Goal: Task Accomplishment & Management: Manage account settings

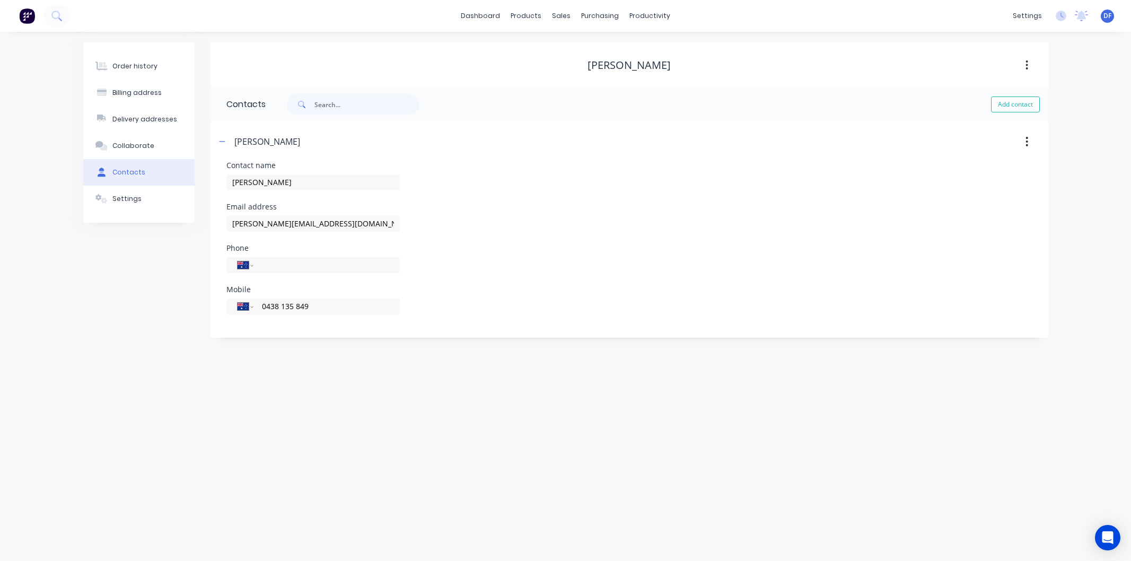
select select "AU"
click at [626, 51] on div "Purchase Orders" at bounding box center [635, 51] width 56 height 10
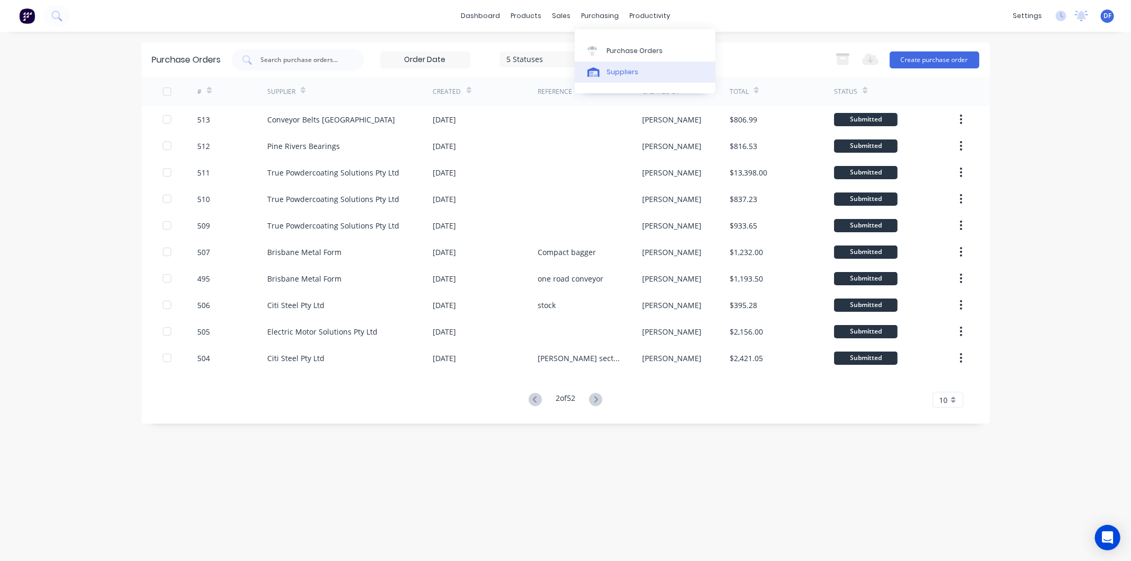
click at [619, 70] on div "Suppliers" at bounding box center [623, 72] width 32 height 10
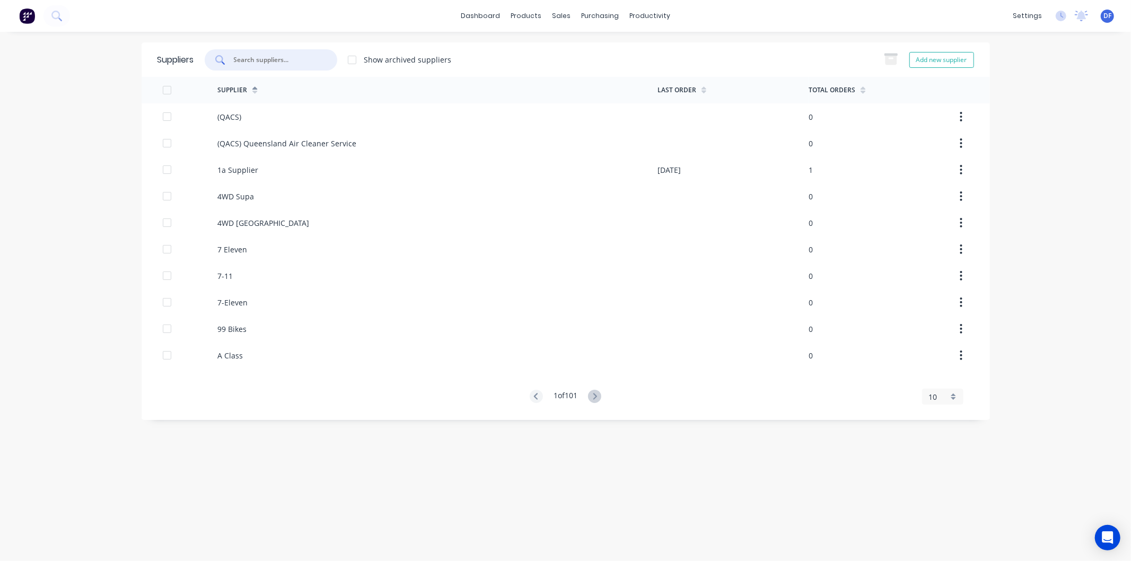
click at [273, 55] on input "text" at bounding box center [277, 60] width 88 height 11
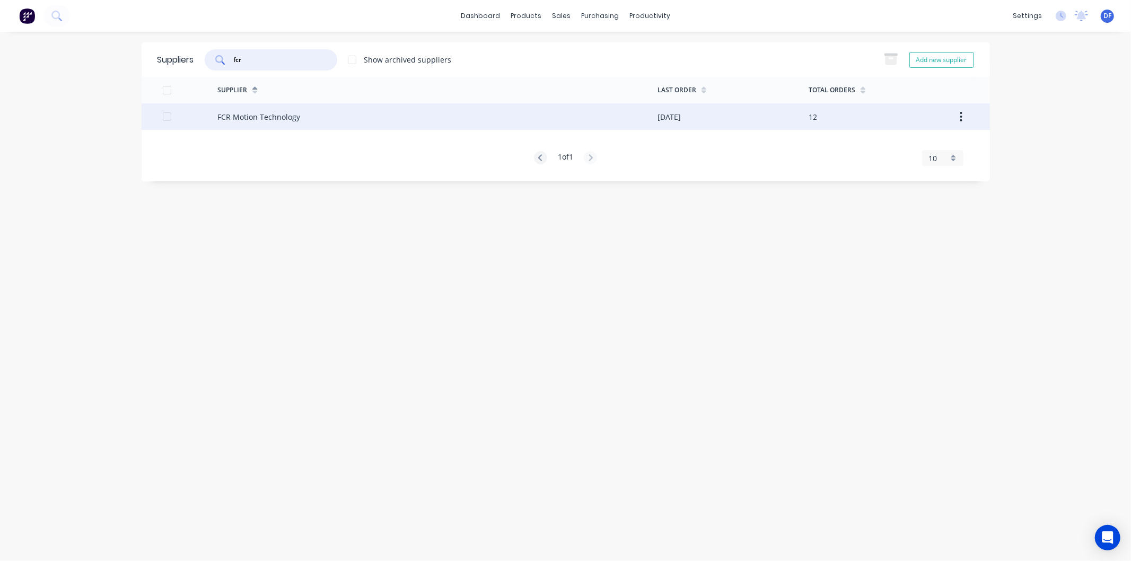
type input "fcr"
click at [261, 117] on div "FCR Motion Technology" at bounding box center [258, 116] width 83 height 11
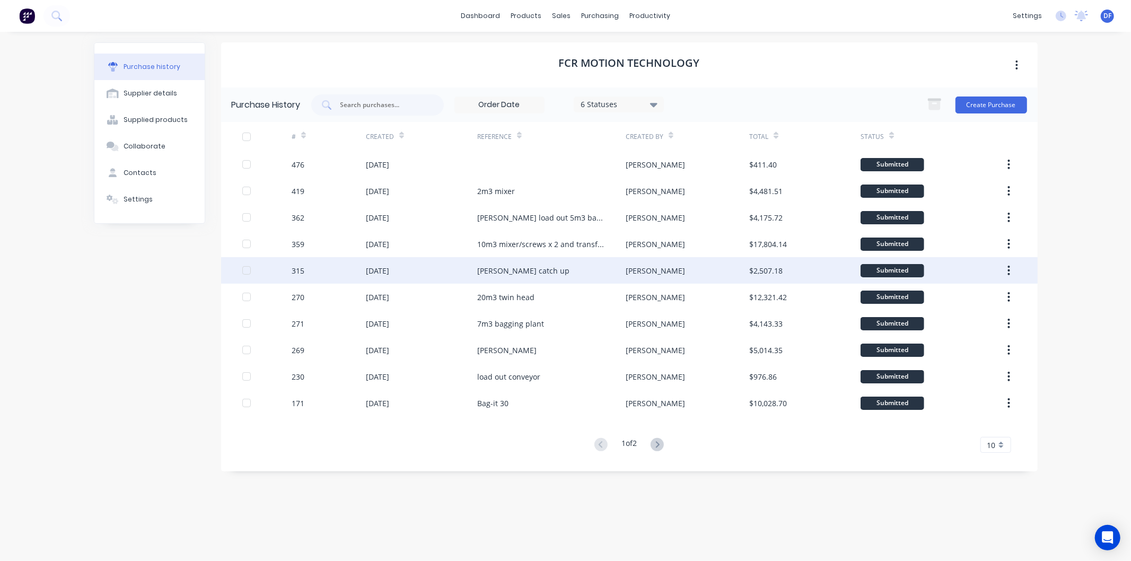
click at [513, 269] on div "[PERSON_NAME] catch up" at bounding box center [523, 270] width 92 height 11
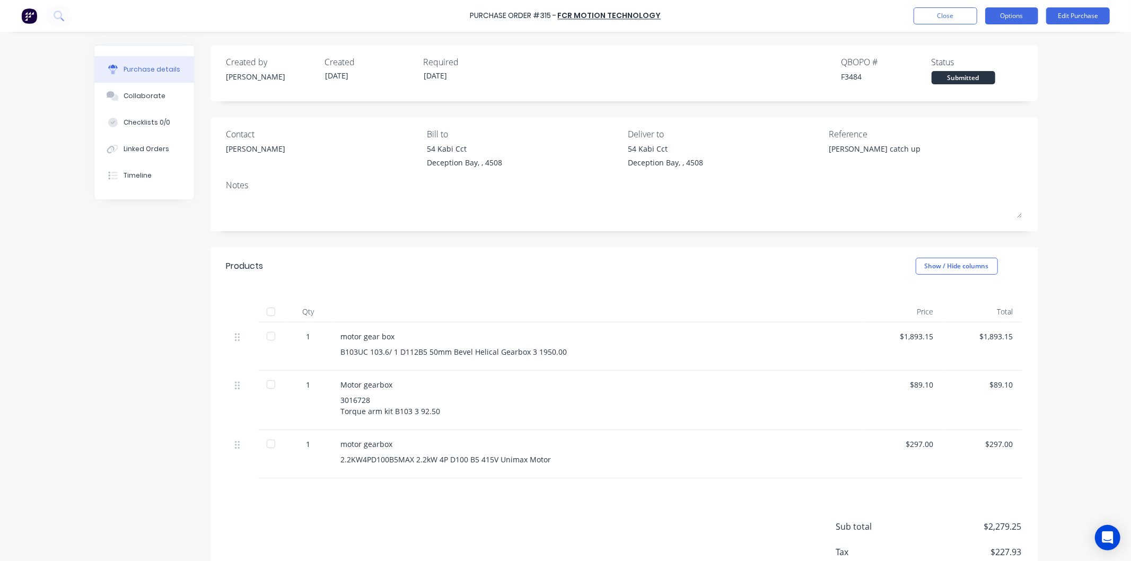
click at [1013, 16] on button "Options" at bounding box center [1011, 15] width 53 height 17
click at [966, 103] on div "Duplicate" at bounding box center [988, 106] width 82 height 15
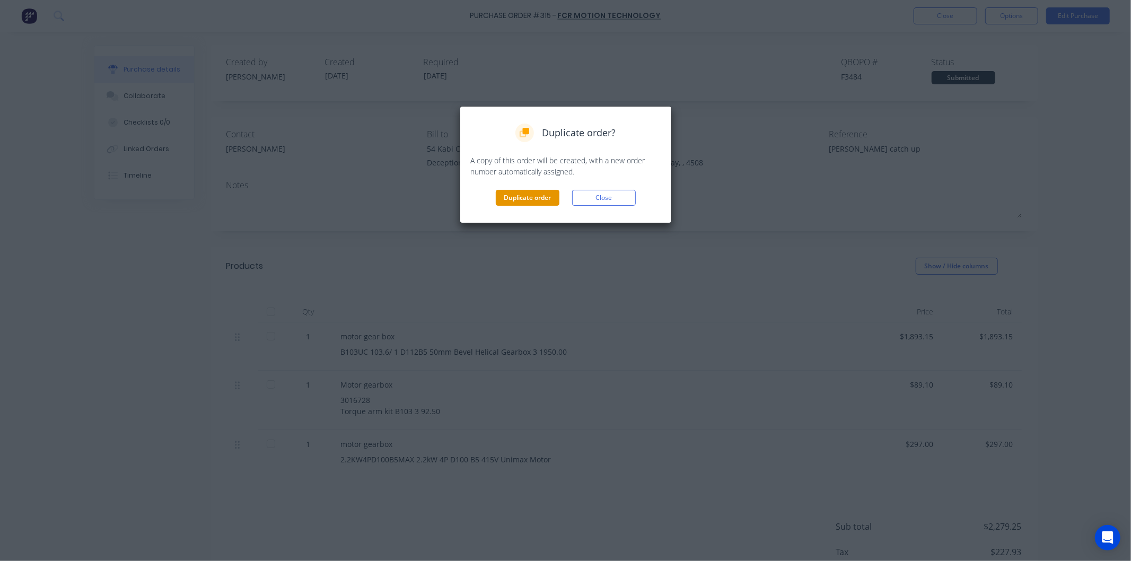
click at [514, 192] on button "Duplicate order" at bounding box center [528, 198] width 64 height 16
type textarea "x"
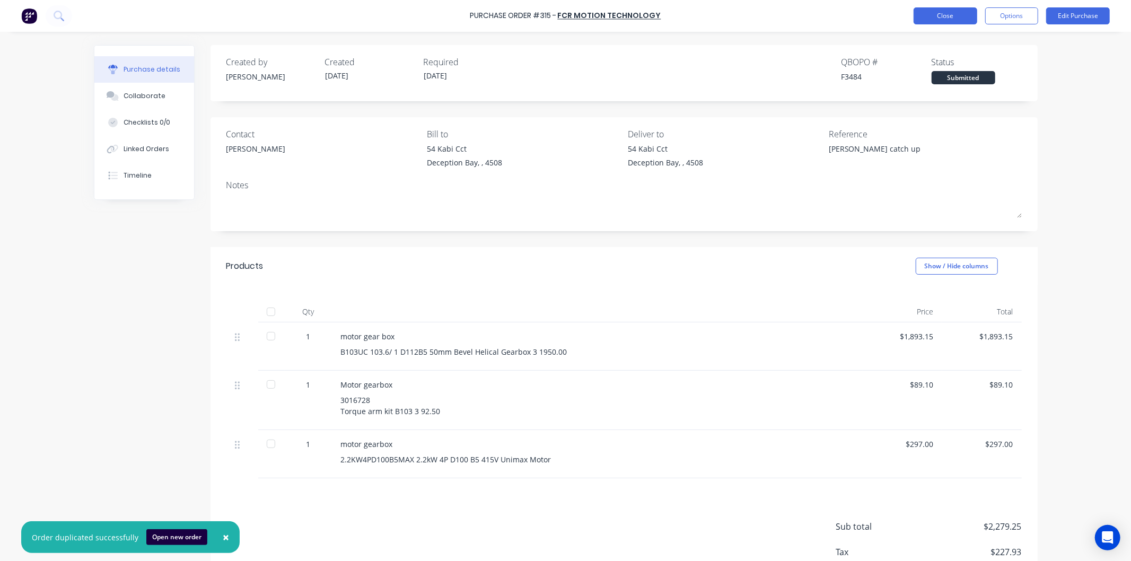
click at [935, 12] on button "Close" at bounding box center [946, 15] width 64 height 17
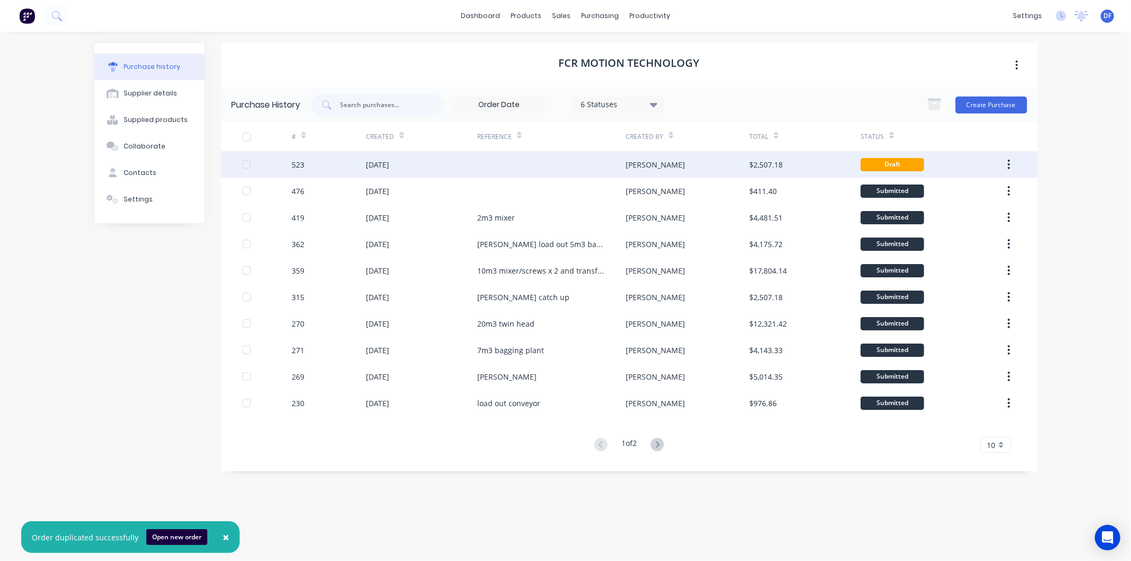
click at [400, 157] on div "[DATE]" at bounding box center [421, 164] width 111 height 27
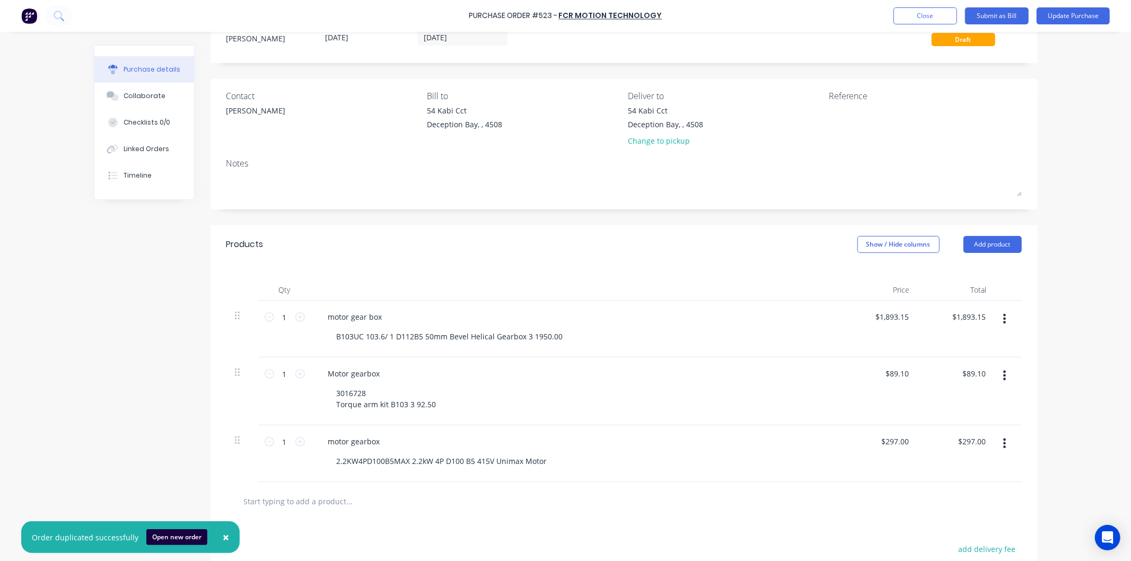
scroll to position [59, 0]
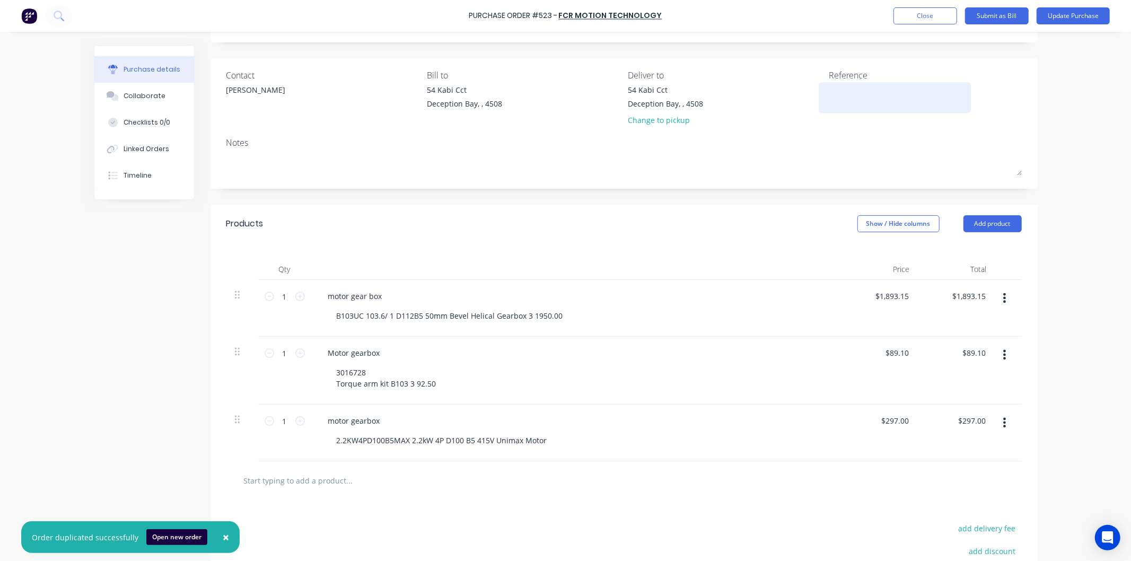
click at [866, 93] on textarea at bounding box center [895, 96] width 133 height 24
type textarea "2 x economy baggers"
type textarea "x"
type textarea "2 x economy baggers"
click at [295, 297] on icon at bounding box center [300, 297] width 10 height 10
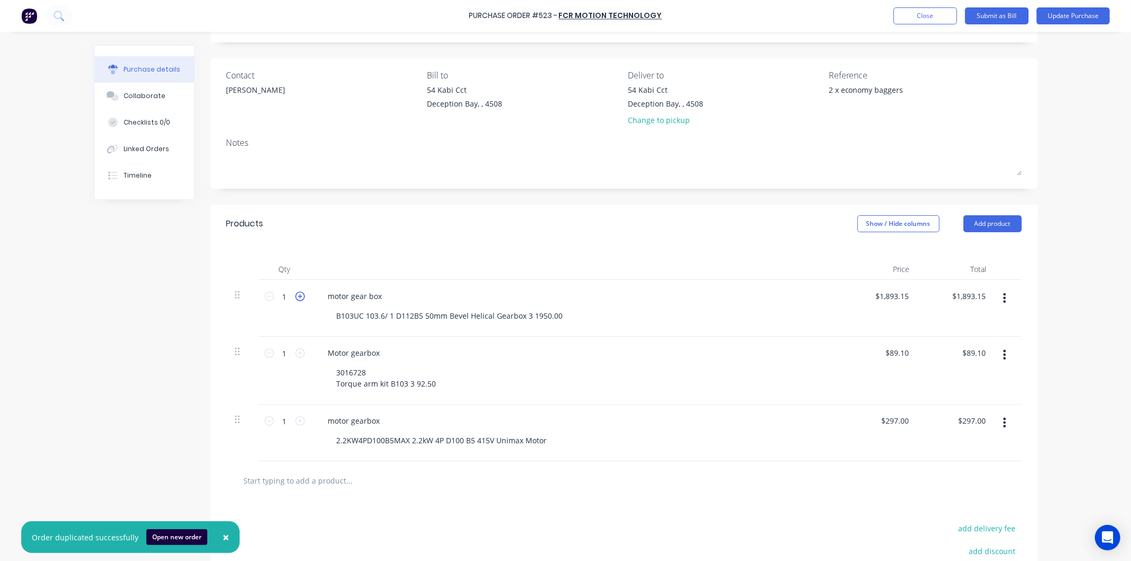
type textarea "x"
type input "2"
type input "$3,786.30"
click at [295, 358] on icon at bounding box center [300, 353] width 10 height 10
type textarea "x"
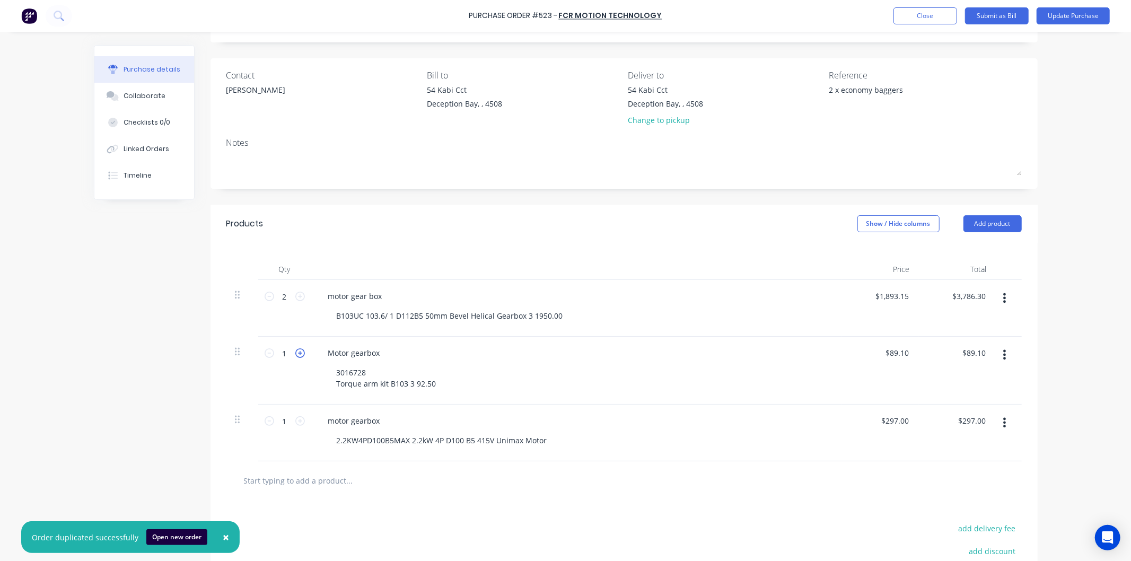
type input "2"
type input "$178.20"
click at [549, 439] on div "2.2KW4PD100B5MAX 2.2kW 4P D100 B5 415V Unimax Motor" at bounding box center [441, 440] width 227 height 15
click at [978, 221] on button "Add product" at bounding box center [992, 223] width 58 height 17
click at [961, 250] on div "Product catalogue" at bounding box center [972, 250] width 82 height 15
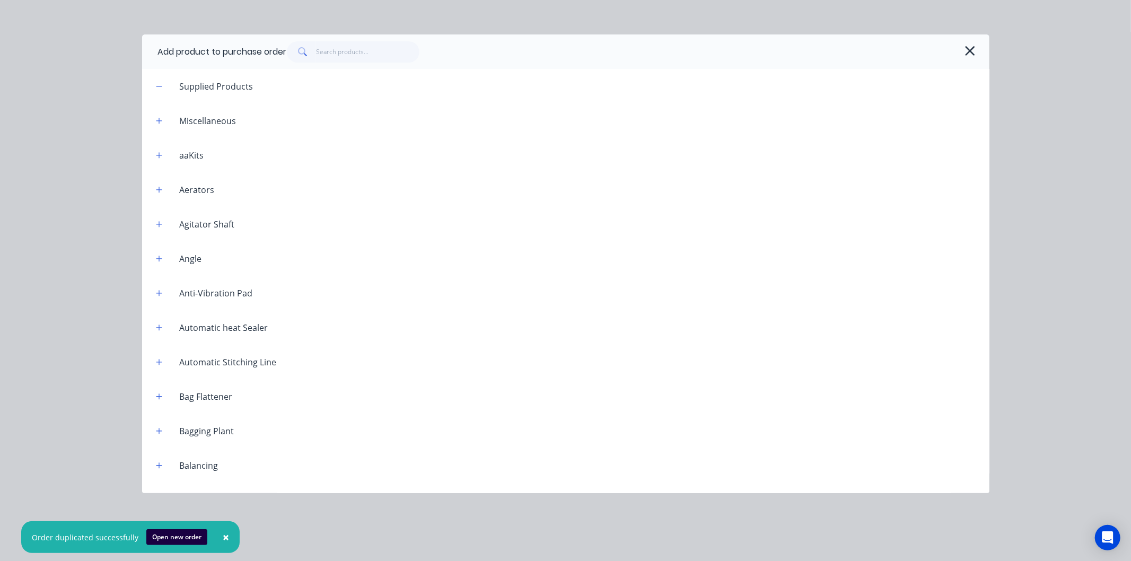
click at [959, 49] on div at bounding box center [630, 51] width 687 height 21
click at [969, 51] on icon "button" at bounding box center [971, 51] width 10 height 10
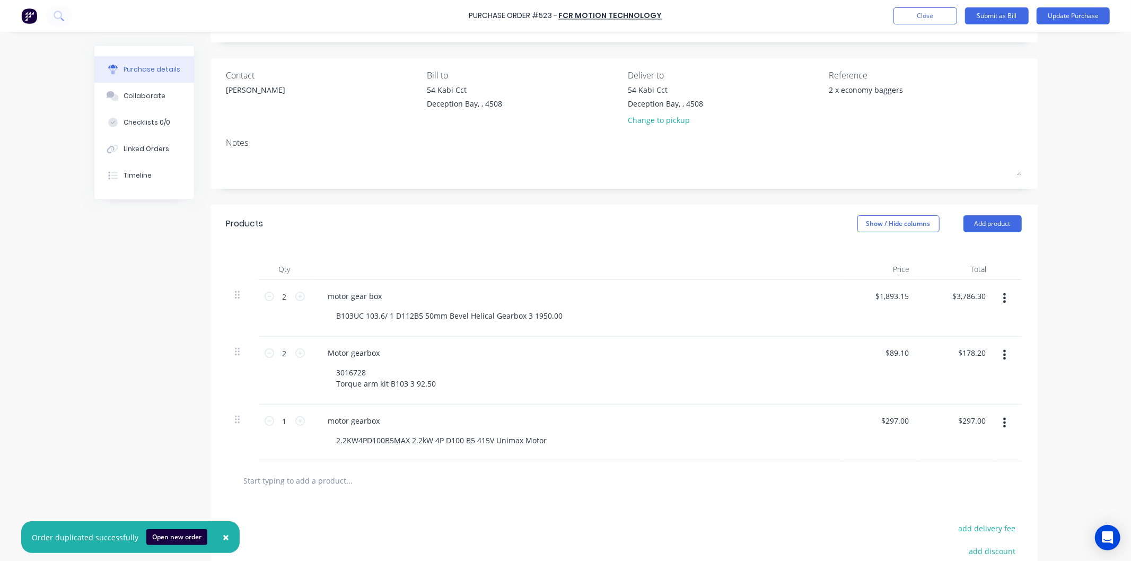
click at [320, 481] on input "text" at bounding box center [349, 480] width 212 height 21
type textarea "x"
type input "D"
type textarea "x"
type input "Dr"
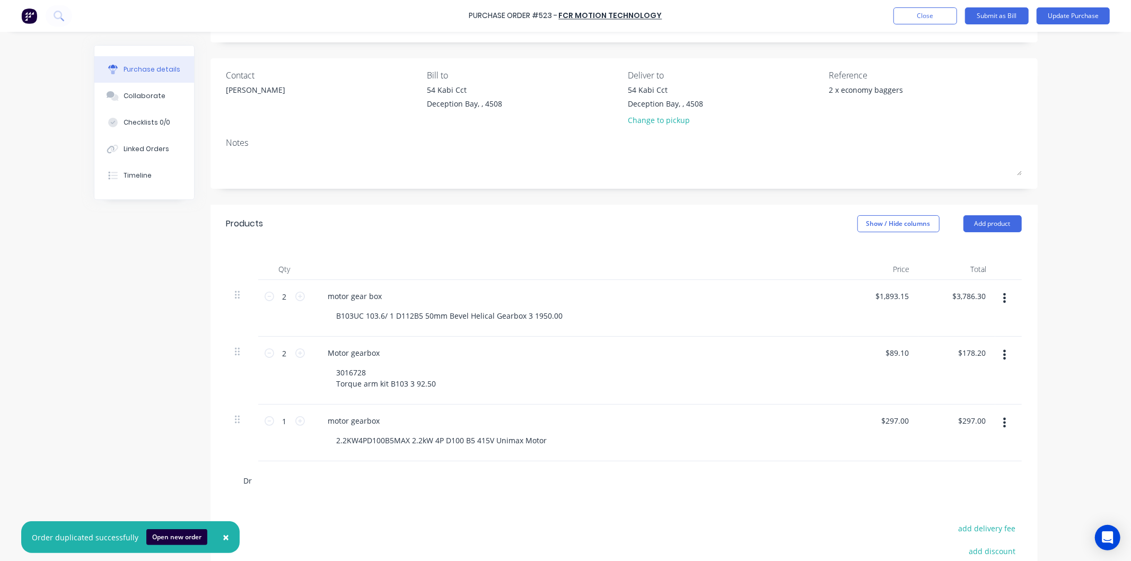
type textarea "x"
type input "Dri"
type textarea "x"
type input "Driv"
type textarea "x"
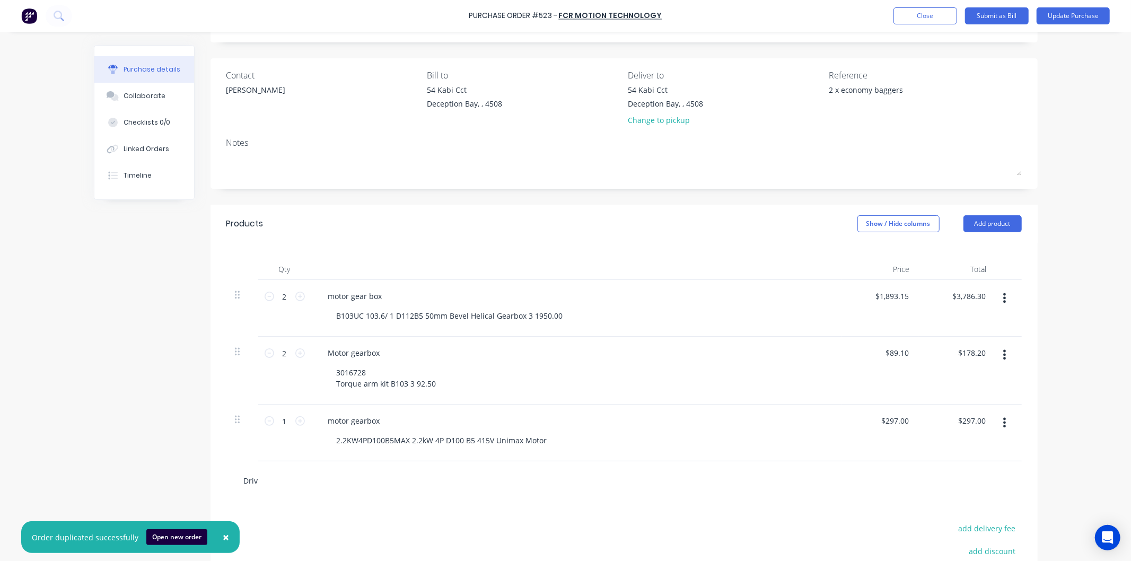
type input "Drive"
type textarea "x"
type input "Drive,"
type textarea "x"
type input "Drive,"
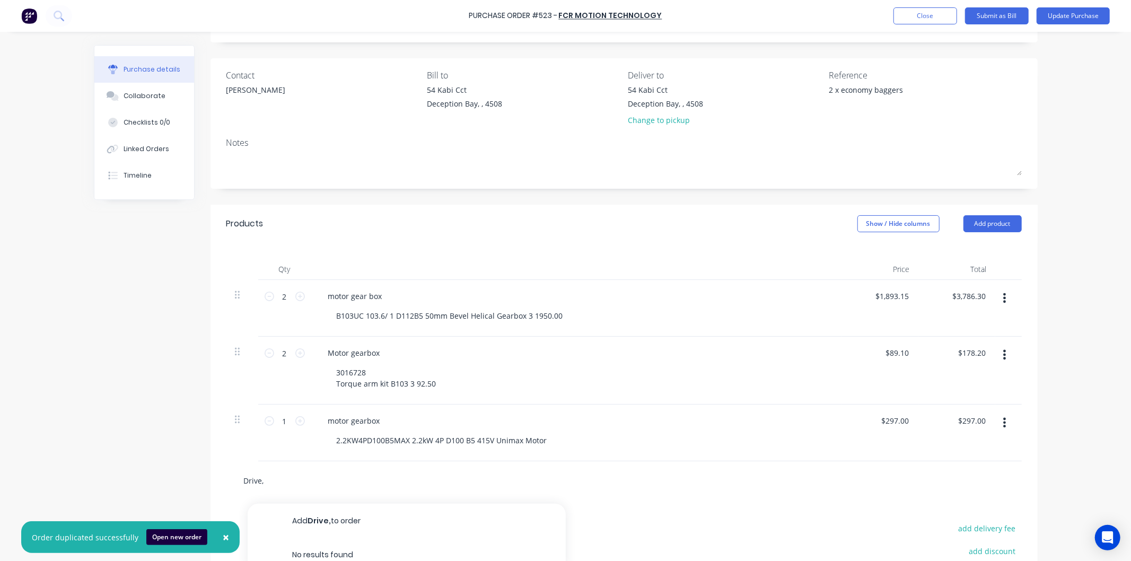
type textarea "x"
type input "Drive, I"
type textarea "x"
type input "Drive, I5"
type textarea "x"
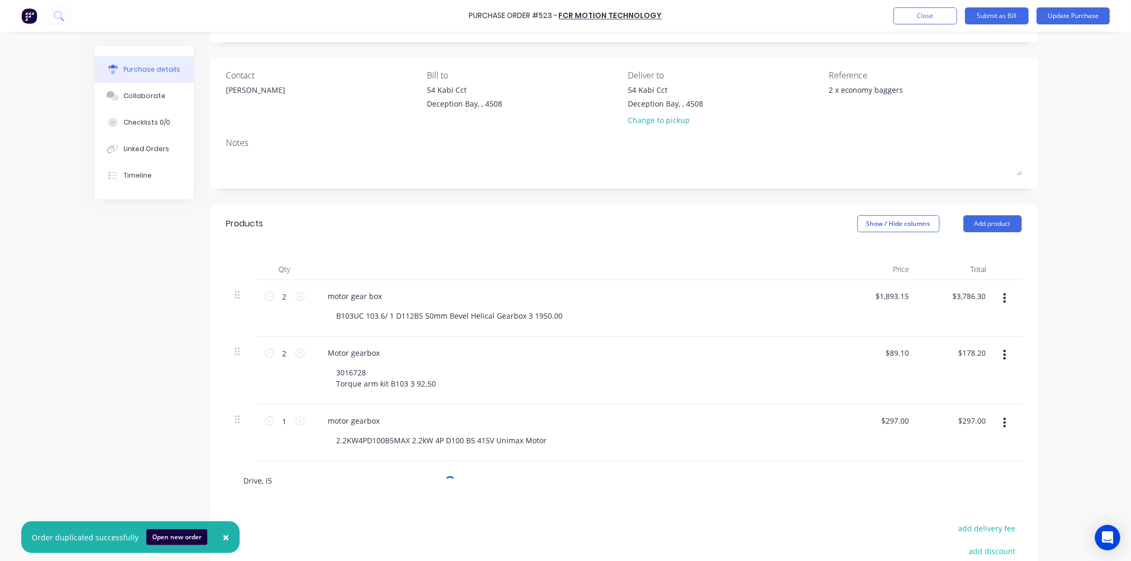
type input "Drive, I51"
type textarea "x"
type input "Drive, I510"
type textarea "x"
type input "Drive, I510"
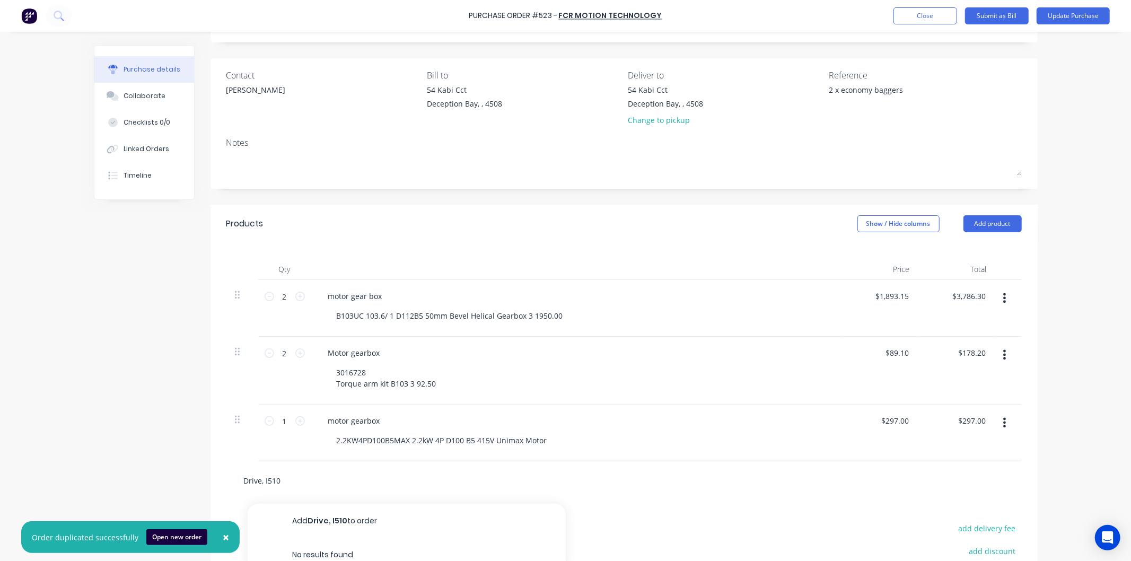
type textarea "x"
type input "[STREET_ADDRESS]"
type textarea "x"
type input "[STREET_ADDRESS]."
type textarea "x"
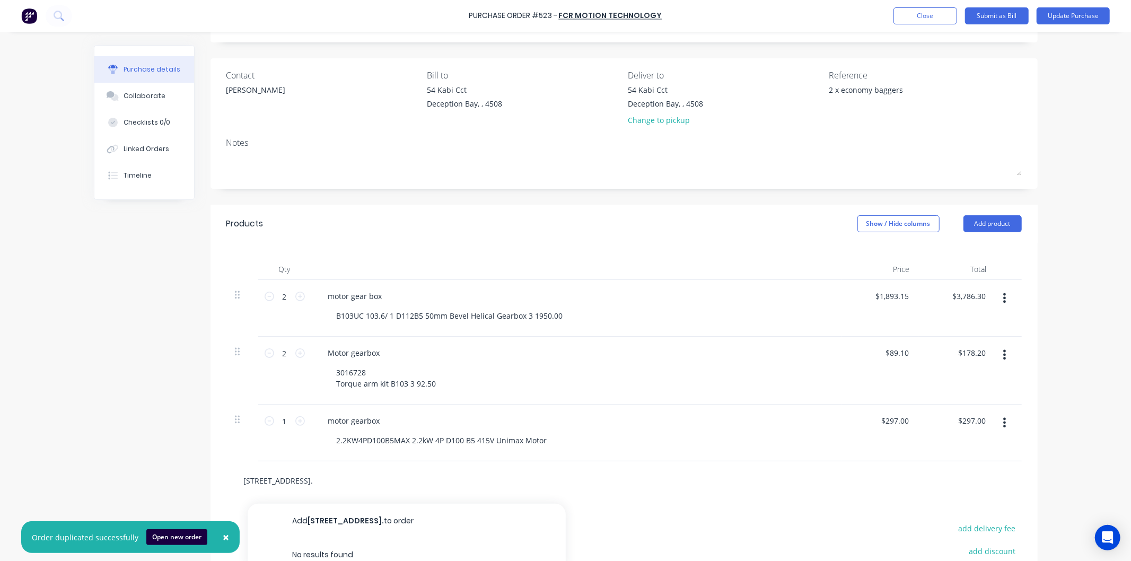
type input "Drive, I510 2.2"
type textarea "x"
type input "Drive, I510 2.2k"
type textarea "x"
type input "Drive, I510 2.2kw"
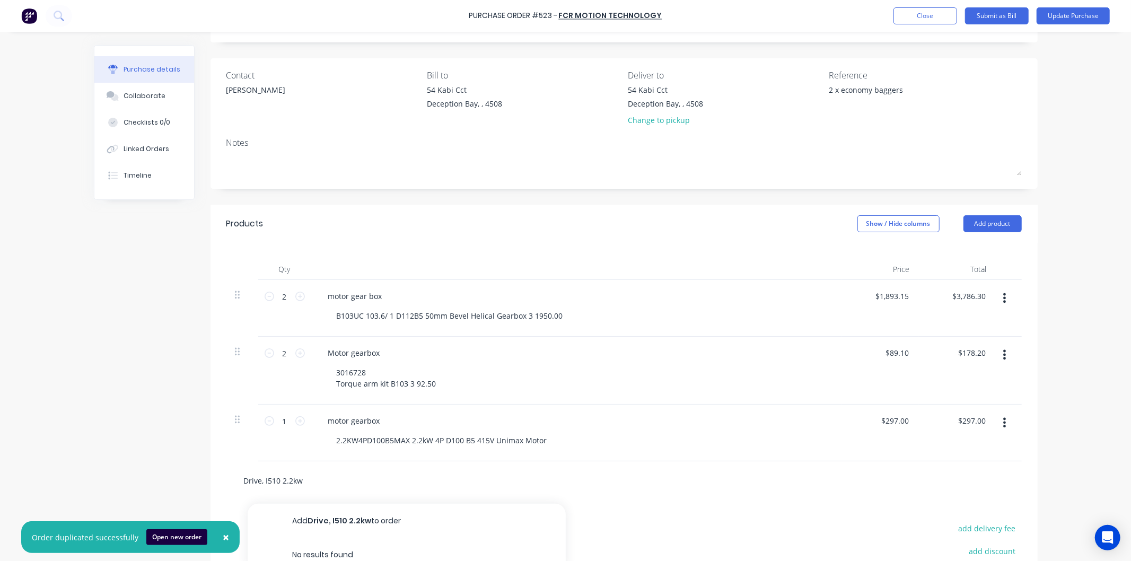
type textarea "x"
type input "Drive, I510 2.2kw"
type textarea "x"
type input "Drive, I510 2.2kw 2"
type textarea "x"
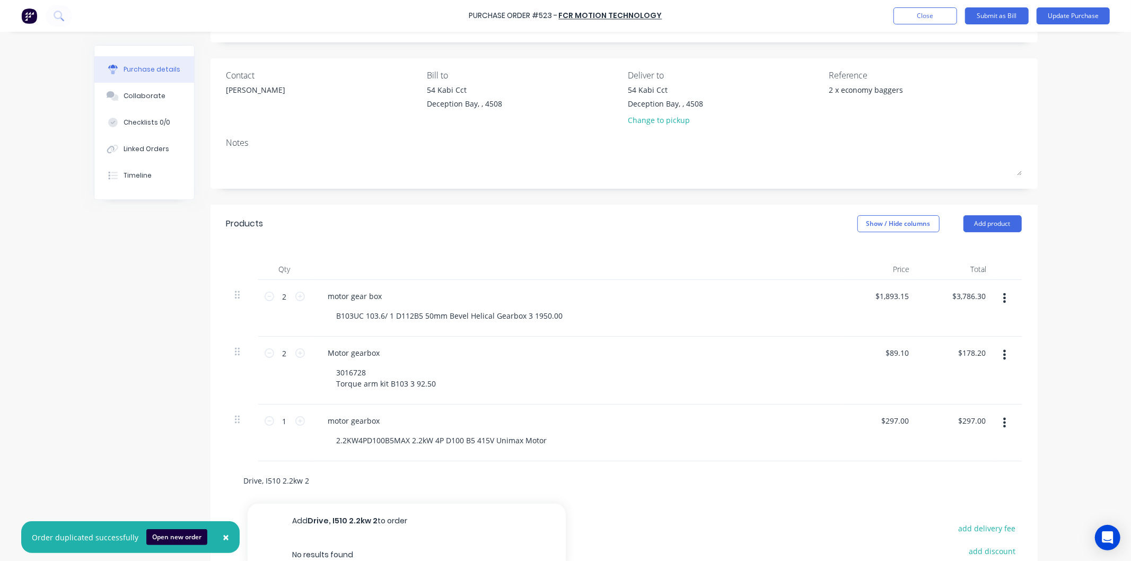
type input "Drive, I510 2.2kw 24"
type textarea "x"
type input "Drive, I510 2.2kw 240"
type textarea "x"
type input "Drive, I510 2.2kw 240V"
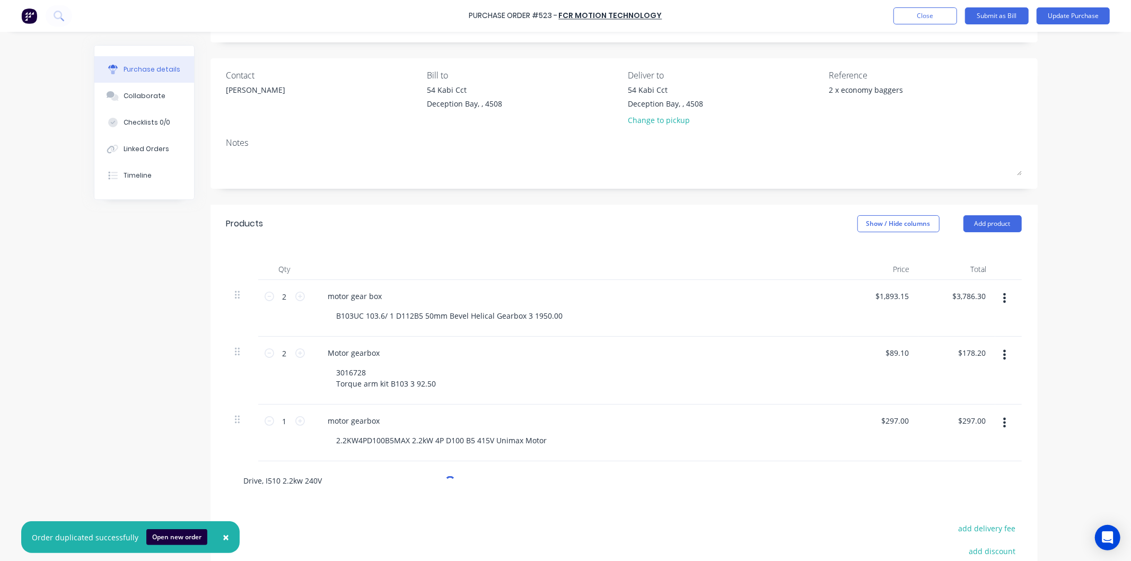
type textarea "x"
type input "Drive, I510 2.2kw 240V"
type textarea "x"
type input "Drive, I510 2.2kw 240V a"
type textarea "x"
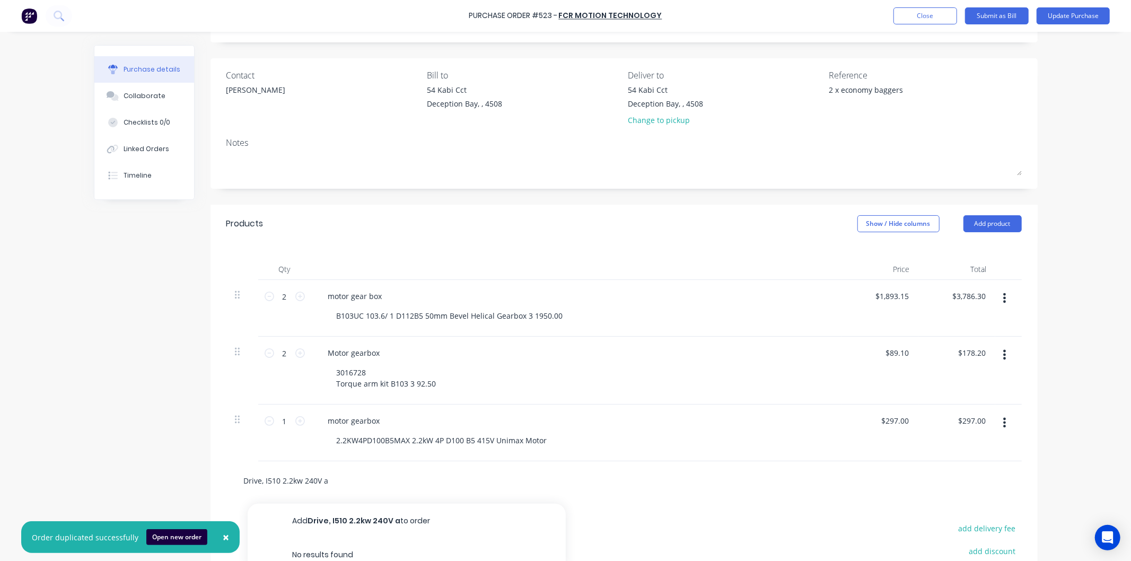
type input "Drive, I510 2.2kw 240V ac"
type textarea "x"
type input "Drive, I510 2.2kw 240V ac"
type textarea "x"
type input "Drive, I510 2.2kw 240V ac s"
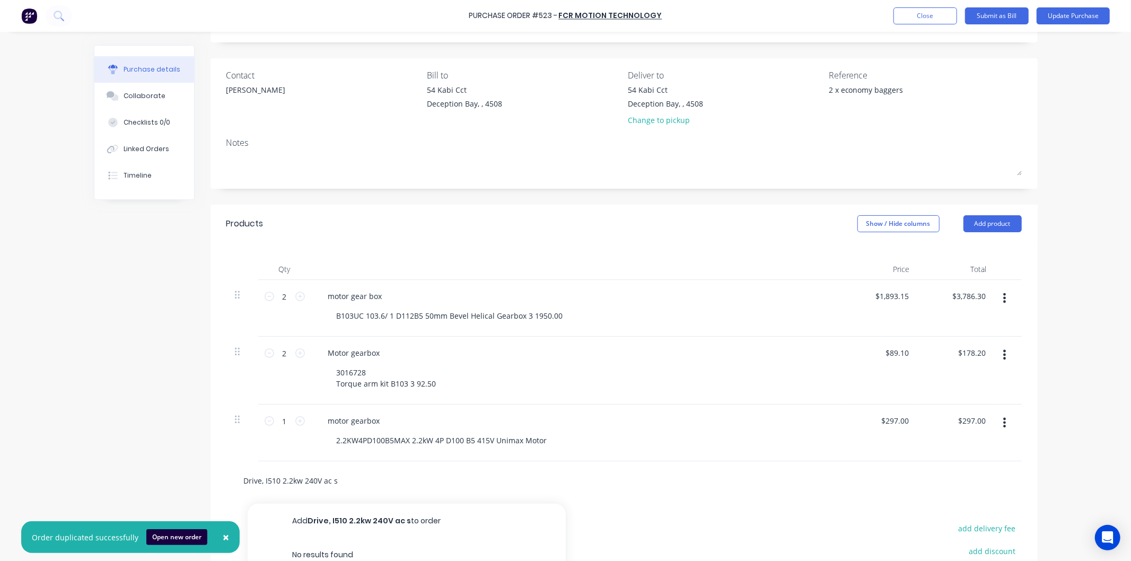
type textarea "x"
type input "Drive, I510 2.2kw 240V ac su"
type textarea "x"
type input "Drive, I510 2.2kw 240V ac sup"
type textarea "x"
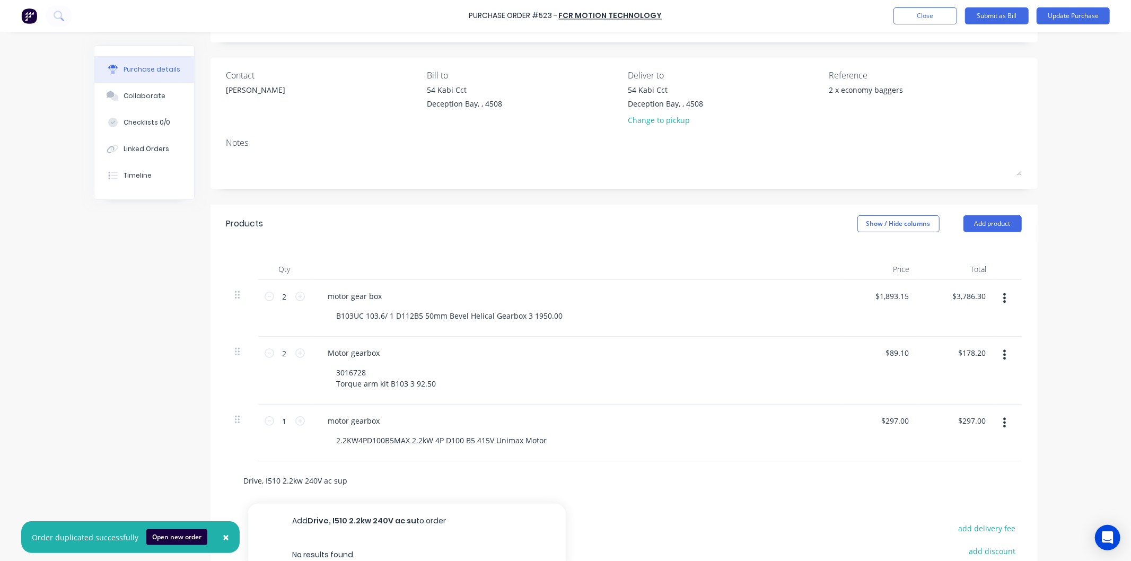
type input "Drive, I510 2.2kw 240V ac supp"
type textarea "x"
type input "Drive, I510 2.2kw 240V ac suppl"
type textarea "x"
type input "Drive, I510 2.2kw 240V ac supply"
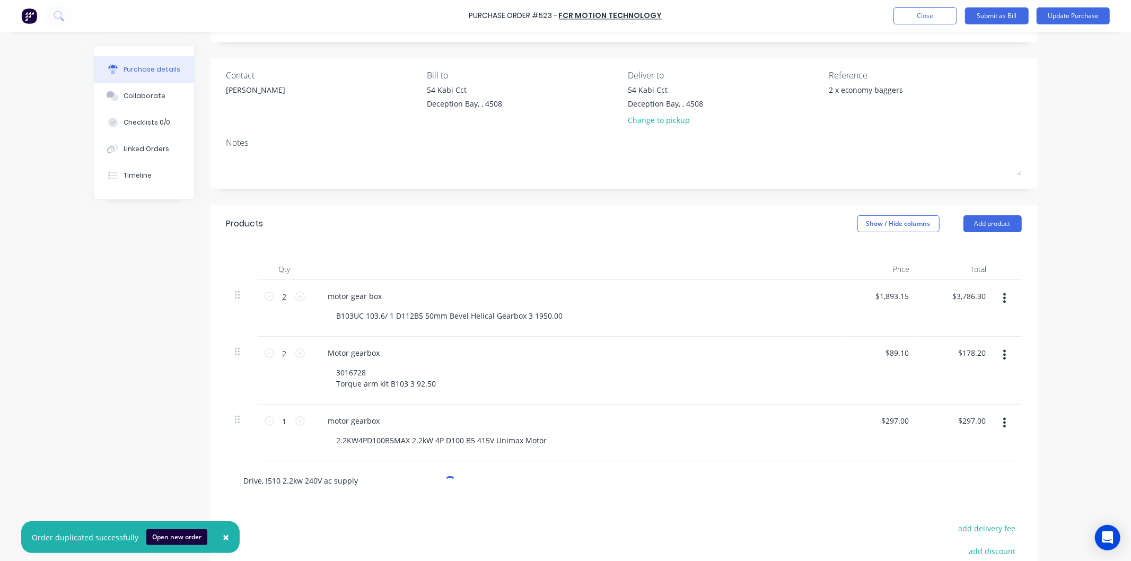
type textarea "x"
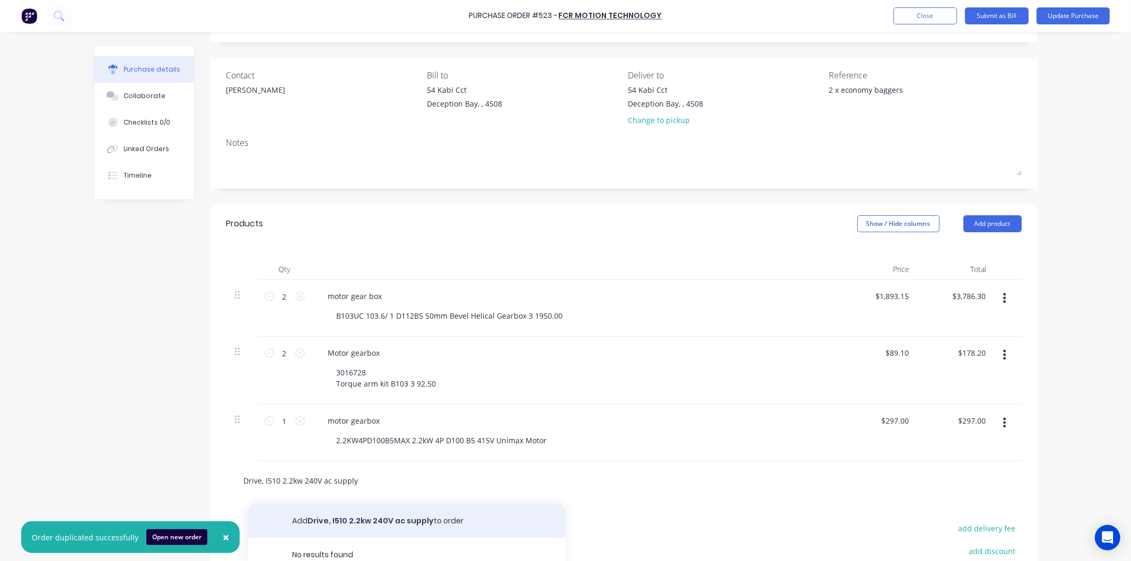
type input "Drive, I510 2.2kw 240V ac supply"
click at [378, 521] on button "Add Drive, I510 2.2kw 240V ac supply to order" at bounding box center [407, 521] width 318 height 34
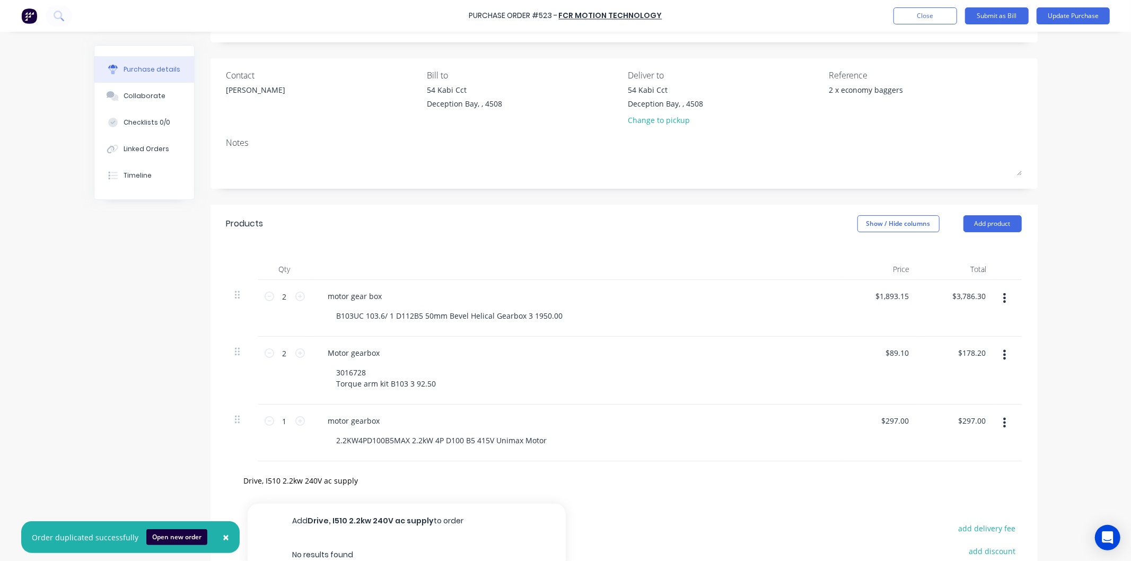
type textarea "x"
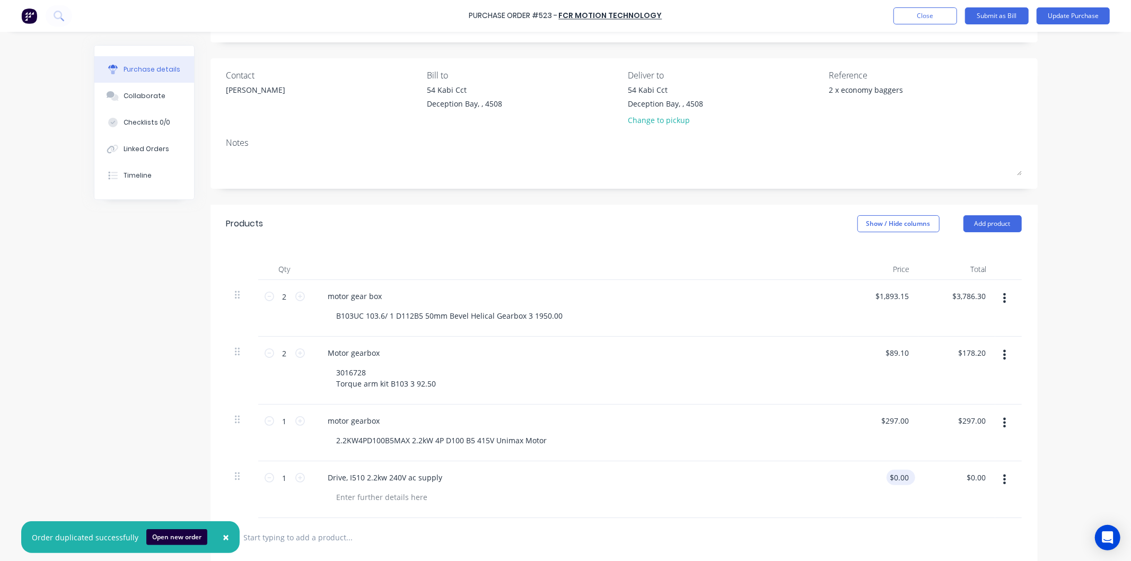
type textarea "x"
type input "0.00"
click at [898, 478] on input "0.00" at bounding box center [899, 477] width 24 height 15
type textarea "x"
drag, startPoint x: 905, startPoint y: 476, endPoint x: 888, endPoint y: 476, distance: 17.0
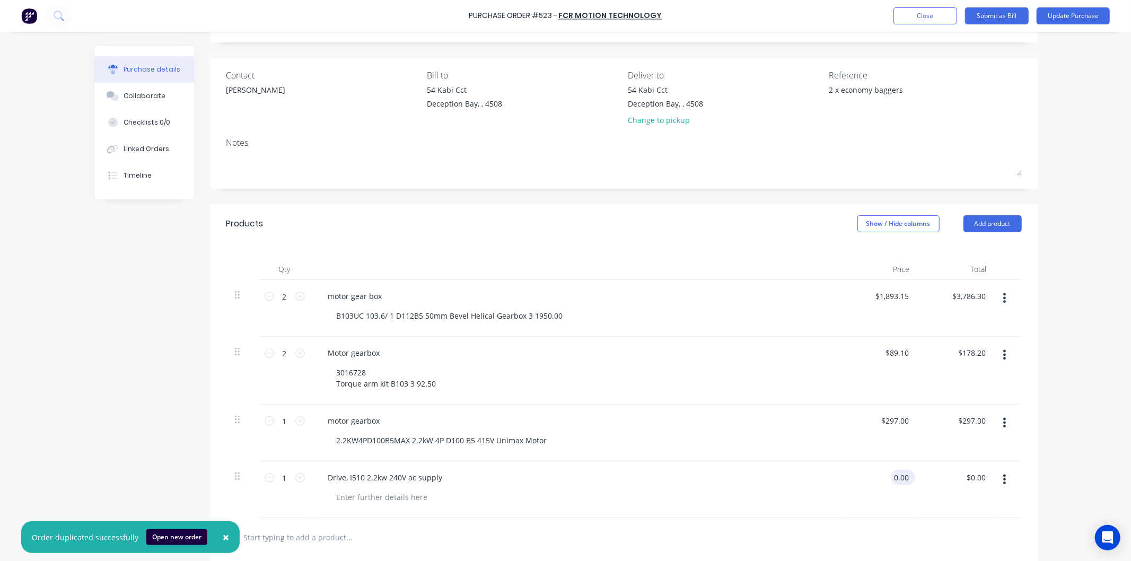
click at [891, 476] on input "0.00" at bounding box center [901, 477] width 20 height 15
type input "411.30"
type textarea "x"
type input "$411.30"
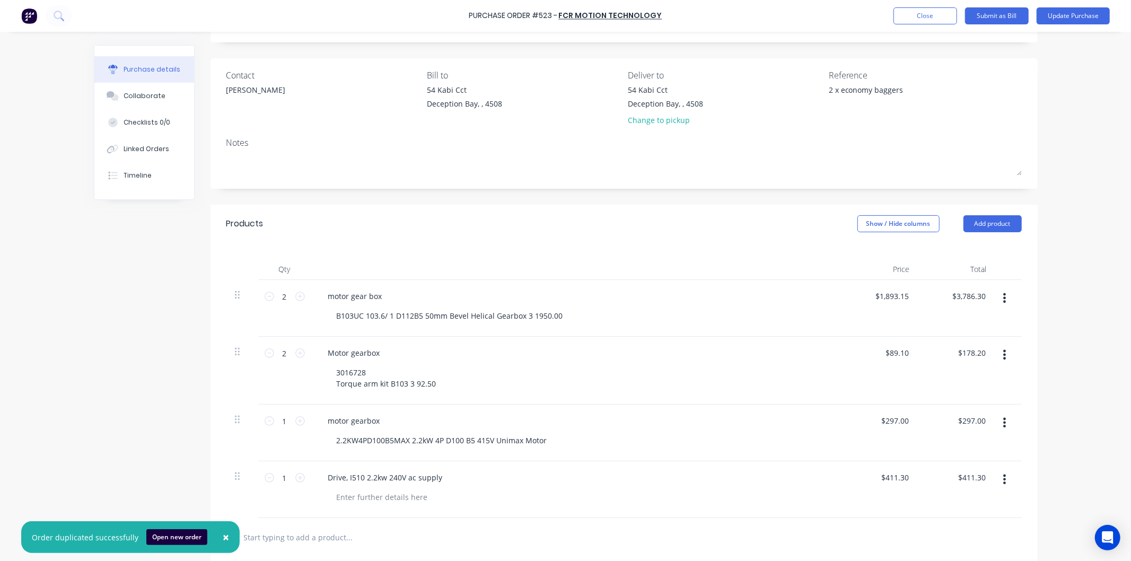
click at [850, 485] on div "$411.30 $411.30" at bounding box center [880, 489] width 77 height 57
type textarea "x"
type input "411.3"
click at [899, 474] on input "411.3" at bounding box center [894, 477] width 33 height 15
click at [901, 477] on input "411.3" at bounding box center [899, 477] width 24 height 15
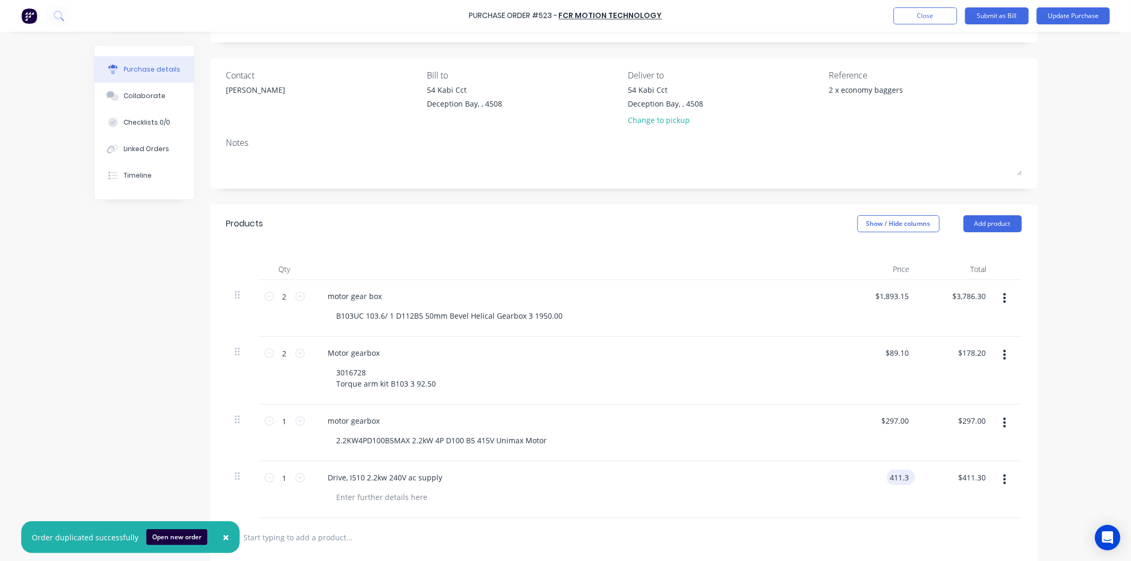
type textarea "x"
click at [905, 475] on input "411.3" at bounding box center [899, 477] width 24 height 15
type input "411.40"
type textarea "x"
type input "411.40"
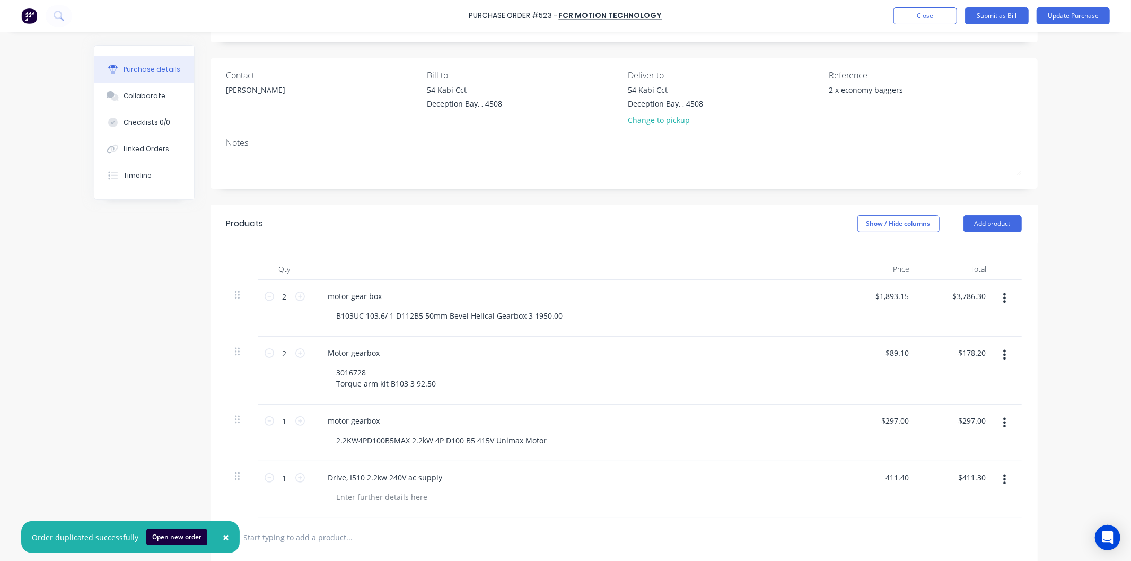
type textarea "x"
type input "$411.40"
click at [448, 479] on div "Drive, I510 2.2kw 240V ac supply" at bounding box center [576, 477] width 513 height 15
drag, startPoint x: 438, startPoint y: 478, endPoint x: 444, endPoint y: 475, distance: 7.1
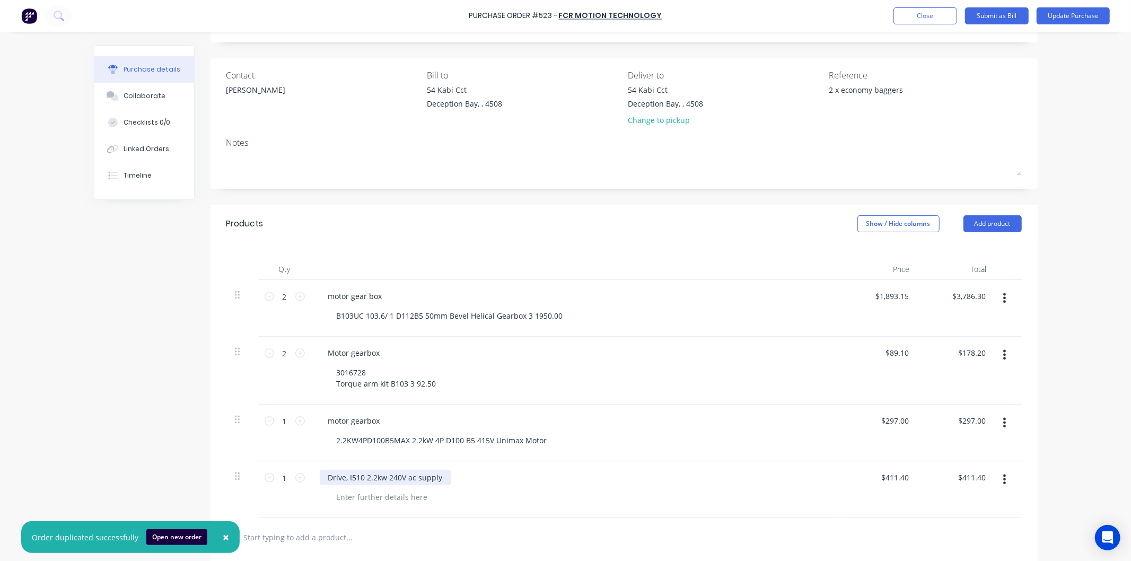
click at [439, 478] on div "Drive, I510 2.2kw 240V ac supply" at bounding box center [386, 477] width 132 height 15
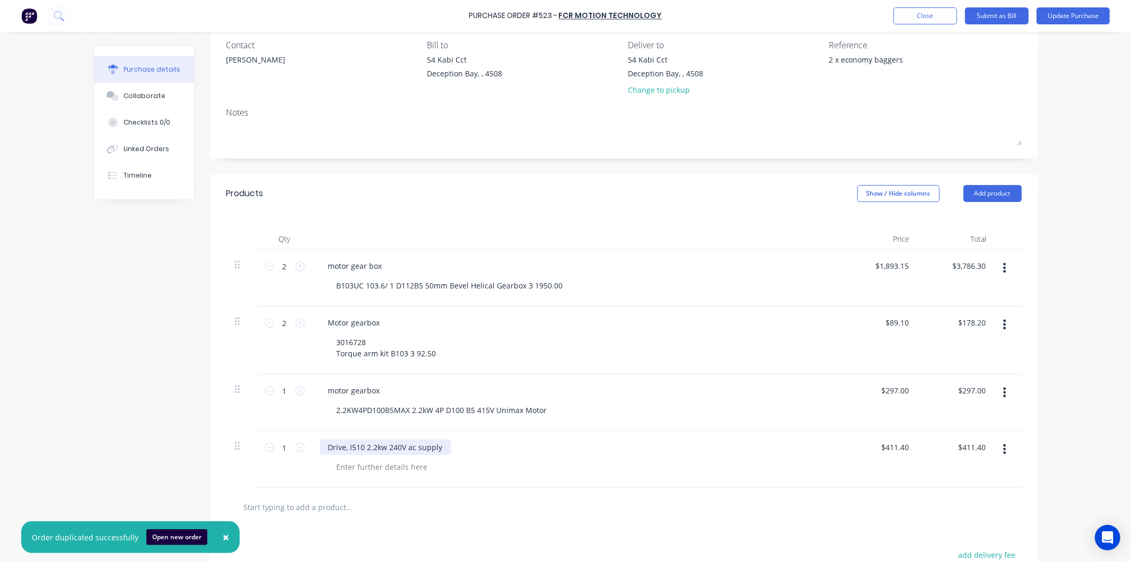
scroll to position [118, 0]
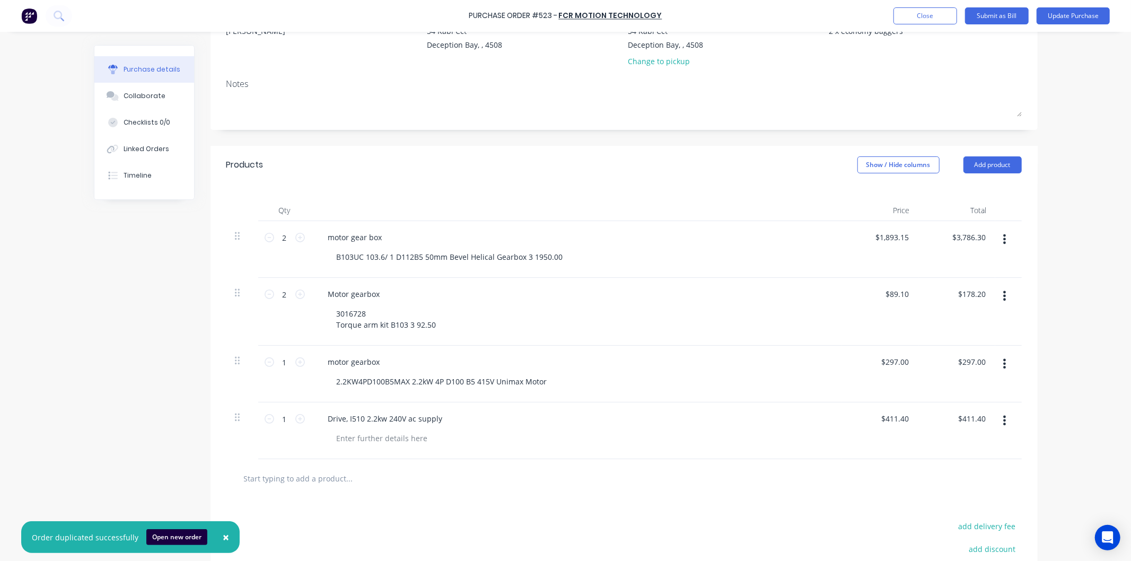
click at [376, 476] on input "text" at bounding box center [349, 478] width 212 height 21
type textarea "x"
type input "k"
type textarea "x"
type input "ke"
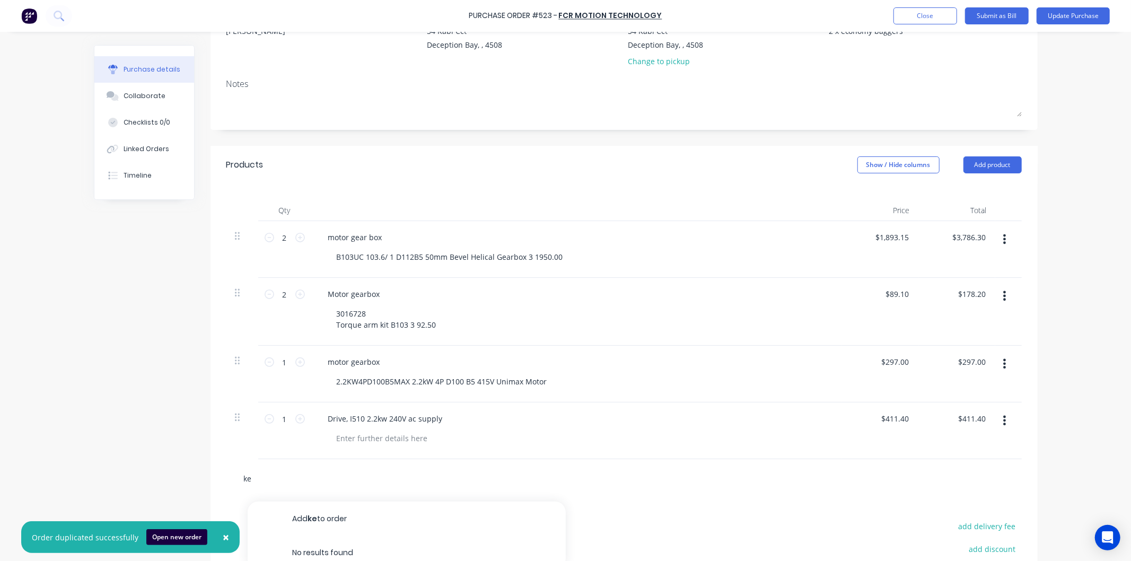
type textarea "x"
type input "key"
type textarea "x"
type input "key"
type textarea "x"
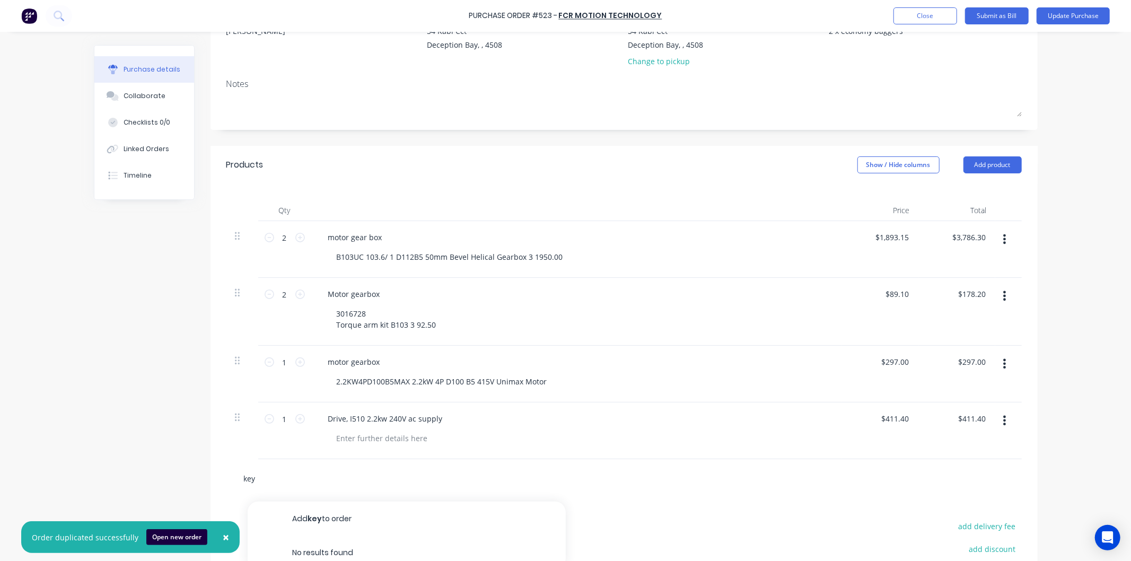
type input "key p"
type textarea "x"
type input "key pa"
type textarea "x"
type input "key pad"
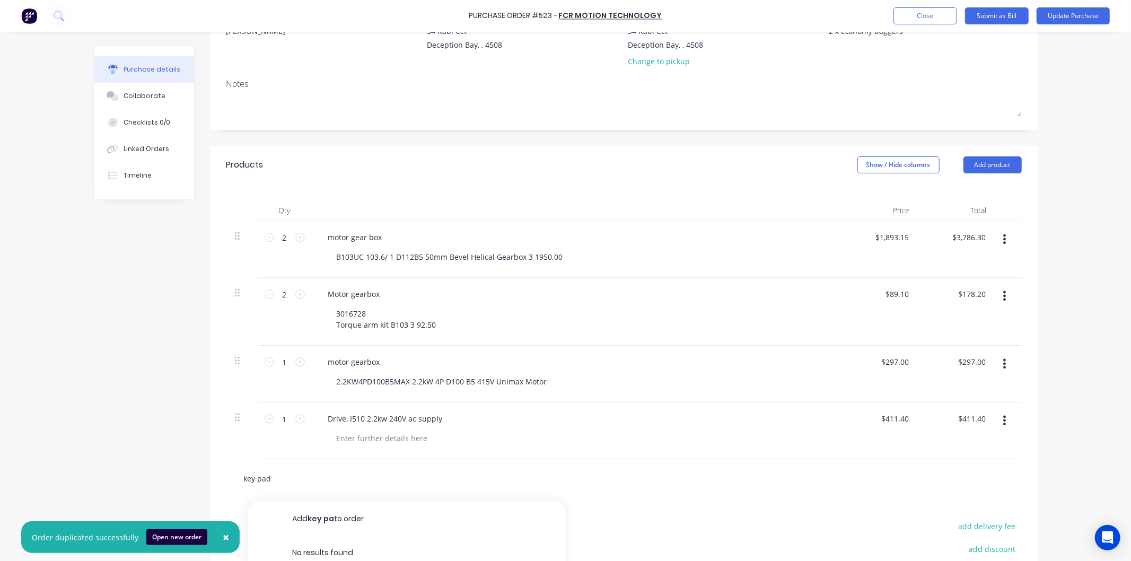
type textarea "x"
type input "key pad"
type textarea "x"
type input "key pad t"
type textarea "x"
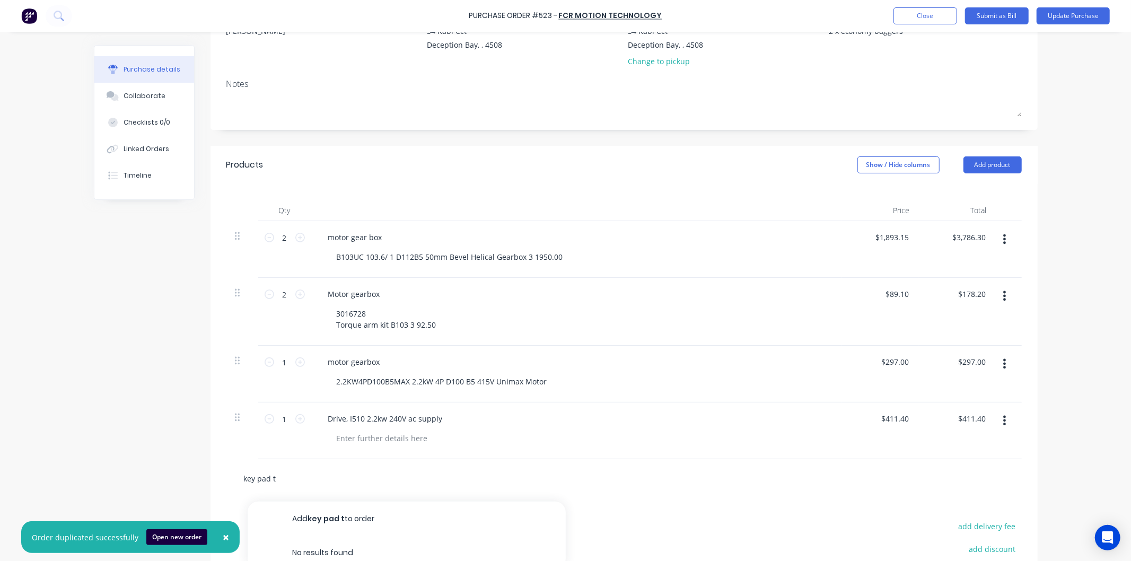
type input "key pad to"
type textarea "x"
type input "key pad to"
type textarea "x"
type input "key pad to s"
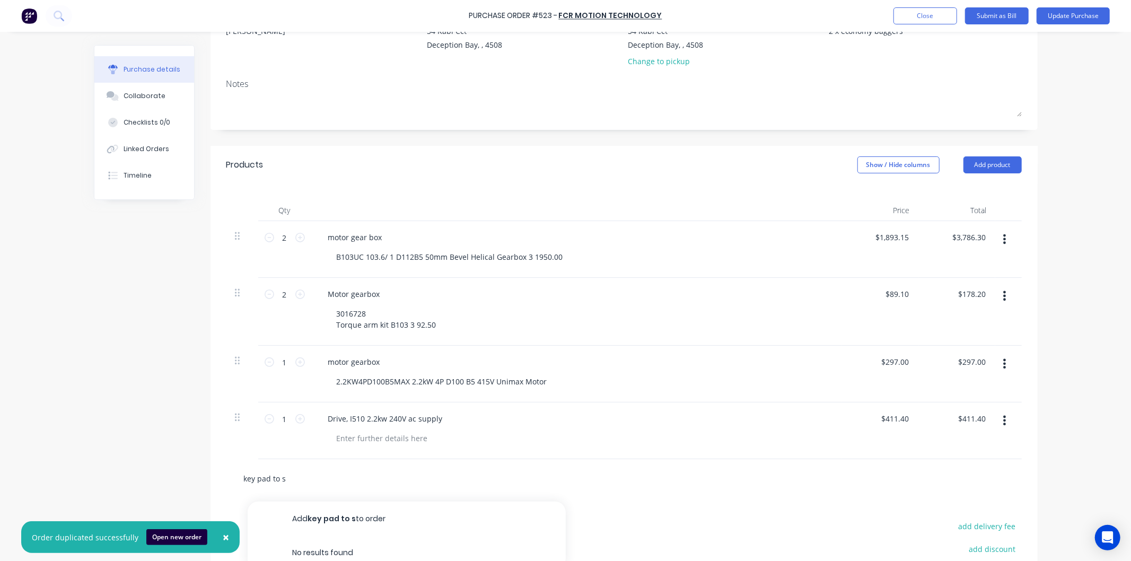
type textarea "x"
type input "key pad to su"
type textarea "x"
type input "key pad to sui"
type textarea "x"
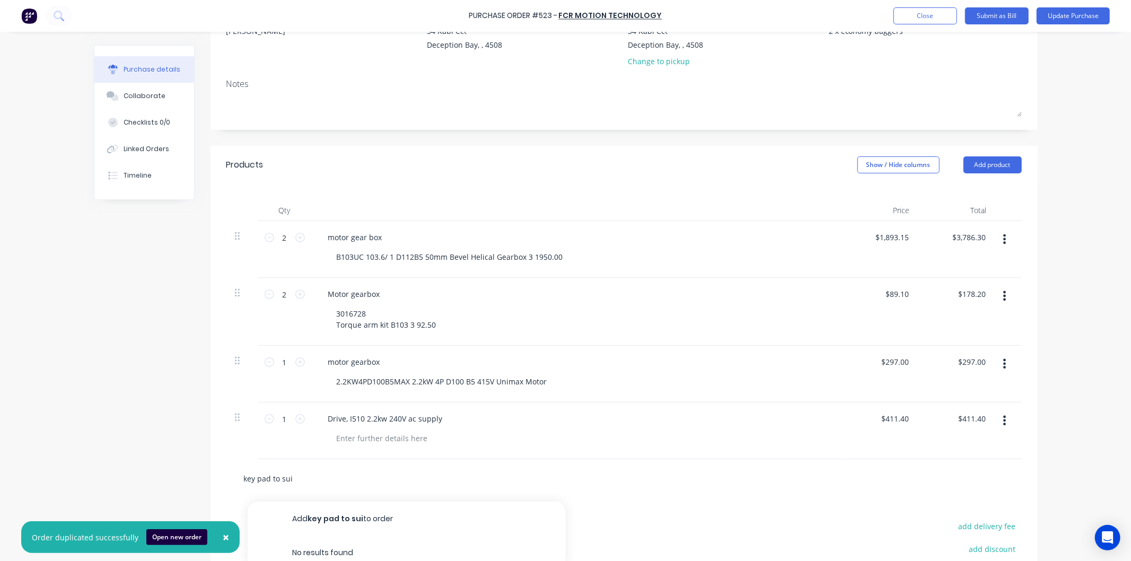
type input "key pad to suit"
type textarea "x"
type input "key pad to suit"
type textarea "x"
type input "key pad to suit d"
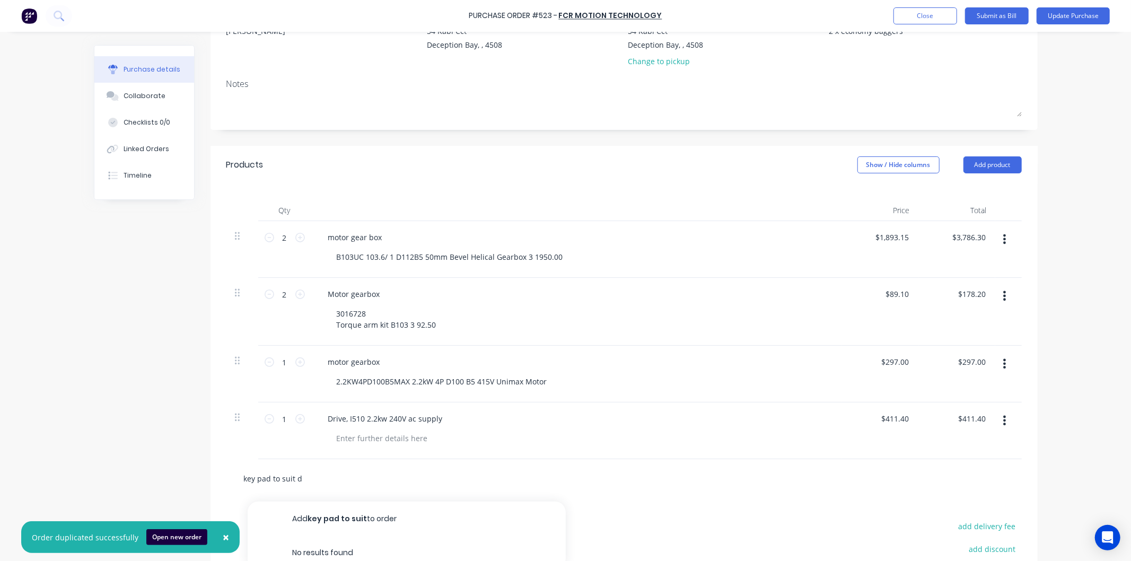
type textarea "x"
type input "key pad to suit dr"
type textarea "x"
type input "key pad to suit dri"
type textarea "x"
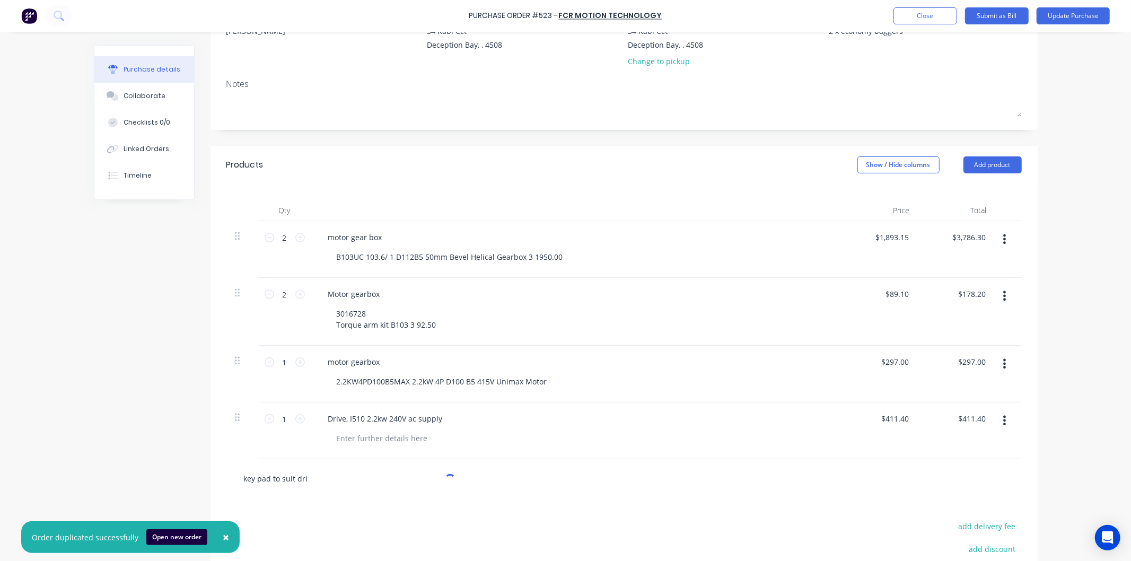
type input "key pad to suit driv"
type textarea "x"
type input "key pad to suit drive"
type textarea "x"
type input "key pad to suit drive"
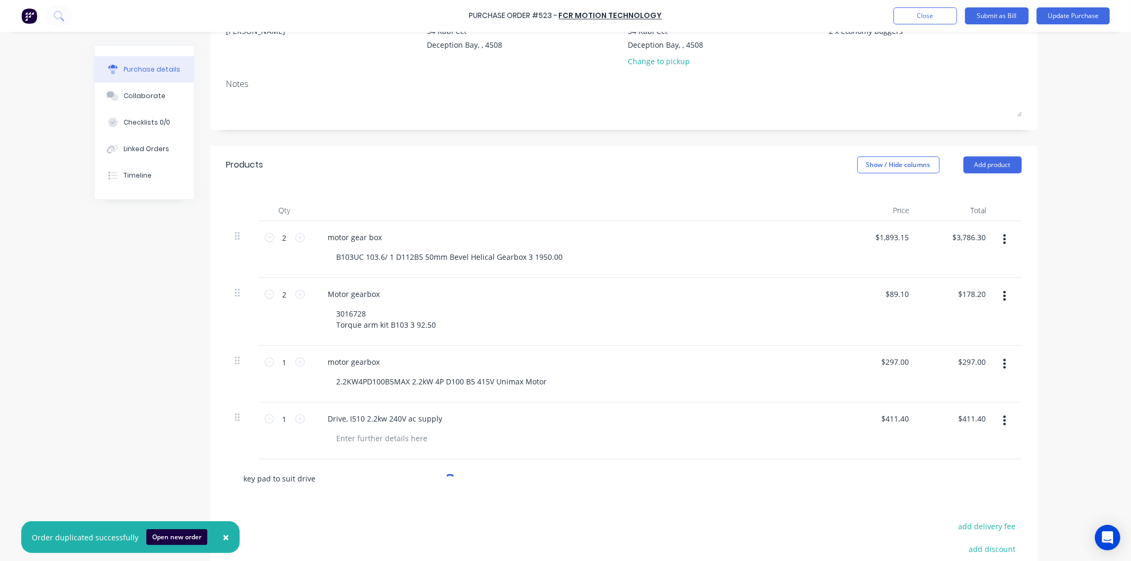
type textarea "x"
type input "key pad to suit drive"
click at [336, 517] on button "Add key pad to suit drive to order" at bounding box center [407, 519] width 318 height 34
type textarea "x"
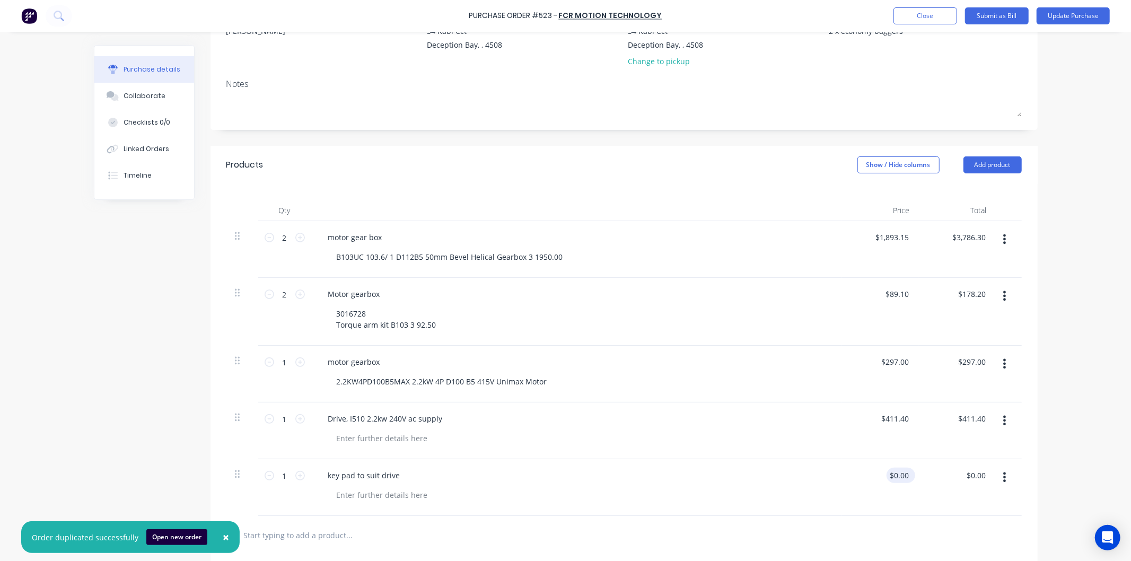
type input "0.00"
click at [904, 475] on input "0.00" at bounding box center [899, 475] width 24 height 15
type textarea "x"
type input "0.0053.90"
type textarea "x"
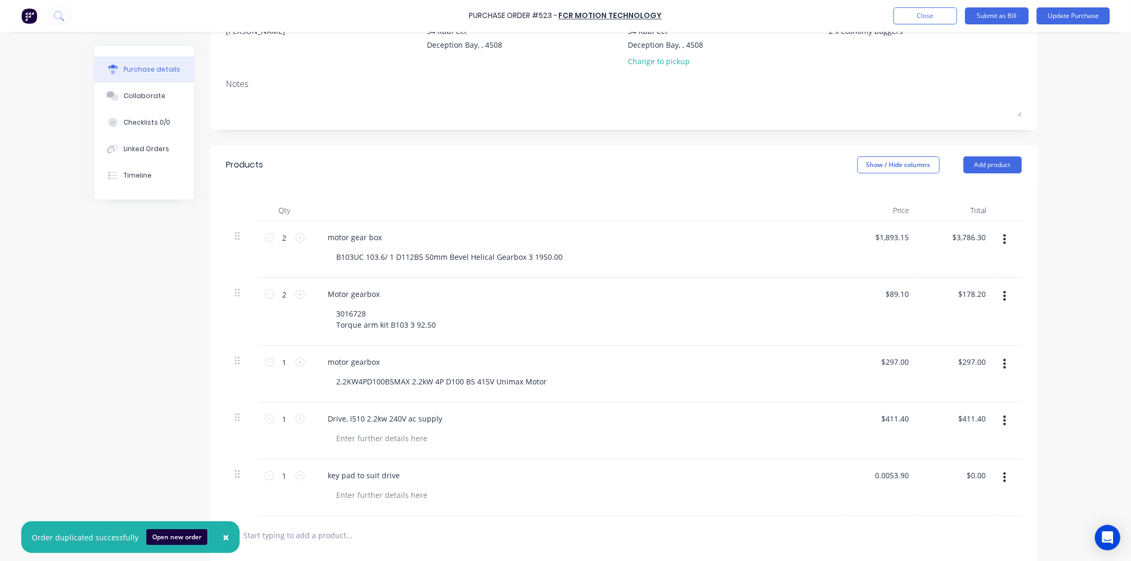
drag, startPoint x: 886, startPoint y: 472, endPoint x: 856, endPoint y: 476, distance: 29.9
click at [856, 476] on div "0.0053.90 0.0053.90" at bounding box center [880, 487] width 77 height 57
type input "53.90"
type textarea "x"
type input "53.90"
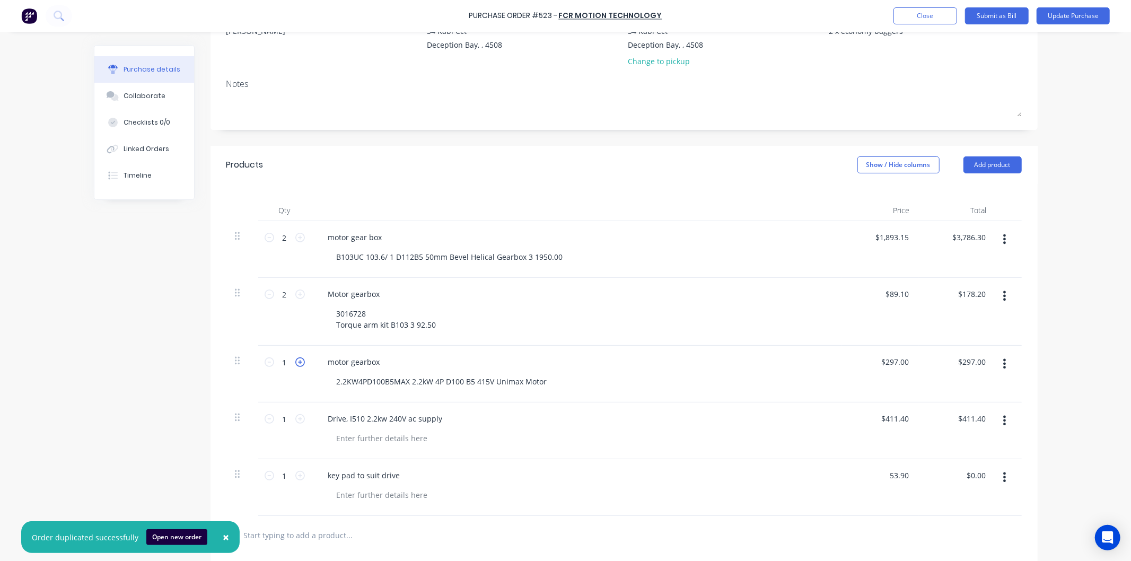
type textarea "x"
type input "$53.90"
click at [295, 362] on icon at bounding box center [300, 362] width 10 height 10
type textarea "x"
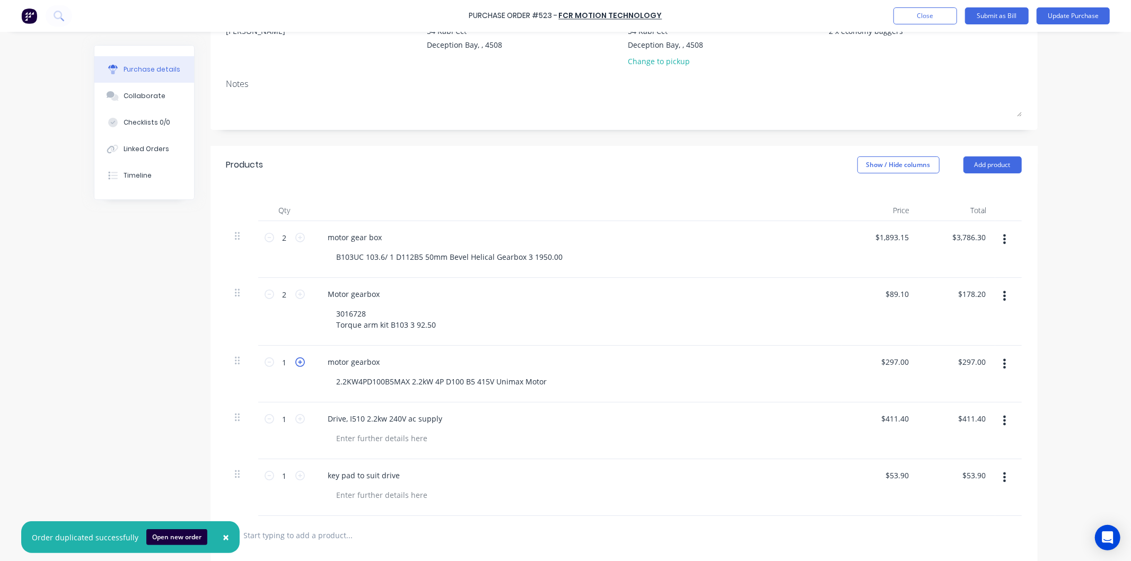
type input "2"
type input "$594.00"
click at [296, 419] on icon at bounding box center [300, 419] width 10 height 10
type textarea "x"
type input "2"
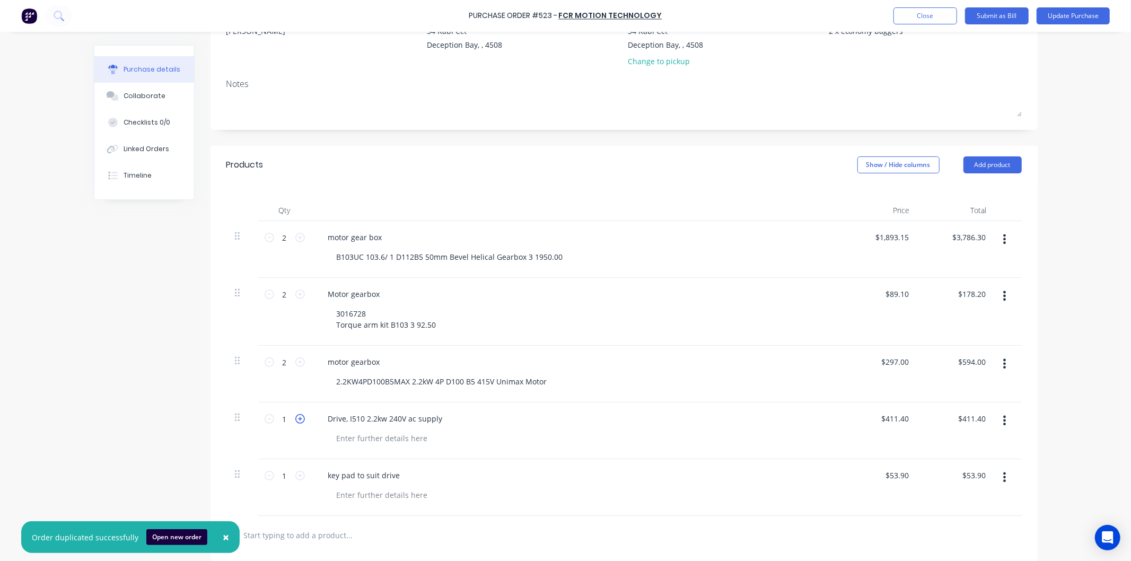
type input "$822.80"
click at [296, 475] on icon at bounding box center [300, 476] width 10 height 10
type textarea "x"
type input "2"
type input "$107.80"
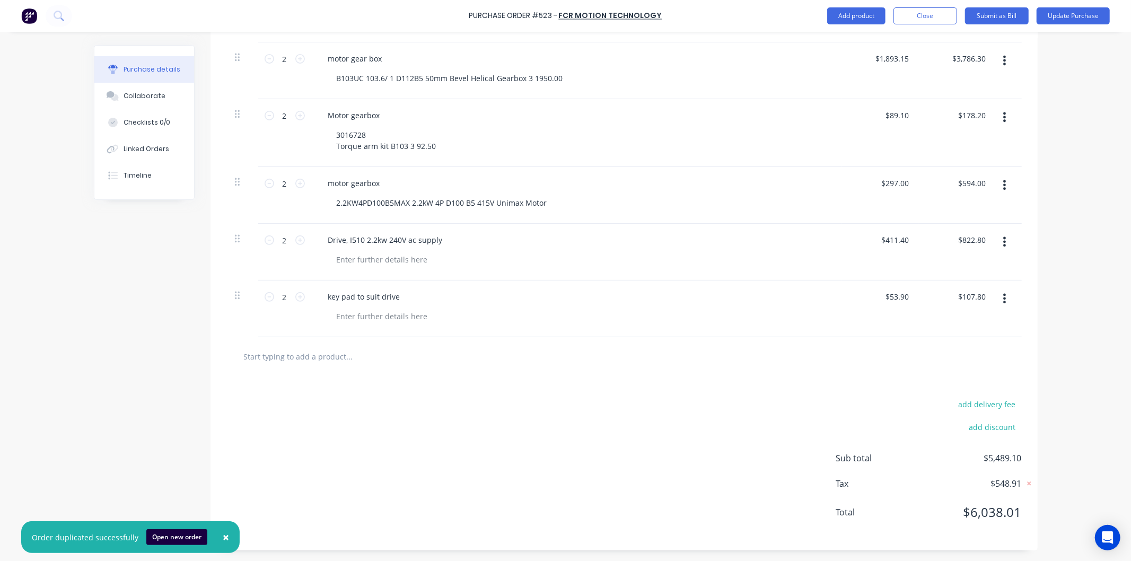
scroll to position [0, 0]
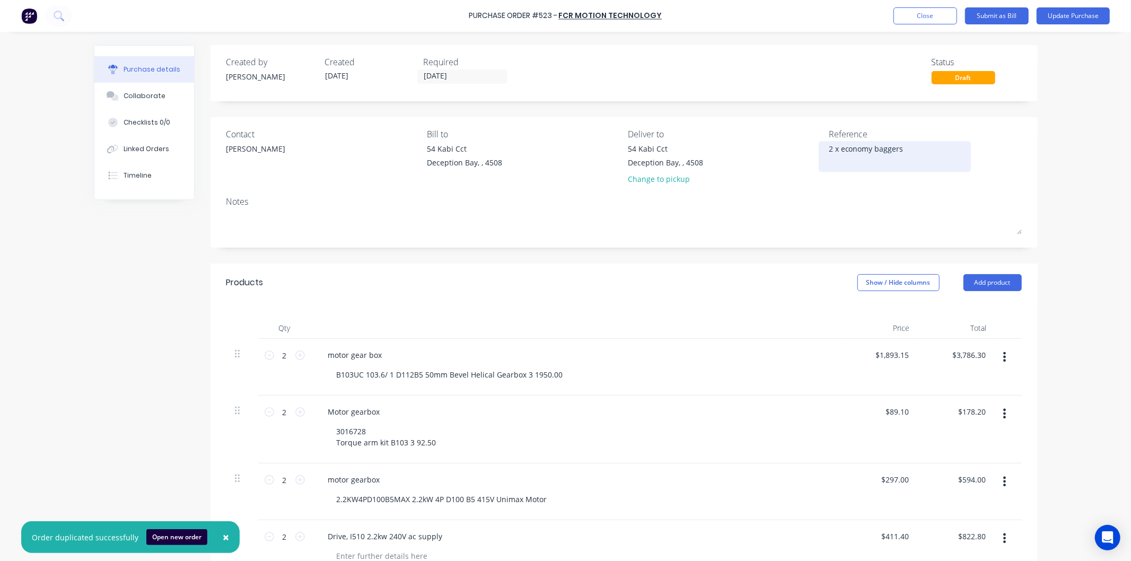
click at [903, 146] on textarea "2 x economy baggers" at bounding box center [895, 155] width 133 height 24
type textarea "x"
type textarea "2"
type textarea "beekee"
type textarea "x"
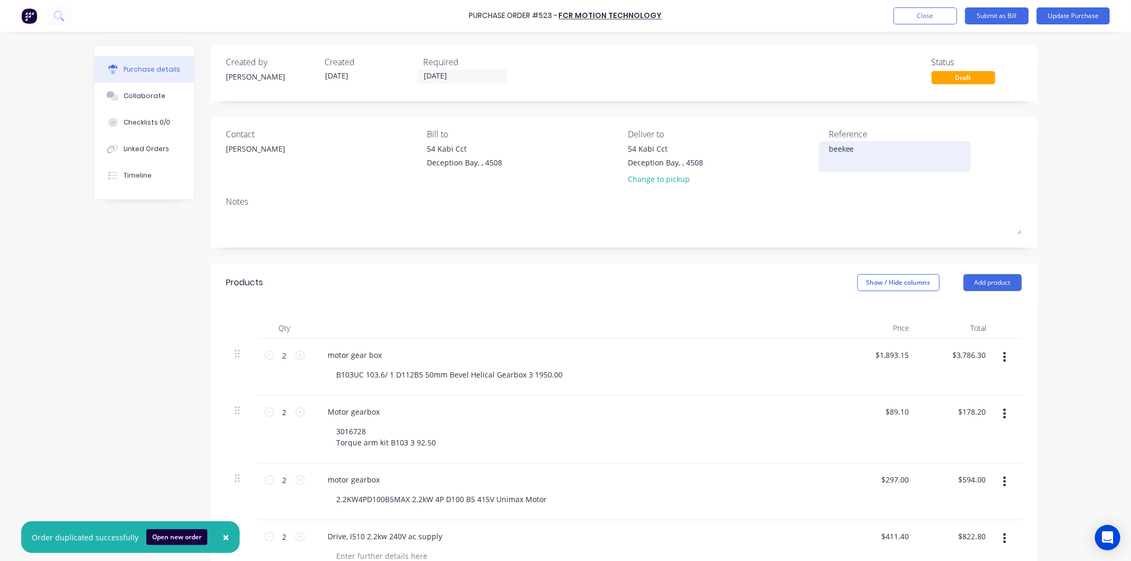
type textarea "beekeep"
type textarea "x"
type textarea "beekeepe"
type textarea "x"
type textarea "beekeeper"
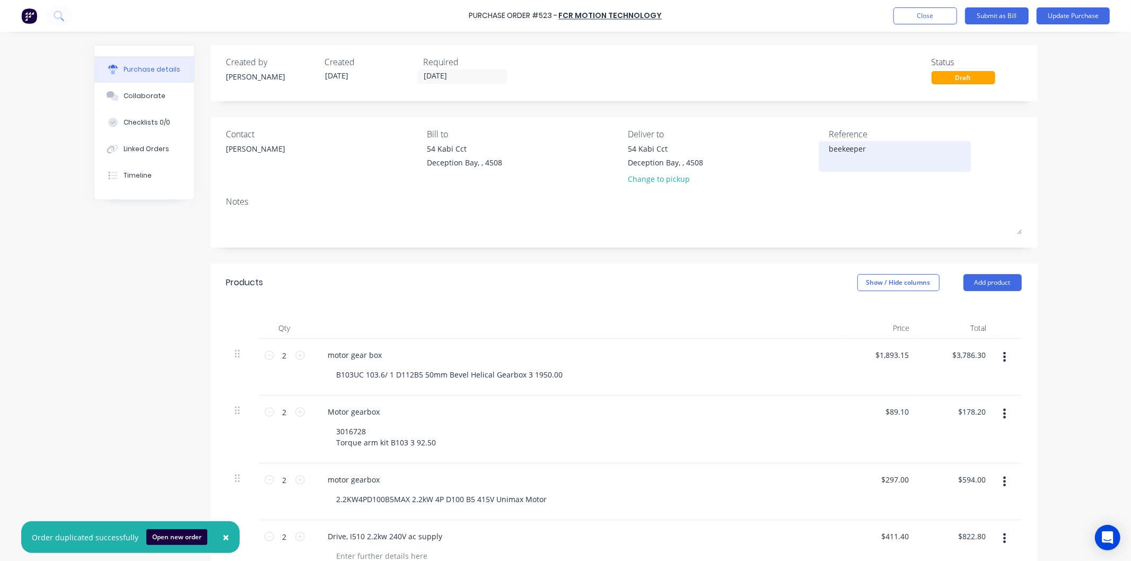
type textarea "x"
type textarea "beekeeper"
type textarea "x"
type textarea "beekeeper l"
type textarea "x"
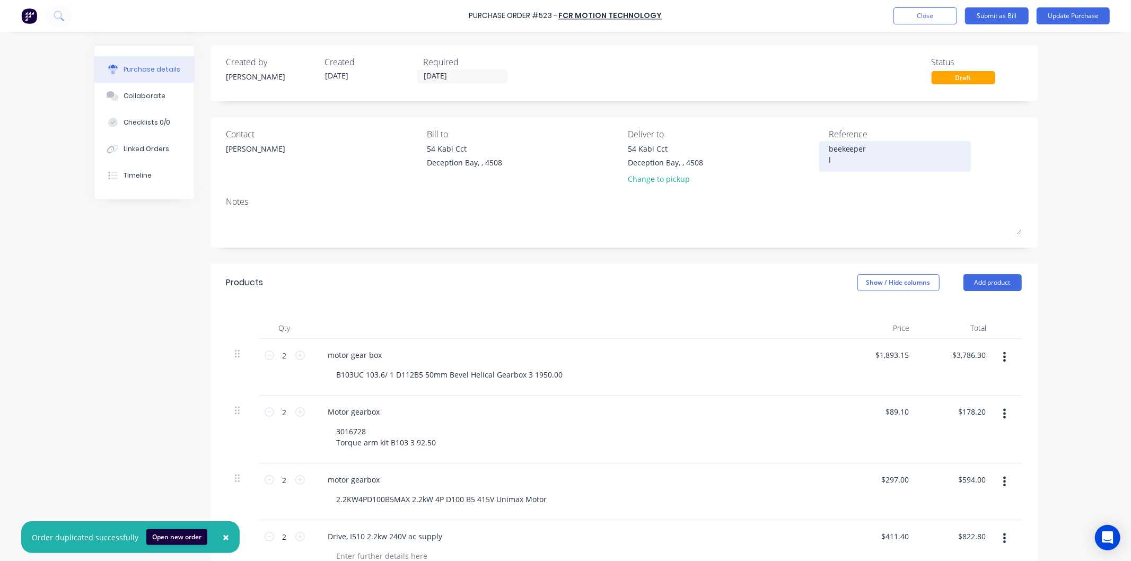
type textarea "beekeeper lo"
type textarea "x"
type textarea "beekeeper loc"
type textarea "x"
type textarea "beekeeper loch"
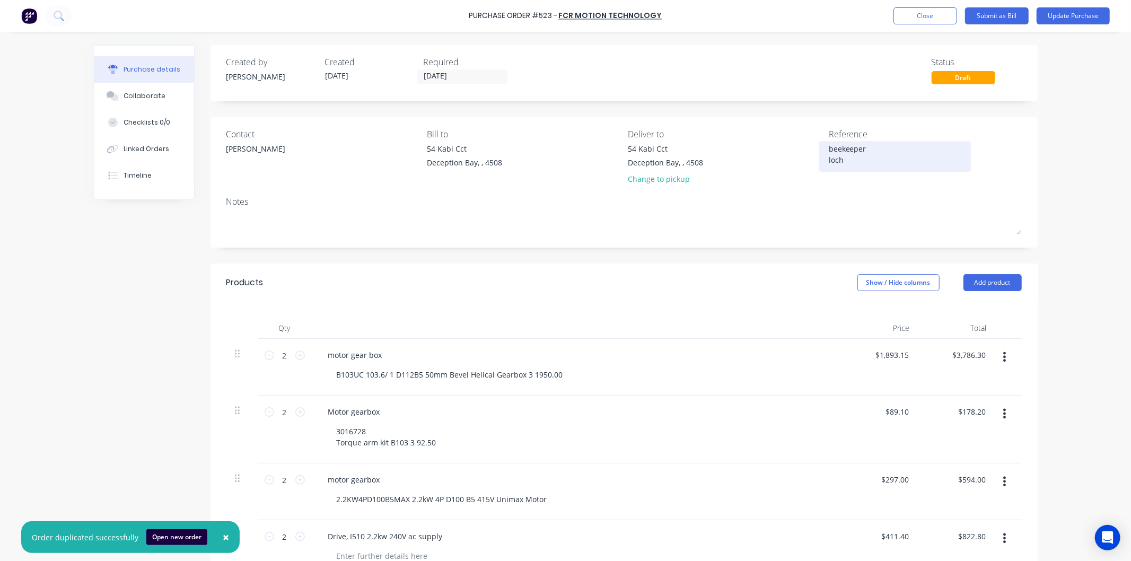
type textarea "x"
type textarea "beekeeper locha"
type textarea "x"
type textarea "beekeeper lochar"
type textarea "x"
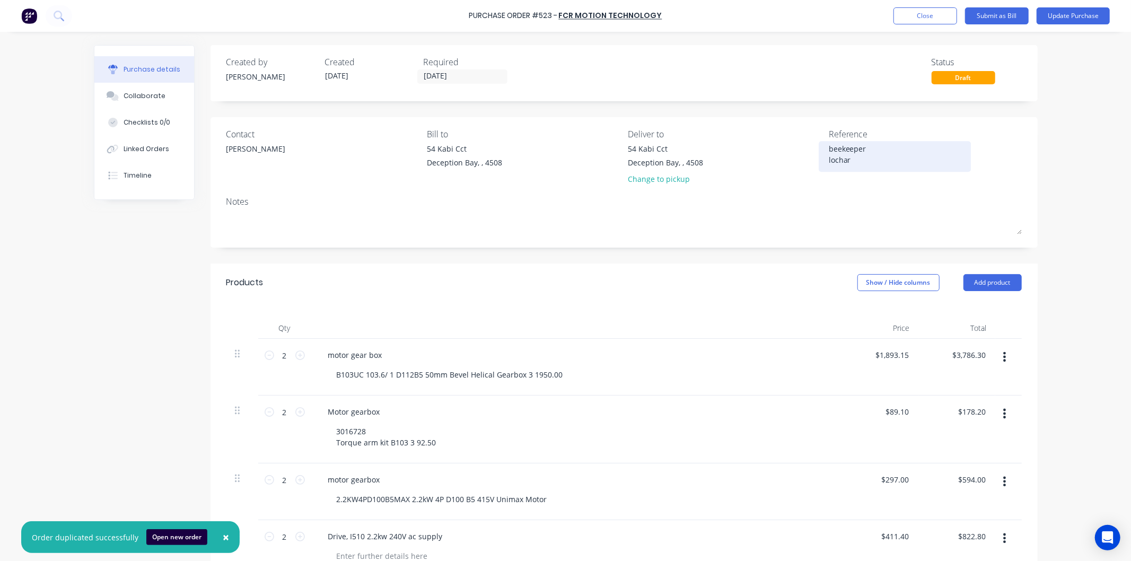
type textarea "beekeeper [PERSON_NAME]"
type textarea "x"
type textarea "beekeeper [PERSON_NAME]"
type textarea "x"
type textarea "beekeeper [PERSON_NAME]"
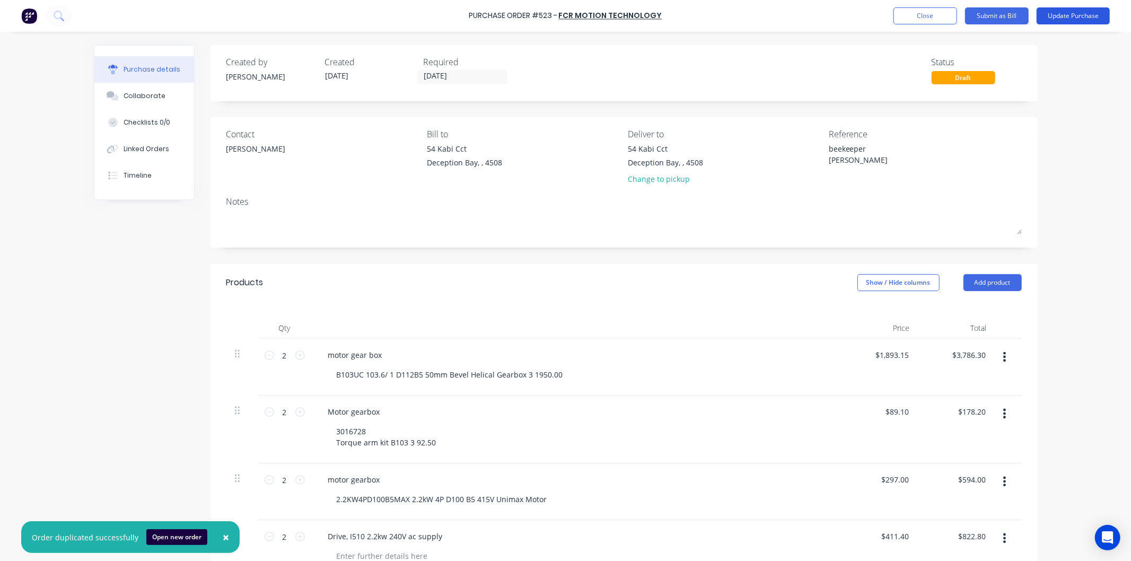
click at [1064, 13] on button "Update Purchase" at bounding box center [1073, 15] width 73 height 17
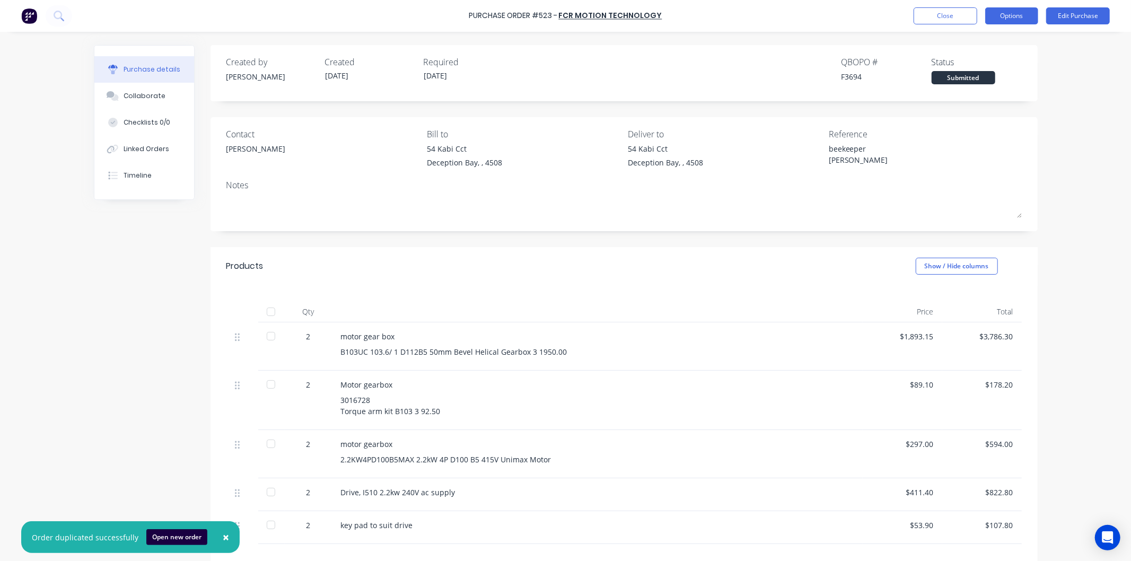
click at [1016, 12] on button "Options" at bounding box center [1011, 15] width 53 height 17
click at [981, 40] on div "Print / Email" at bounding box center [988, 43] width 82 height 15
click at [977, 61] on div "With pricing" at bounding box center [988, 64] width 82 height 15
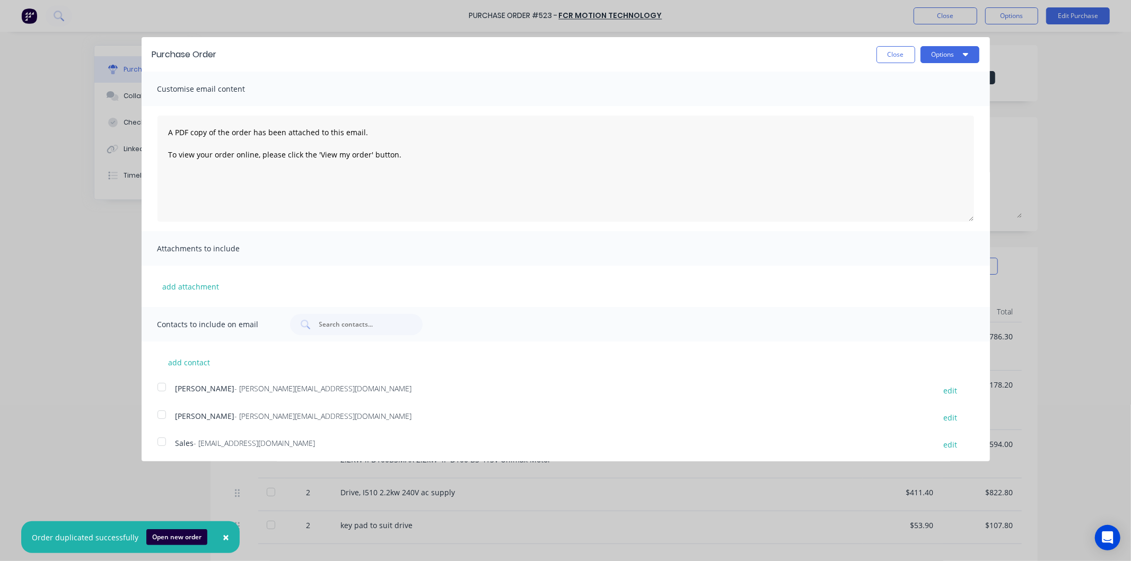
click at [162, 440] on div at bounding box center [161, 441] width 21 height 21
click at [928, 51] on button "Options" at bounding box center [950, 54] width 59 height 17
click at [888, 98] on div "Email" at bounding box center [929, 102] width 82 height 15
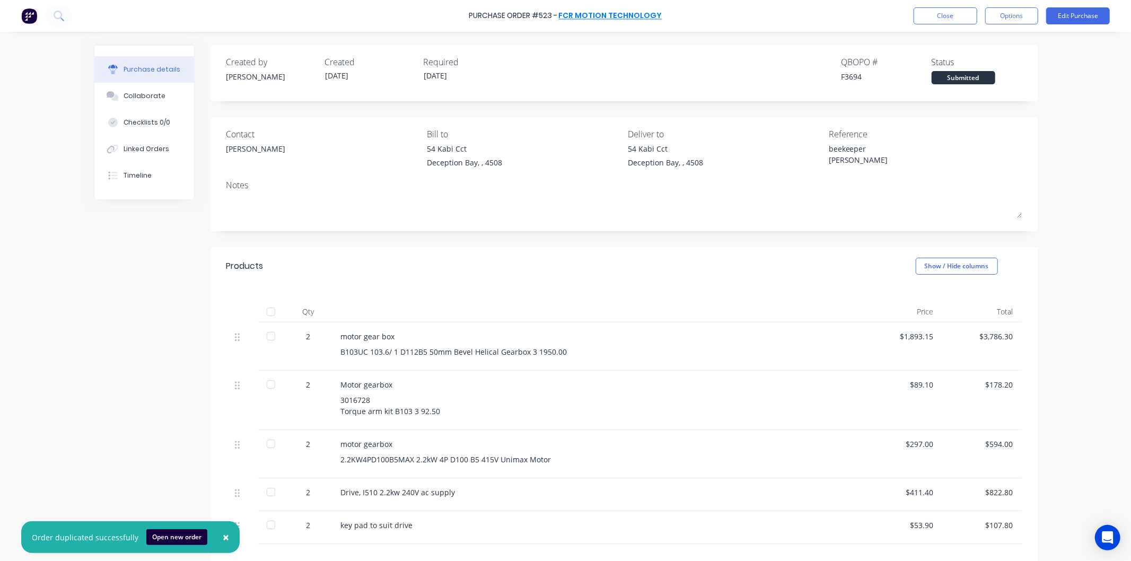
type textarea "x"
click at [940, 13] on button "Close" at bounding box center [946, 15] width 64 height 17
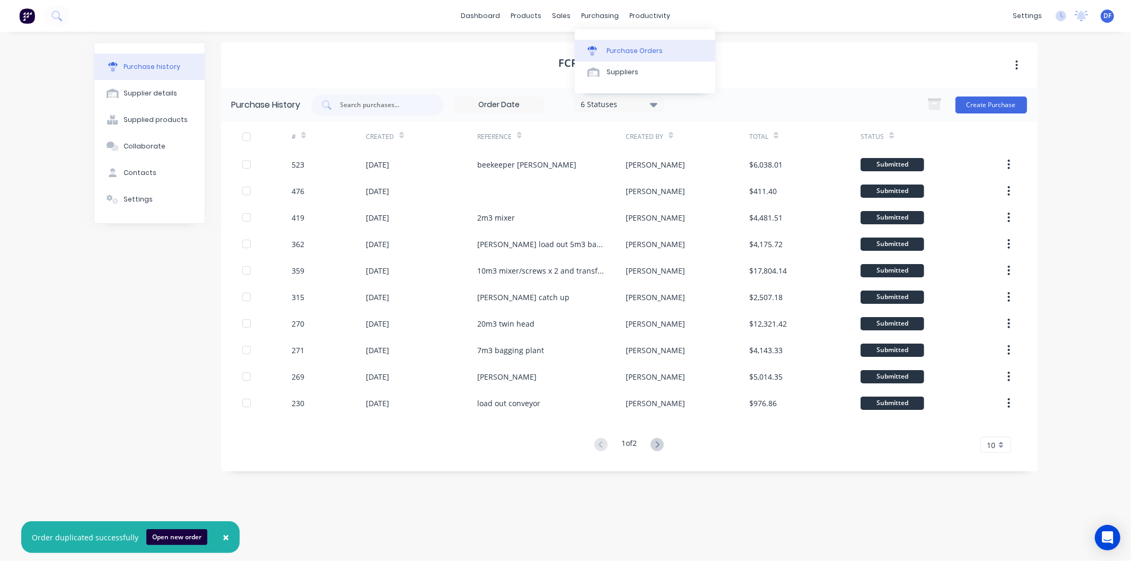
click at [626, 45] on link "Purchase Orders" at bounding box center [645, 50] width 141 height 21
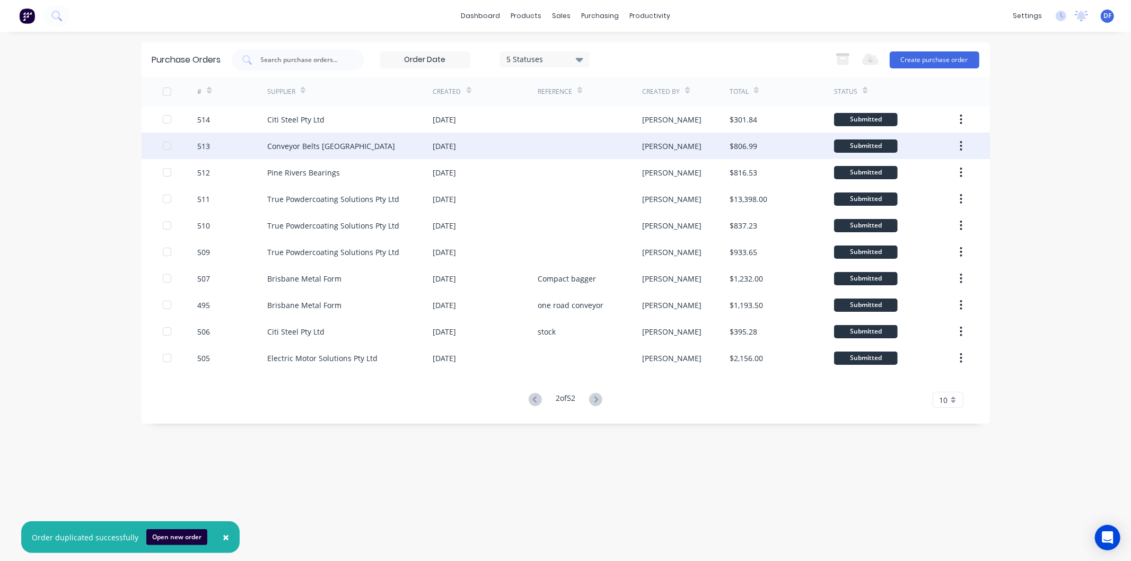
click at [316, 145] on div "Conveyor Belts [GEOGRAPHIC_DATA]" at bounding box center [331, 146] width 128 height 11
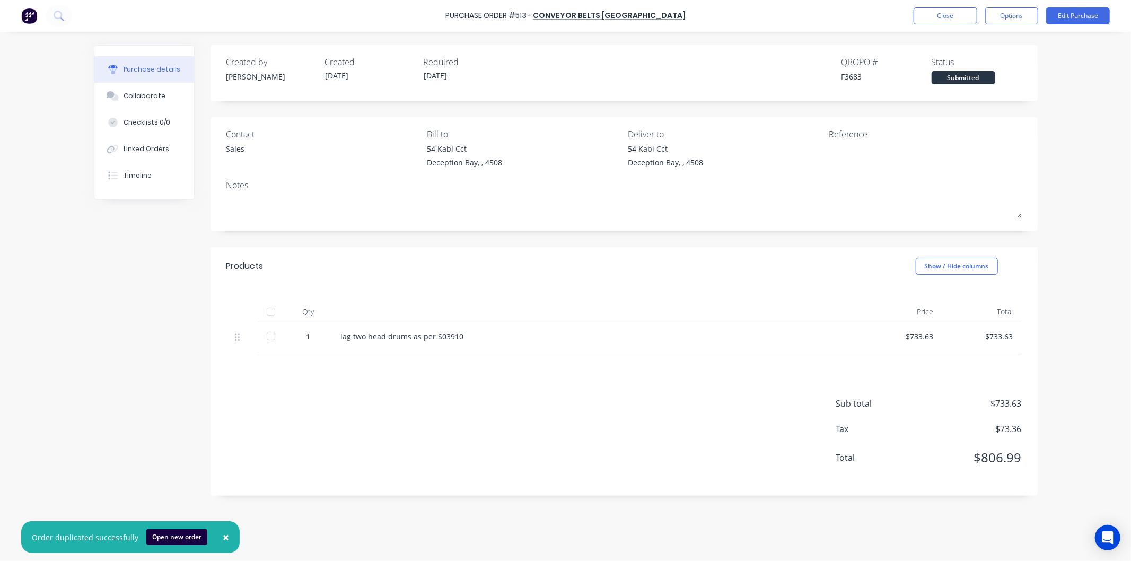
click at [471, 336] on div "lag two head drums as per S03910" at bounding box center [597, 336] width 513 height 11
click at [446, 334] on div "lag two head drums as per S03910" at bounding box center [597, 336] width 513 height 11
drag, startPoint x: 460, startPoint y: 334, endPoint x: 341, endPoint y: 336, distance: 119.3
click at [341, 336] on div "lag two head drums as per S03910" at bounding box center [597, 336] width 513 height 11
click at [422, 338] on div "lag two head drums as per S03910" at bounding box center [597, 336] width 513 height 11
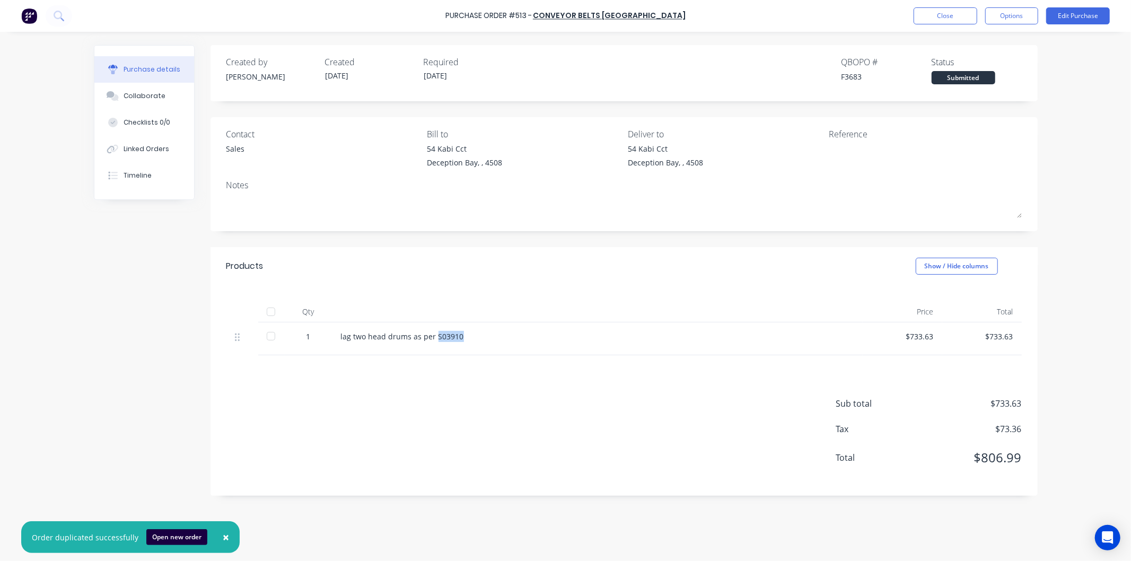
drag, startPoint x: 466, startPoint y: 336, endPoint x: 436, endPoint y: 338, distance: 29.8
click at [436, 338] on div "lag two head drums as per S03910" at bounding box center [597, 336] width 513 height 11
click at [1069, 13] on button "Edit Purchase" at bounding box center [1078, 15] width 64 height 17
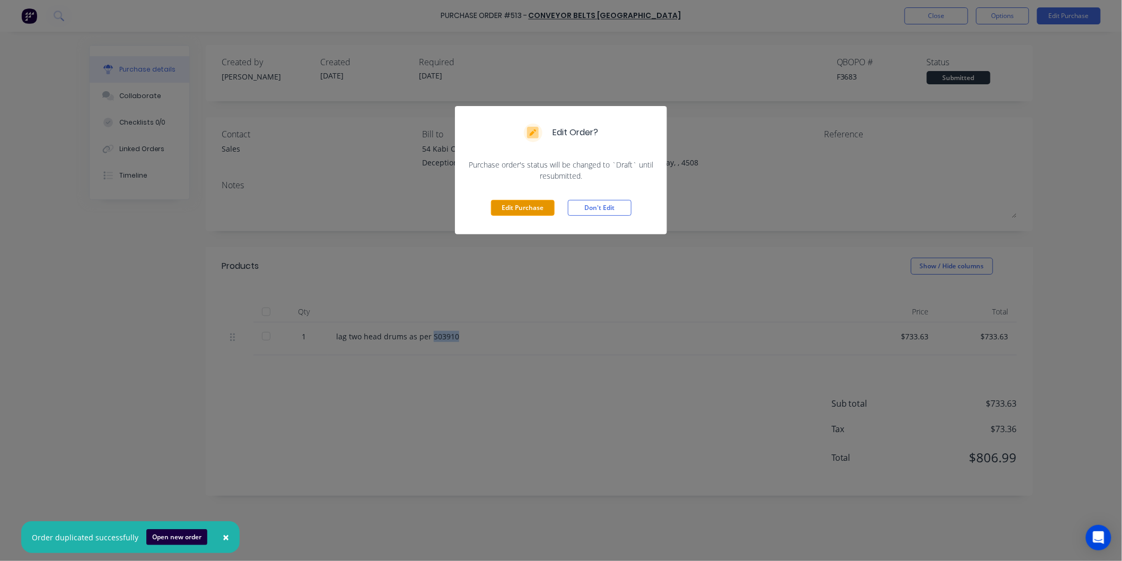
click at [533, 210] on button "Edit Purchase" at bounding box center [523, 208] width 64 height 16
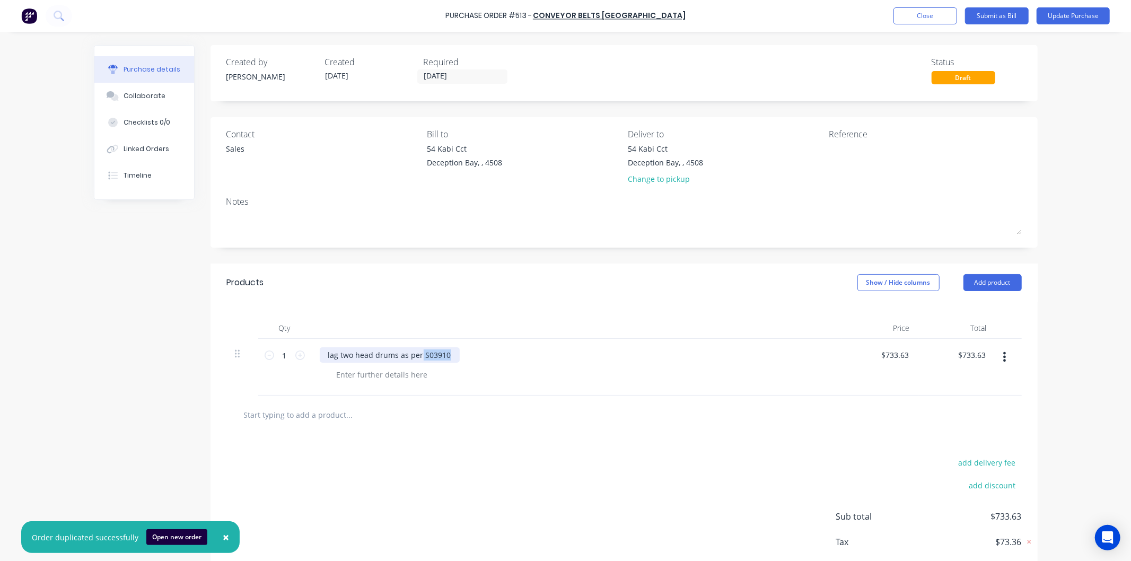
drag, startPoint x: 454, startPoint y: 352, endPoint x: 416, endPoint y: 354, distance: 38.2
click at [416, 354] on div "lag two head drums as per S03910" at bounding box center [576, 354] width 513 height 15
paste div
drag, startPoint x: 348, startPoint y: 355, endPoint x: 338, endPoint y: 355, distance: 10.6
click at [338, 355] on div "lag two head drums as perS04759" at bounding box center [389, 354] width 138 height 15
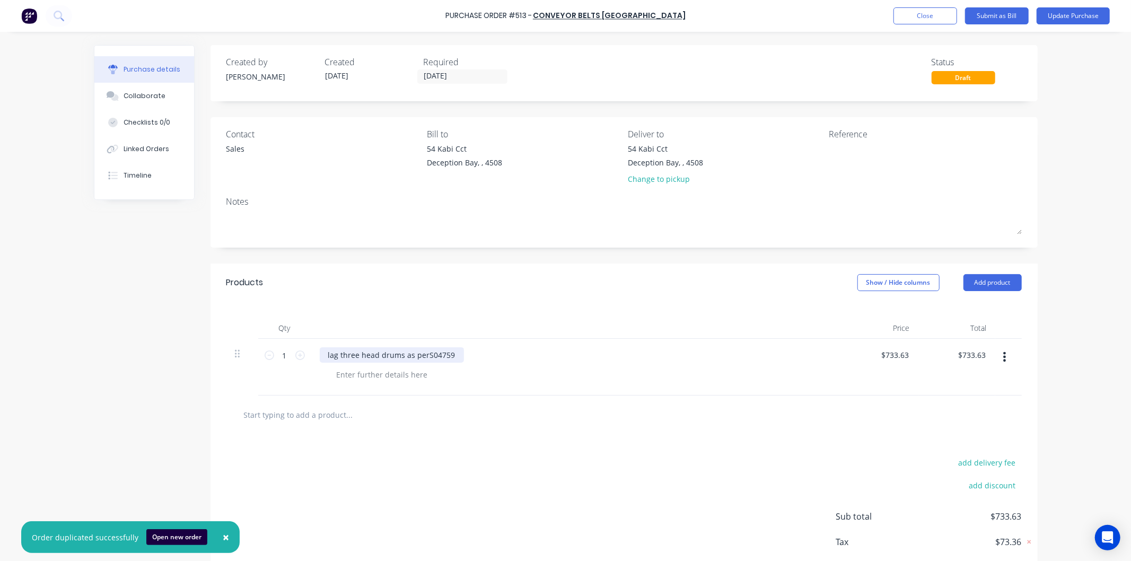
click at [422, 354] on div "lag three head drums as perS04759" at bounding box center [392, 354] width 144 height 15
click at [454, 353] on div "lag three head drums as per S04759" at bounding box center [393, 354] width 146 height 15
click at [900, 353] on input "733.6300" at bounding box center [894, 354] width 33 height 15
drag, startPoint x: 911, startPoint y: 355, endPoint x: 871, endPoint y: 358, distance: 39.9
click at [871, 358] on div "$733.63 $733.63" at bounding box center [880, 367] width 77 height 57
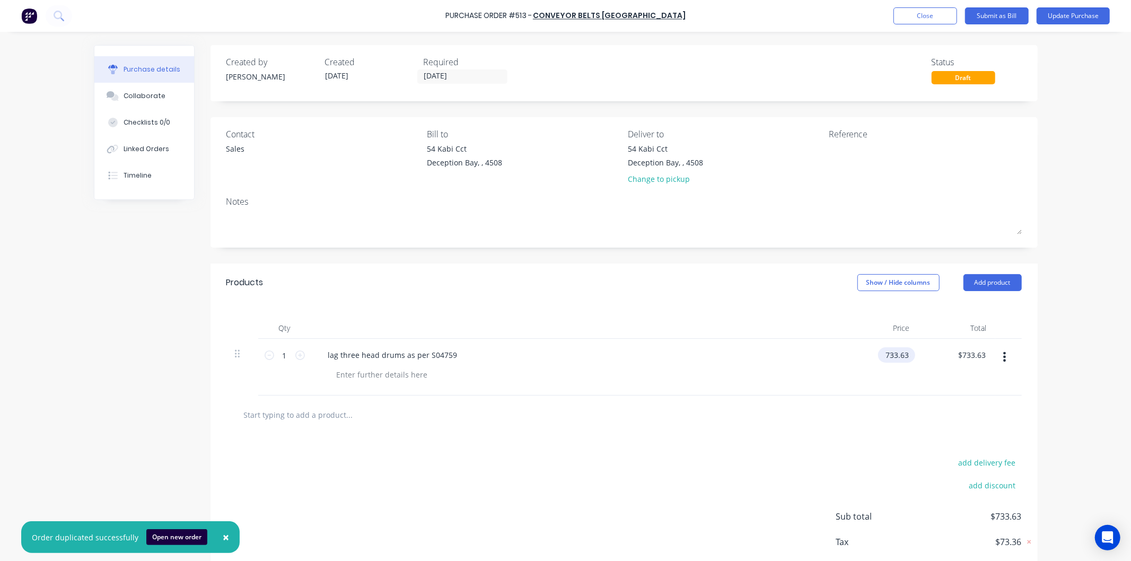
click at [884, 356] on input "733.63" at bounding box center [894, 354] width 33 height 15
drag, startPoint x: 905, startPoint y: 353, endPoint x: 882, endPoint y: 357, distance: 23.1
click at [882, 357] on input "733.63" at bounding box center [896, 354] width 29 height 15
click at [856, 369] on div "1912.23 1912.23" at bounding box center [880, 367] width 77 height 57
type input "$1,912.23"
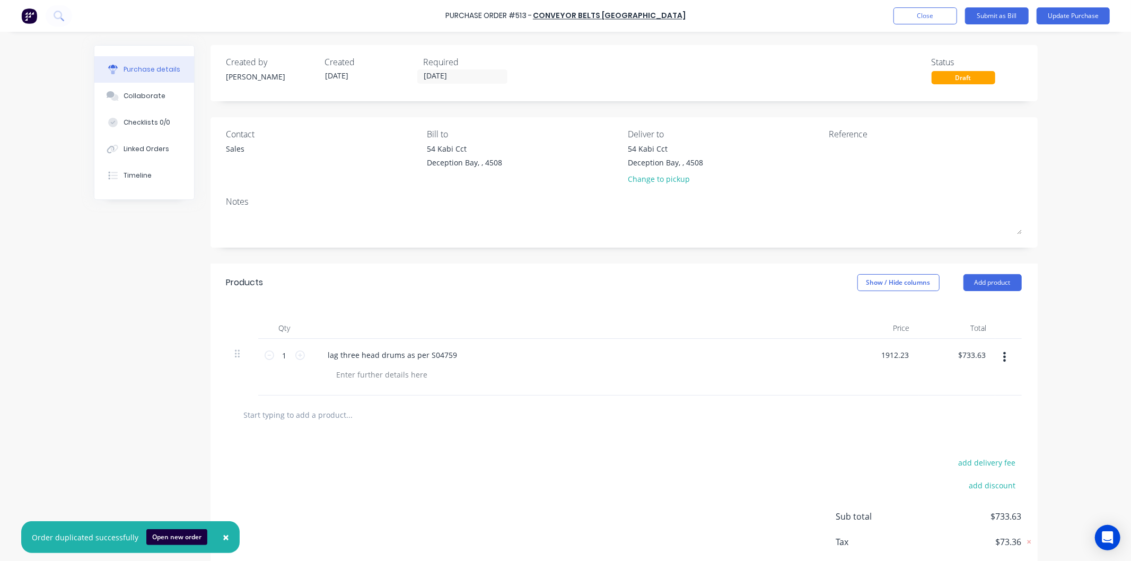
type input "$1,912.23"
click at [526, 428] on div at bounding box center [623, 415] width 795 height 39
click at [310, 413] on input "text" at bounding box center [349, 414] width 212 height 21
click at [982, 279] on button "Add product" at bounding box center [992, 282] width 58 height 17
click at [643, 421] on div at bounding box center [624, 414] width 778 height 21
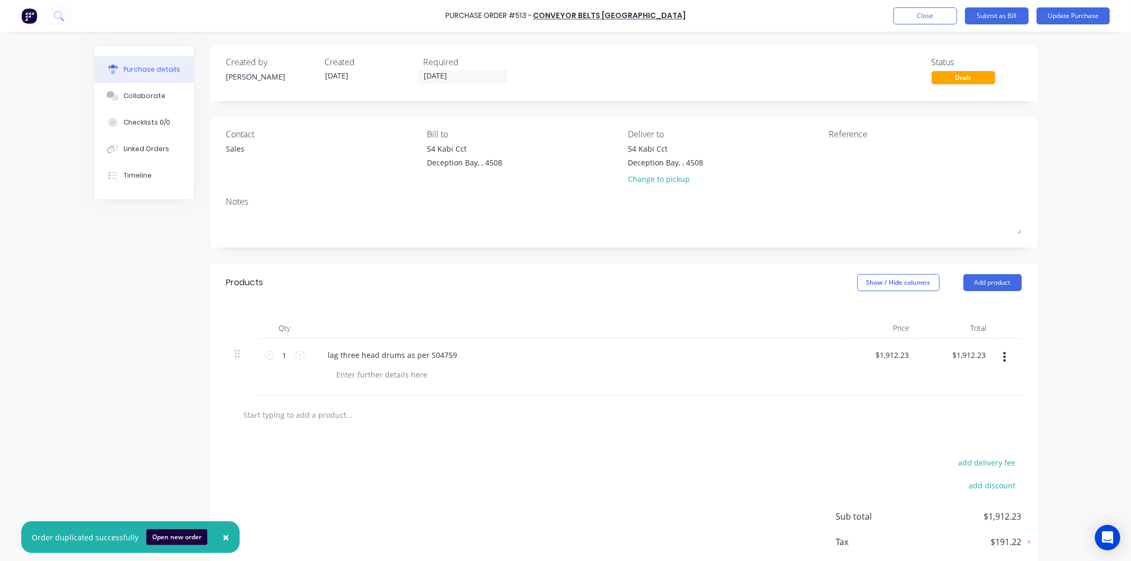
click at [319, 408] on input "text" at bounding box center [349, 414] width 212 height 21
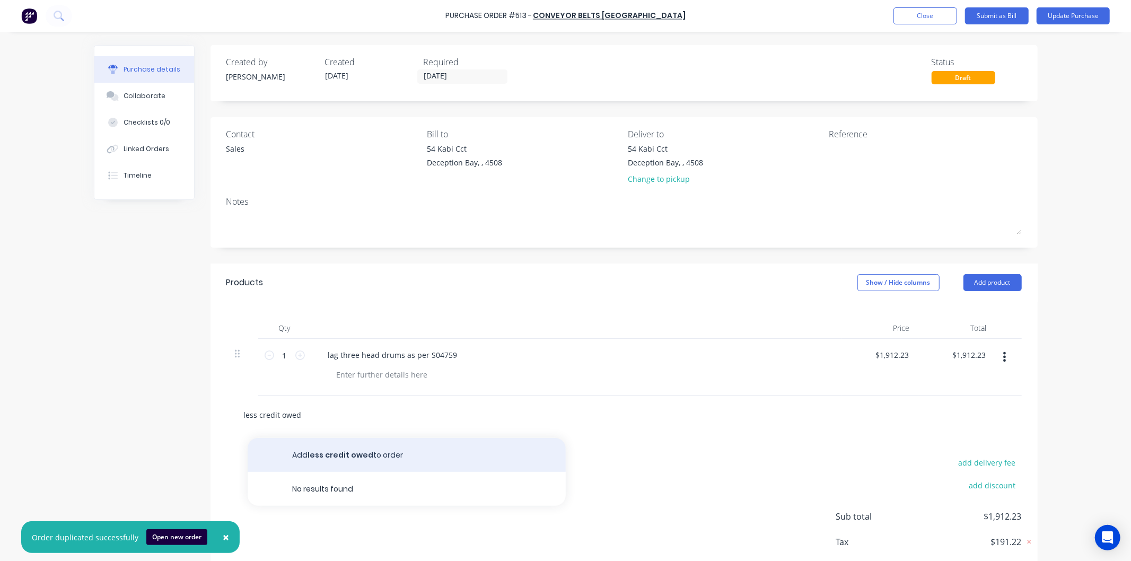
type input "less credit owed"
click at [342, 453] on button "Add less credit owed to order" at bounding box center [407, 455] width 318 height 34
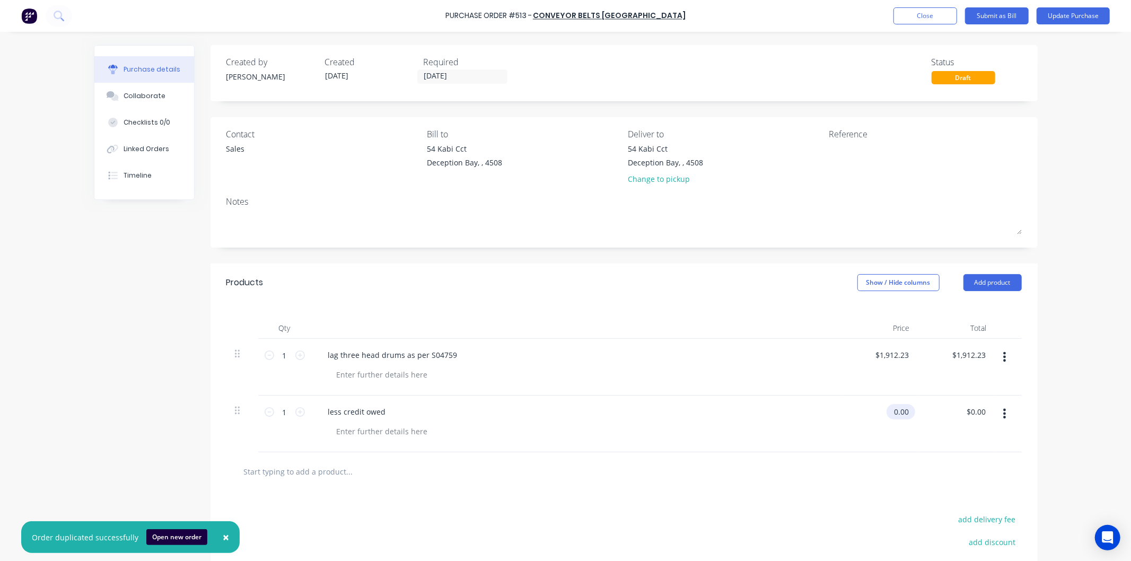
click at [897, 411] on input "0.00" at bounding box center [899, 411] width 24 height 15
drag, startPoint x: 906, startPoint y: 411, endPoint x: 884, endPoint y: 408, distance: 21.4
click at [886, 411] on div "0.00 0.00" at bounding box center [880, 424] width 77 height 57
click at [831, 414] on div "less credit owed" at bounding box center [576, 424] width 530 height 57
click at [1083, 13] on button "Update Purchase" at bounding box center [1073, 15] width 73 height 17
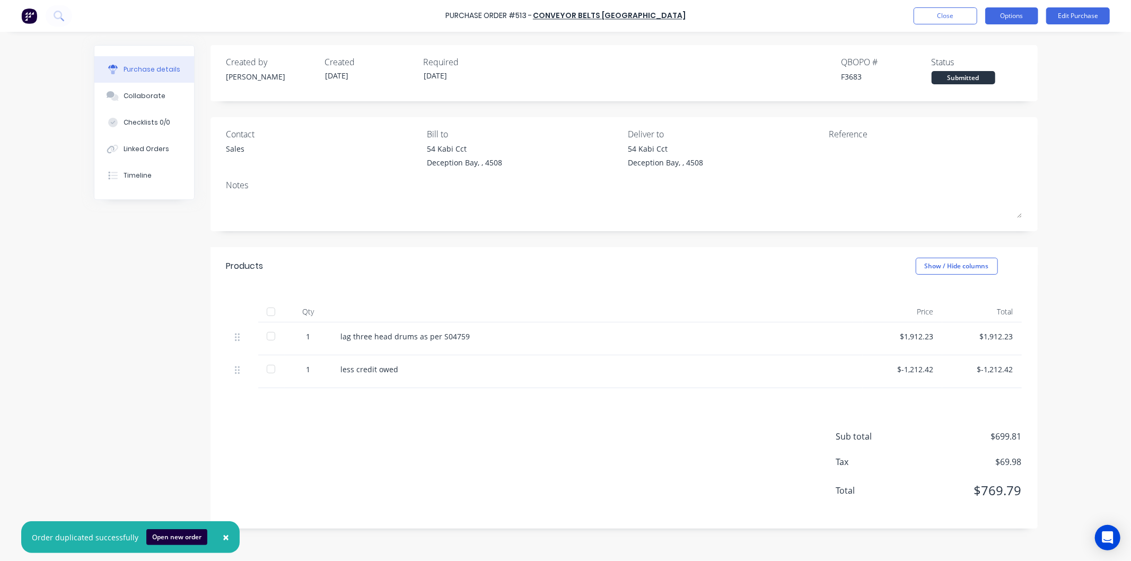
click at [1015, 17] on button "Options" at bounding box center [1011, 15] width 53 height 17
click at [969, 41] on div "Print / Email" at bounding box center [988, 43] width 82 height 15
click at [969, 60] on div "With pricing" at bounding box center [988, 64] width 82 height 15
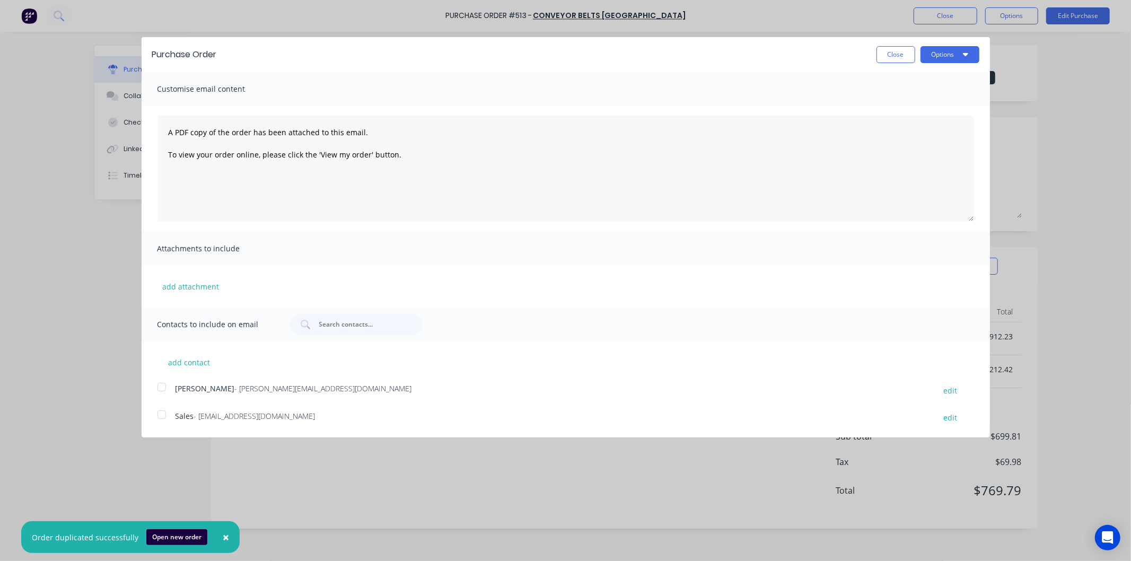
drag, startPoint x: 155, startPoint y: 415, endPoint x: 163, endPoint y: 411, distance: 9.0
click at [163, 411] on div at bounding box center [161, 414] width 21 height 21
click at [944, 53] on button "Options" at bounding box center [950, 54] width 59 height 17
click at [900, 102] on div "Email" at bounding box center [929, 102] width 82 height 15
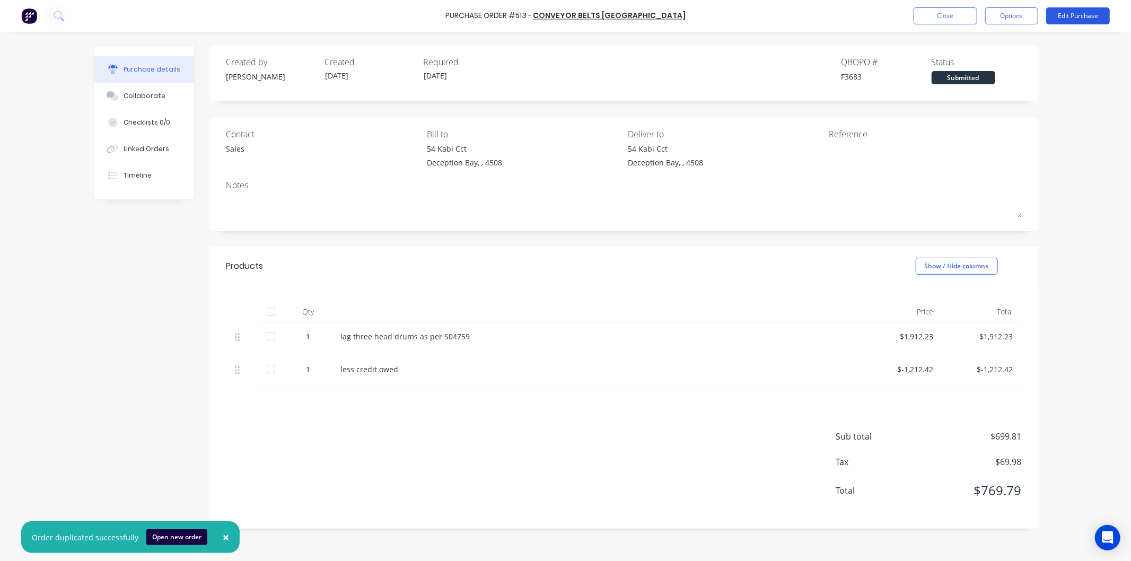
click at [1067, 12] on button "Edit Purchase" at bounding box center [1078, 15] width 64 height 17
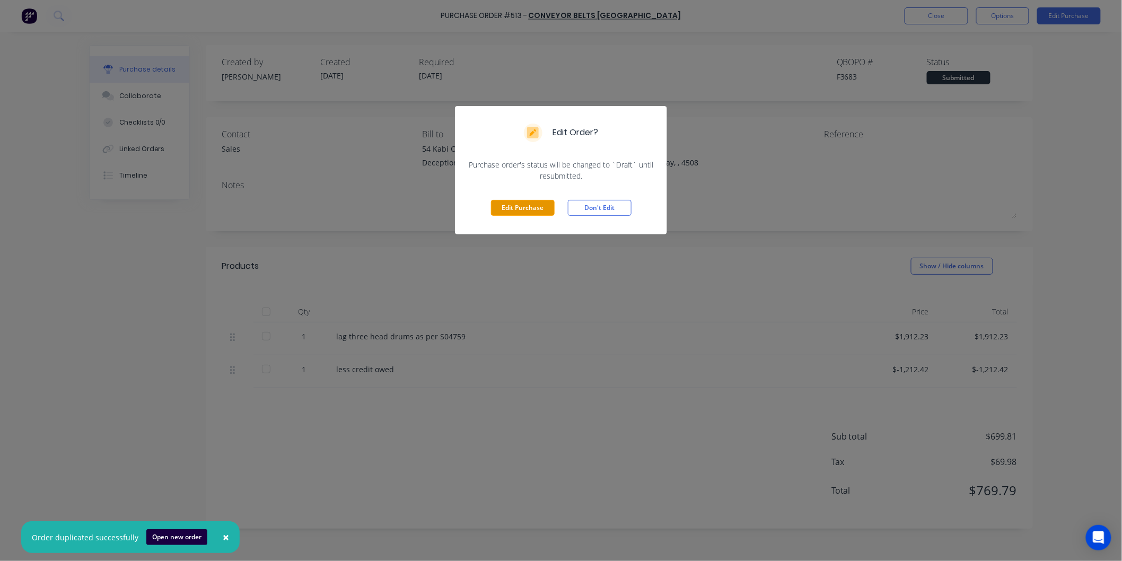
click at [511, 208] on button "Edit Purchase" at bounding box center [523, 208] width 64 height 16
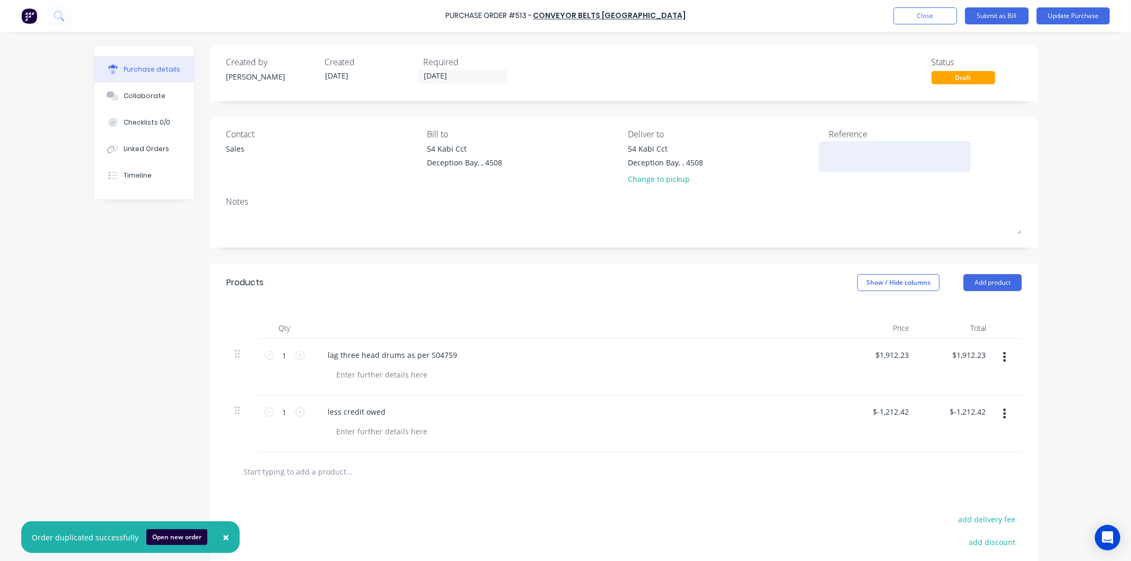
click at [856, 156] on textarea at bounding box center [895, 155] width 133 height 24
click at [876, 151] on textarea "11m conv 20m3 units head drums" at bounding box center [895, 155] width 133 height 24
click at [1071, 12] on button "Update Purchase" at bounding box center [1073, 15] width 73 height 17
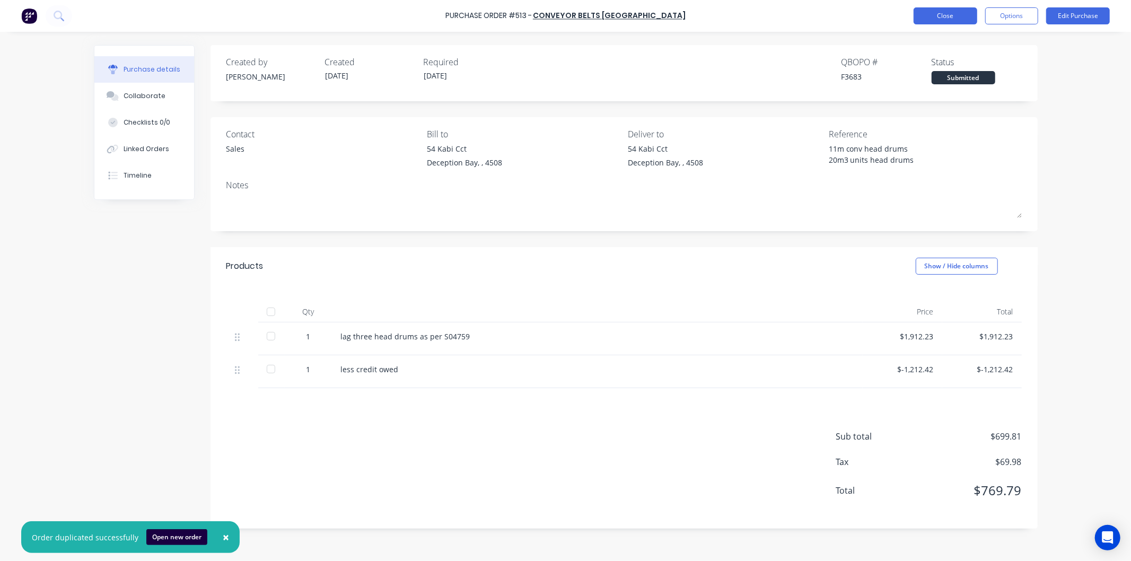
click at [936, 12] on button "Close" at bounding box center [946, 15] width 64 height 17
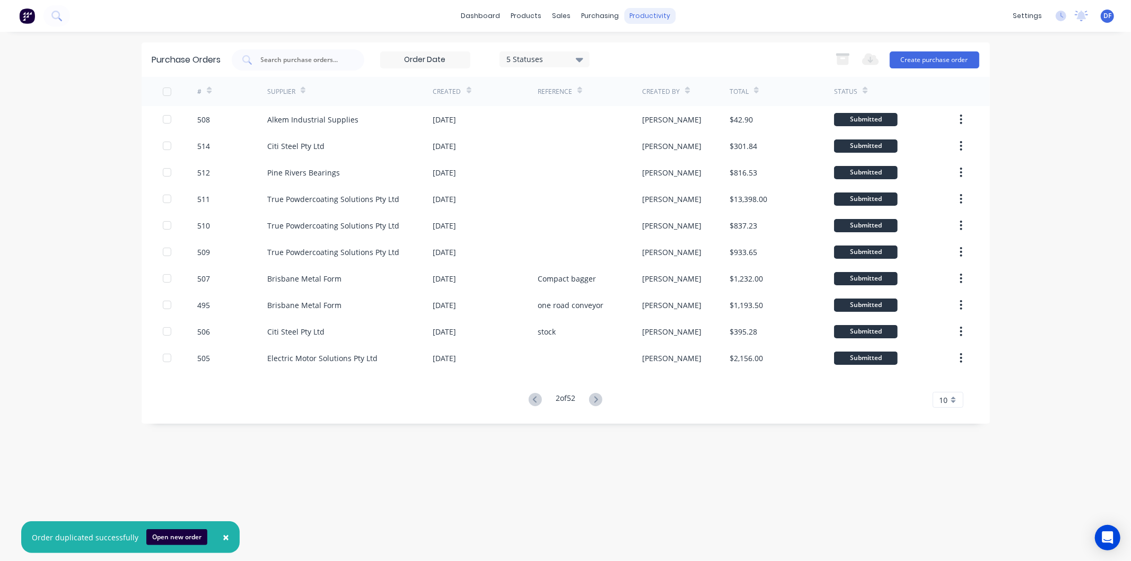
click at [656, 12] on div "productivity" at bounding box center [649, 16] width 51 height 16
click at [674, 54] on div "Workflow" at bounding box center [669, 51] width 32 height 10
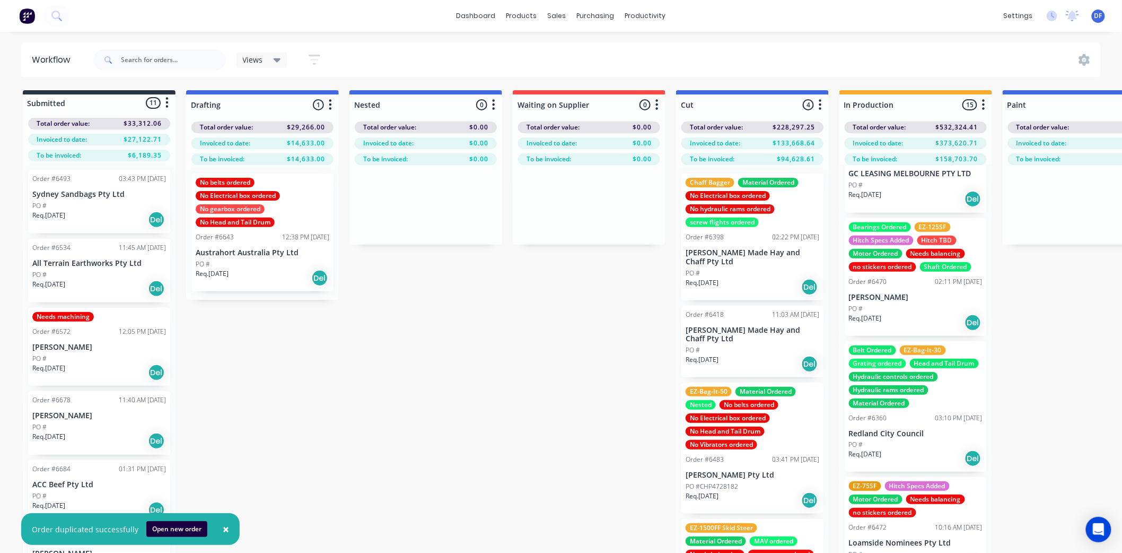
scroll to position [177, 0]
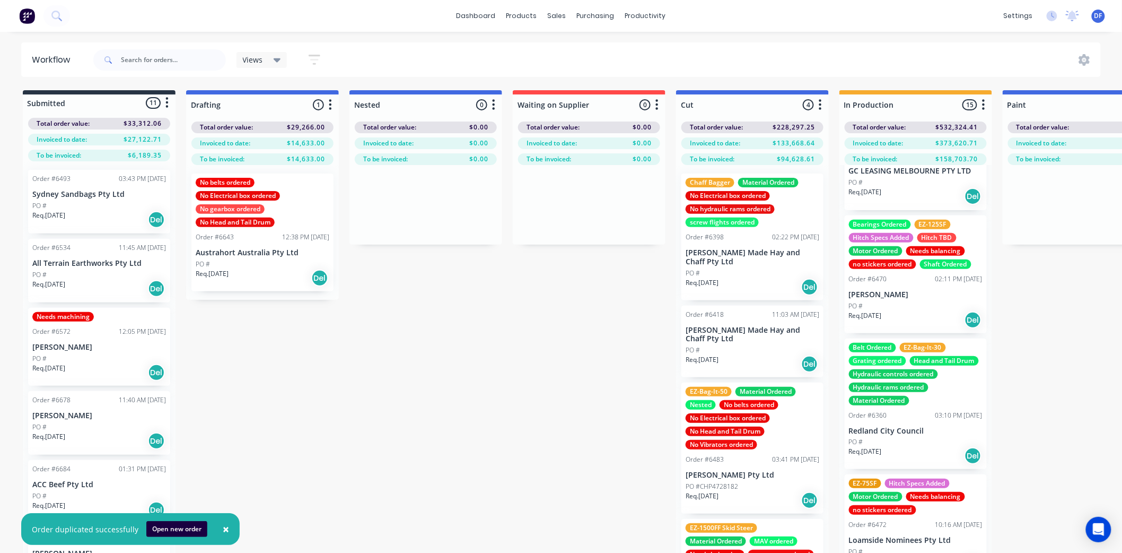
click at [936, 253] on div "Needs balancing" at bounding box center [935, 251] width 59 height 10
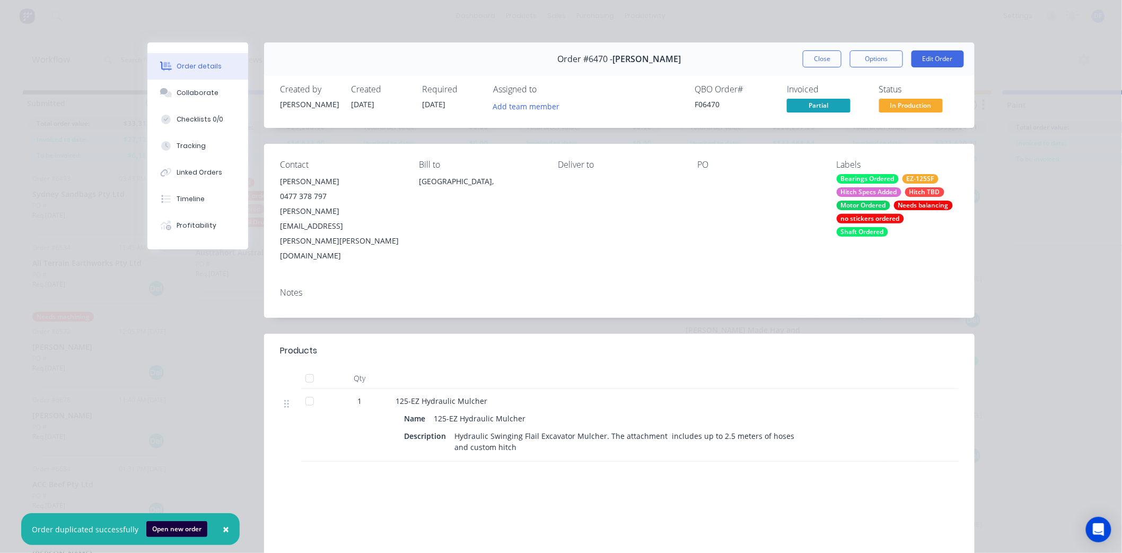
click at [909, 203] on div "Needs balancing" at bounding box center [923, 205] width 59 height 10
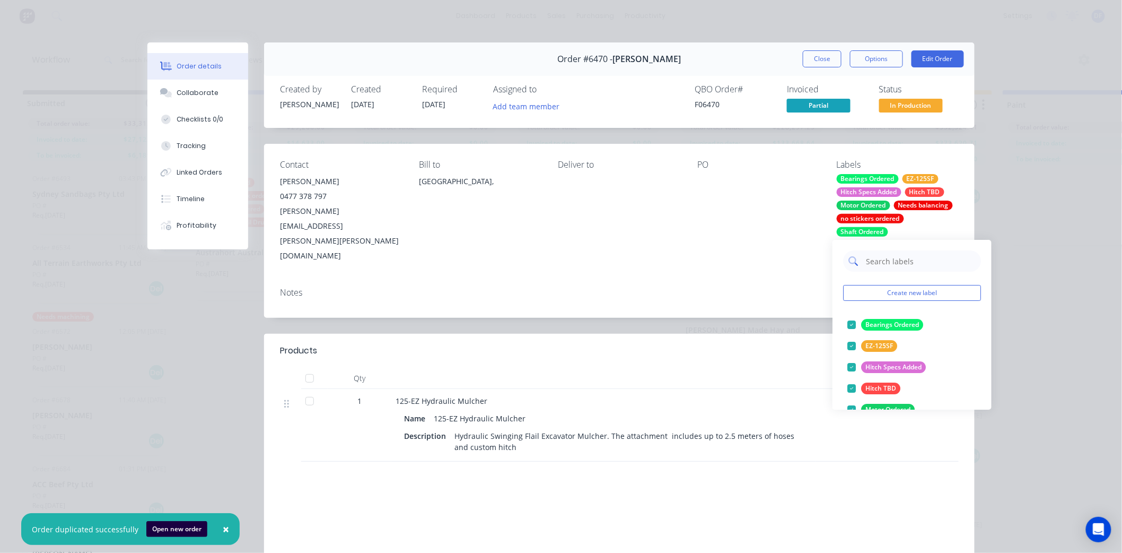
click at [879, 261] on input "text" at bounding box center [920, 260] width 111 height 21
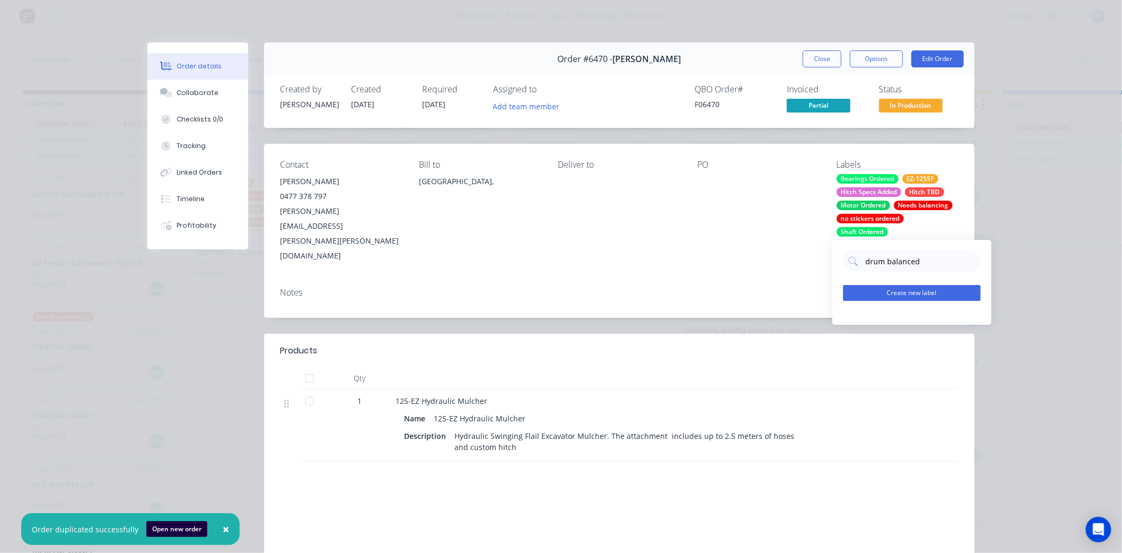
click at [907, 292] on button "Create new label" at bounding box center [912, 293] width 138 height 16
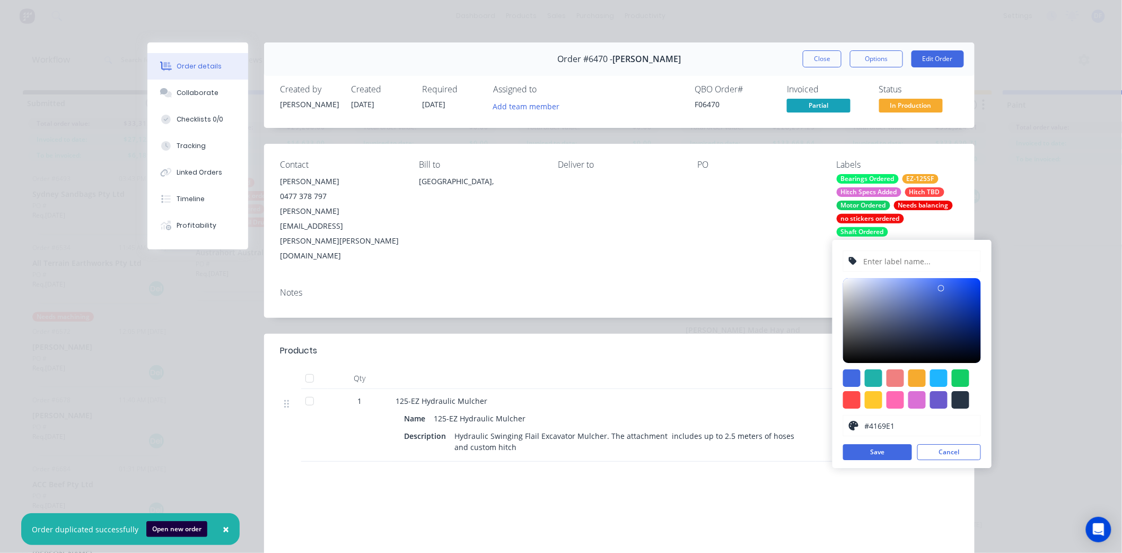
click at [879, 261] on input "text" at bounding box center [918, 261] width 113 height 20
click at [899, 260] on input "Drum Ballanced" at bounding box center [918, 261] width 113 height 20
click at [965, 373] on div at bounding box center [960, 377] width 17 height 17
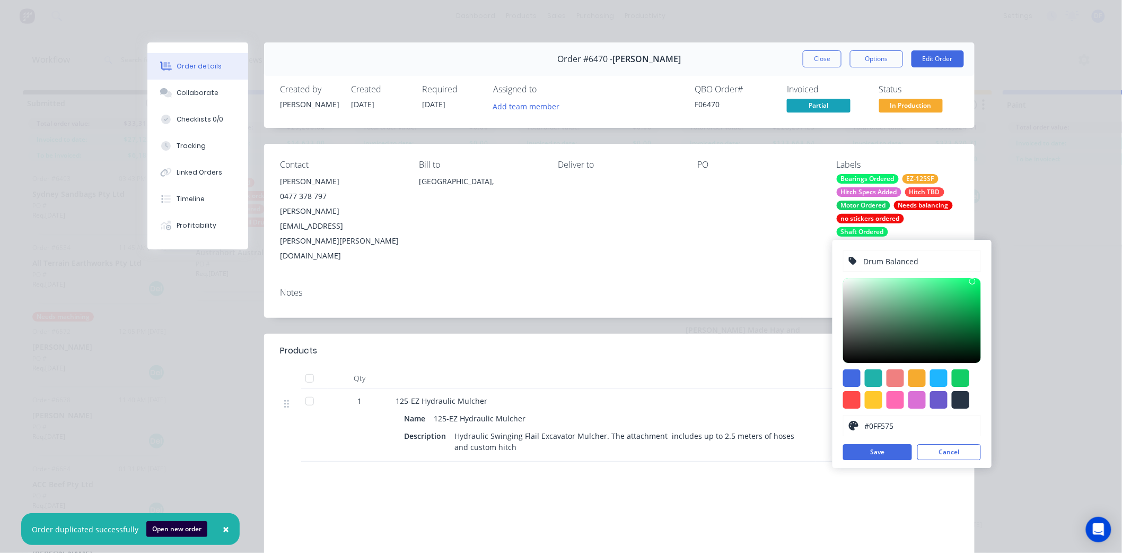
click at [972, 282] on div at bounding box center [912, 320] width 138 height 85
click at [882, 450] on button "Save" at bounding box center [877, 452] width 69 height 16
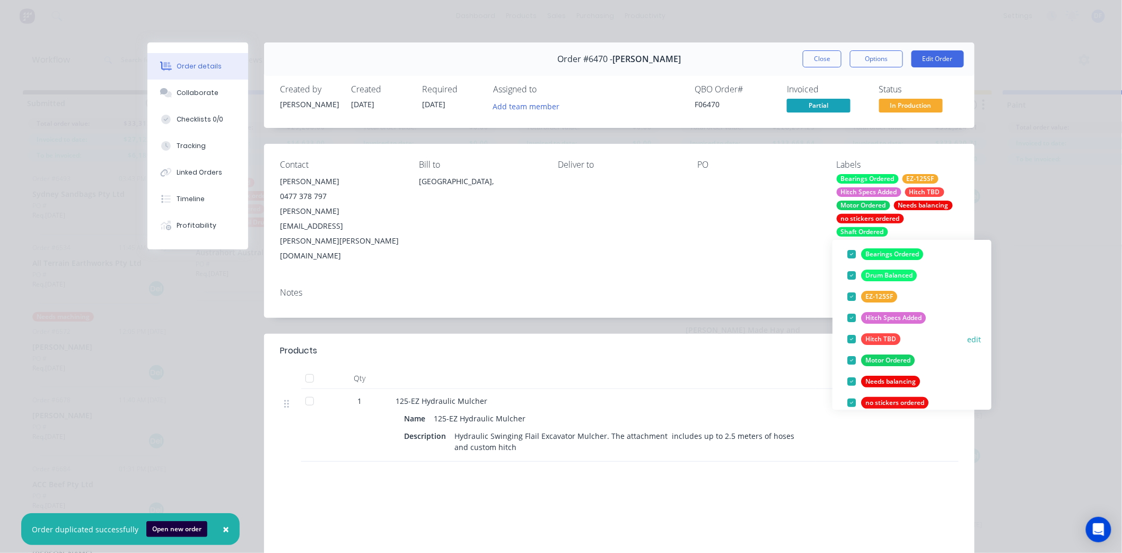
scroll to position [118, 0]
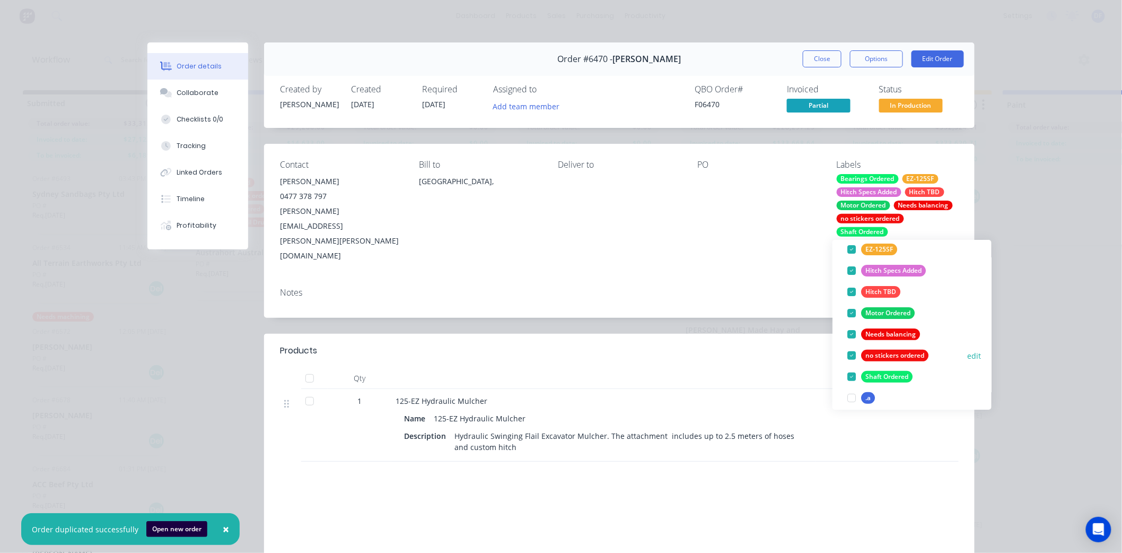
click at [848, 330] on div at bounding box center [851, 333] width 21 height 21
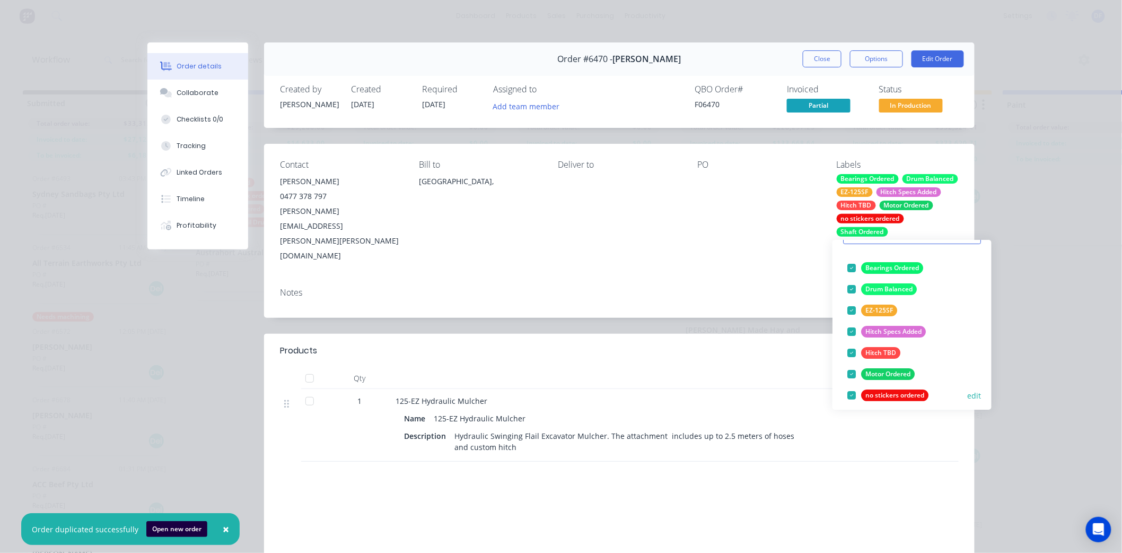
scroll to position [0, 0]
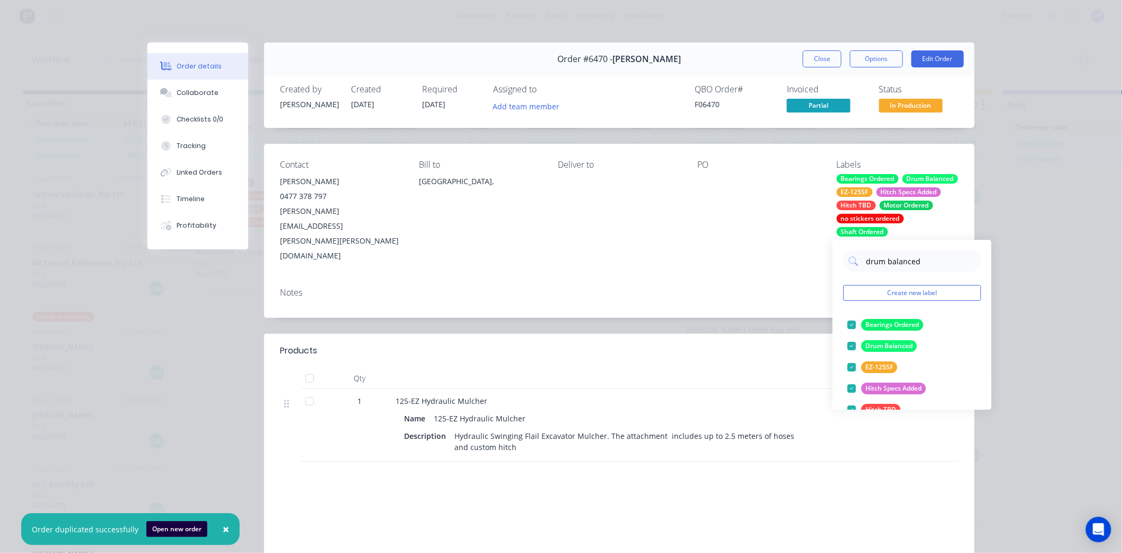
click at [766, 252] on div "Contact [PERSON_NAME] [PHONE_NUMBER] [PERSON_NAME][EMAIL_ADDRESS][PERSON_NAME][…" at bounding box center [619, 211] width 711 height 135
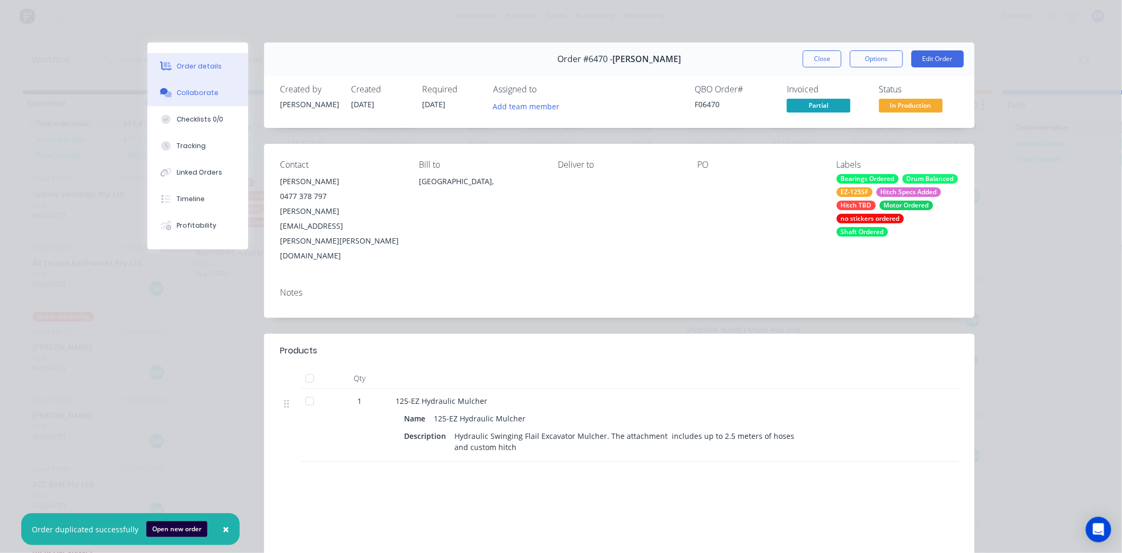
click at [182, 89] on div "Collaborate" at bounding box center [198, 93] width 42 height 10
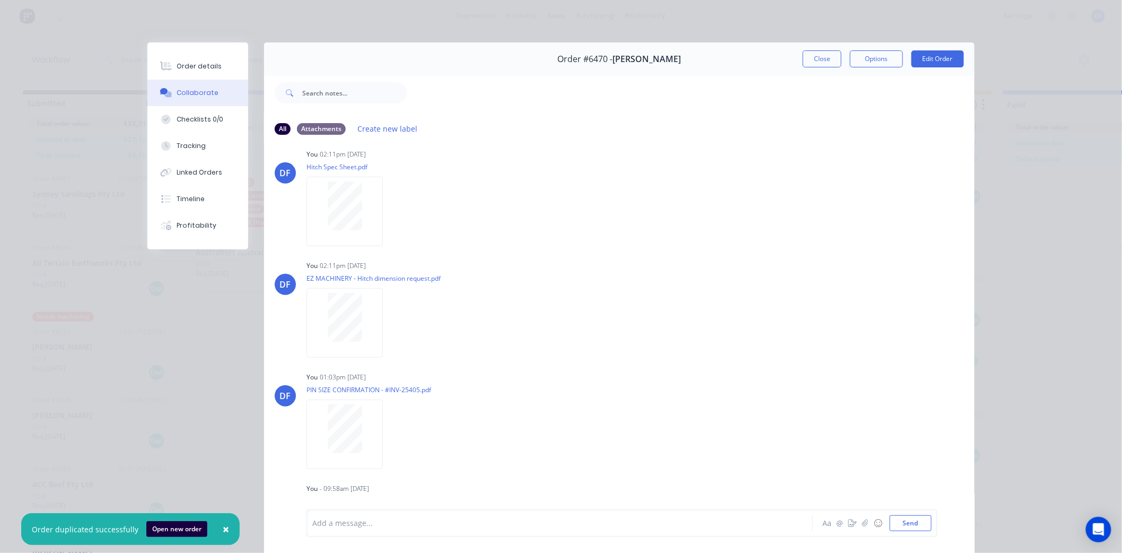
click at [814, 57] on button "Close" at bounding box center [822, 58] width 39 height 17
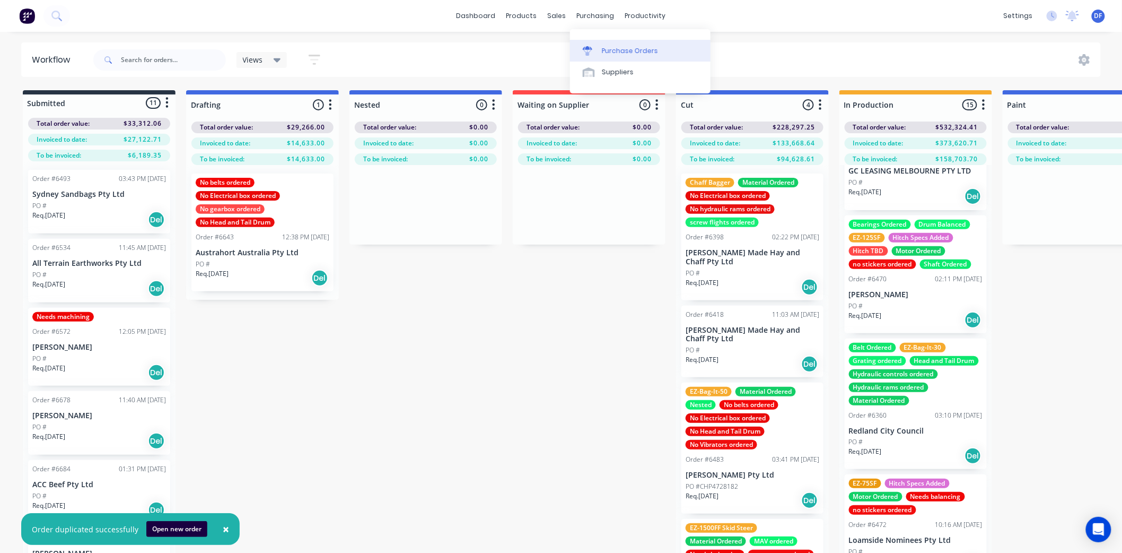
click at [615, 50] on div "Purchase Orders" at bounding box center [630, 51] width 56 height 10
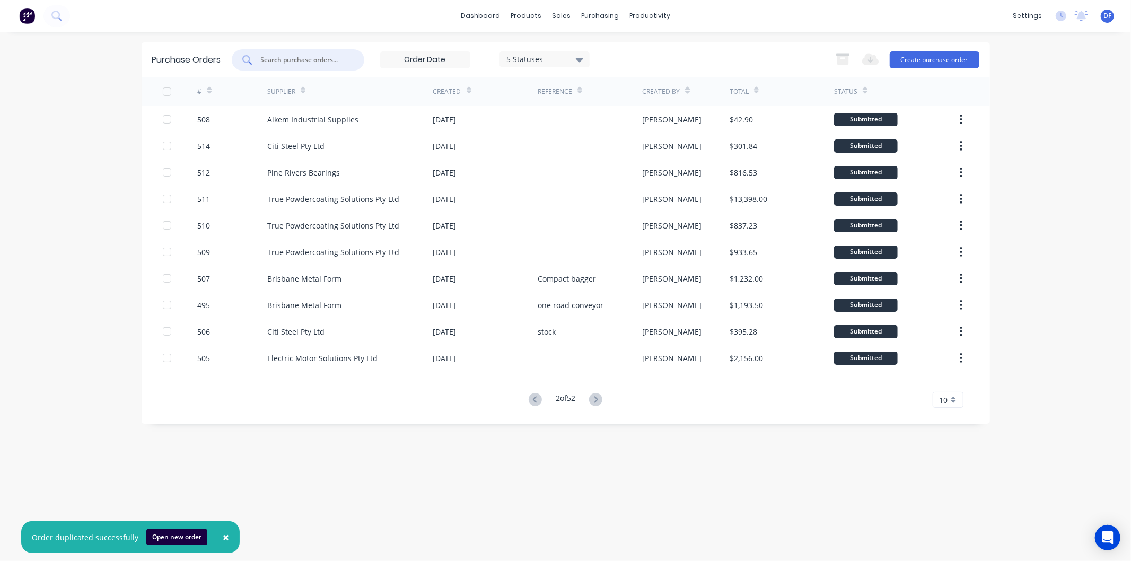
click at [296, 59] on input "text" at bounding box center [304, 60] width 88 height 11
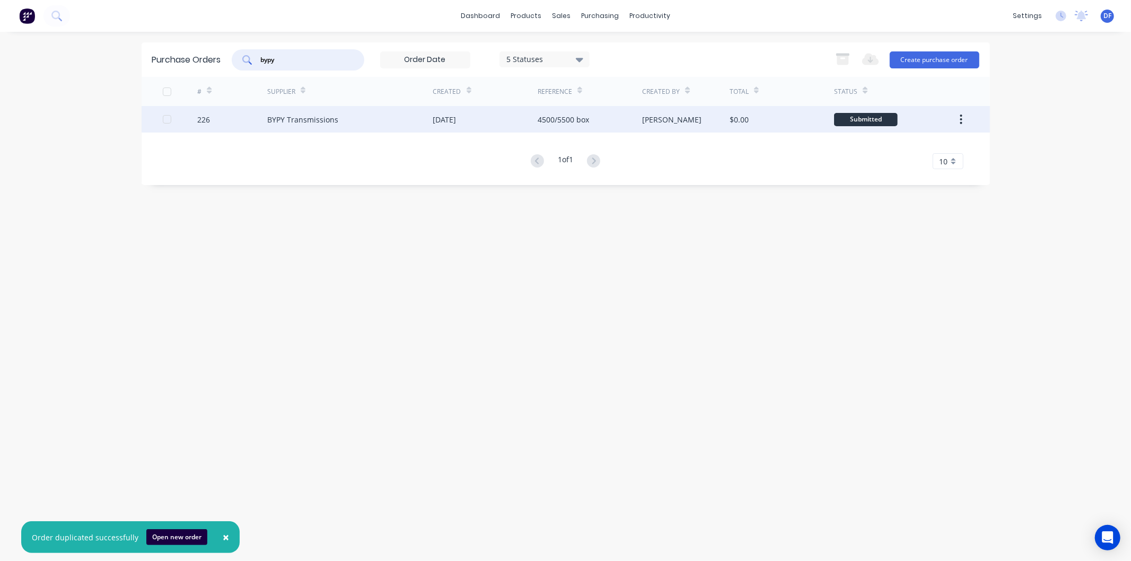
click at [309, 120] on div "BYPY Transmissions" at bounding box center [302, 119] width 71 height 11
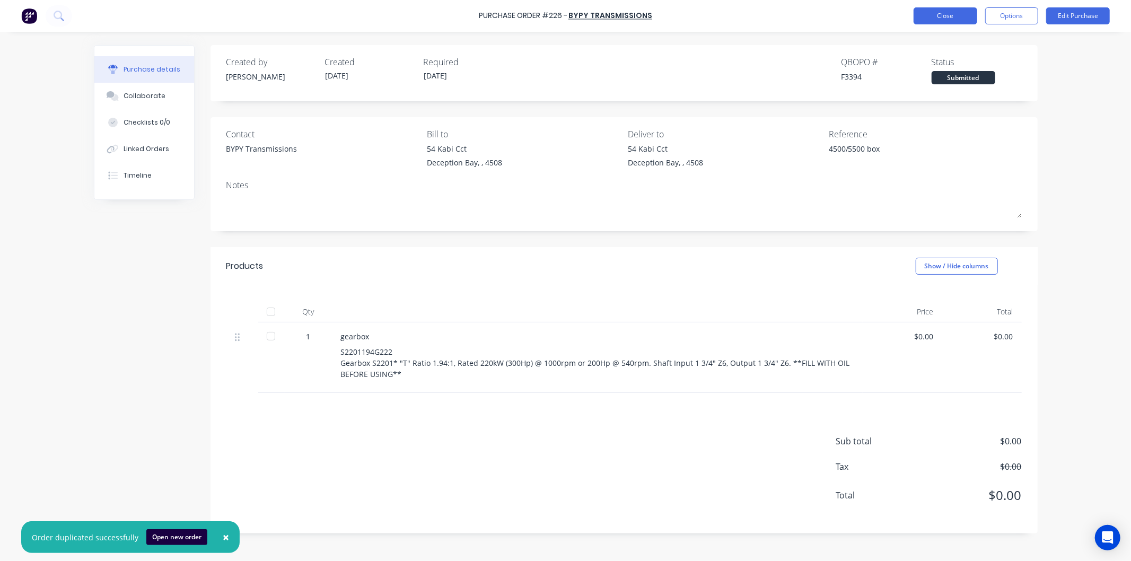
click at [951, 17] on button "Close" at bounding box center [946, 15] width 64 height 17
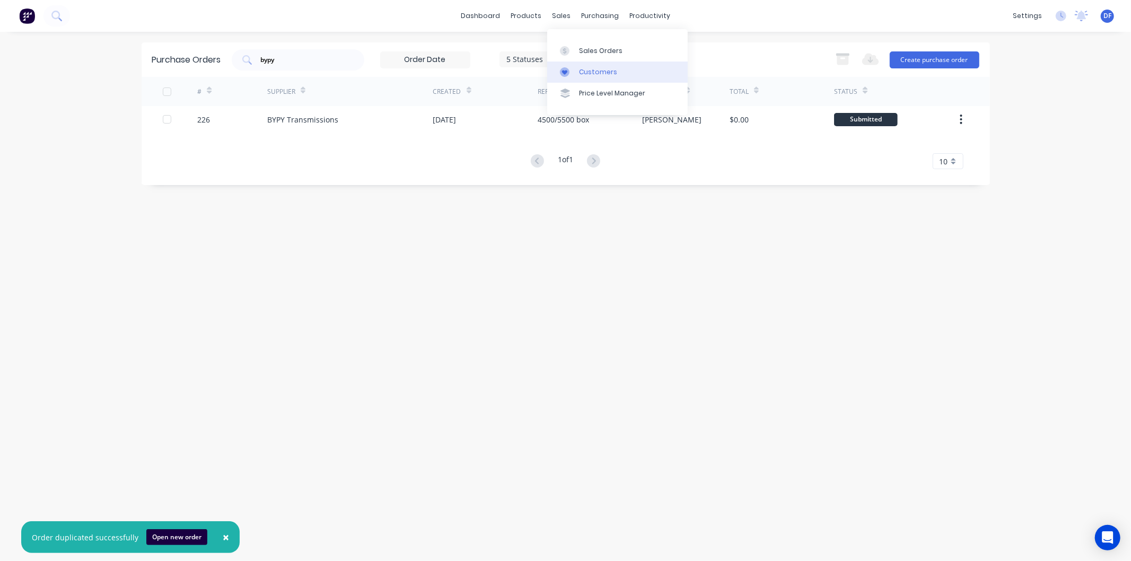
click at [588, 70] on div "Customers" at bounding box center [598, 72] width 38 height 10
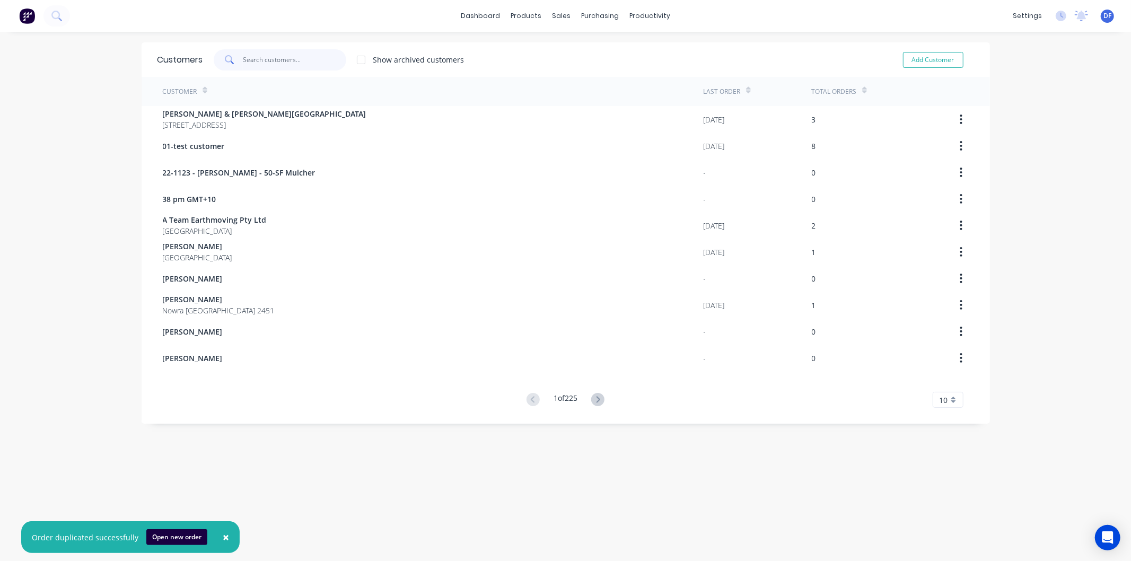
click at [252, 59] on input "text" at bounding box center [294, 59] width 103 height 21
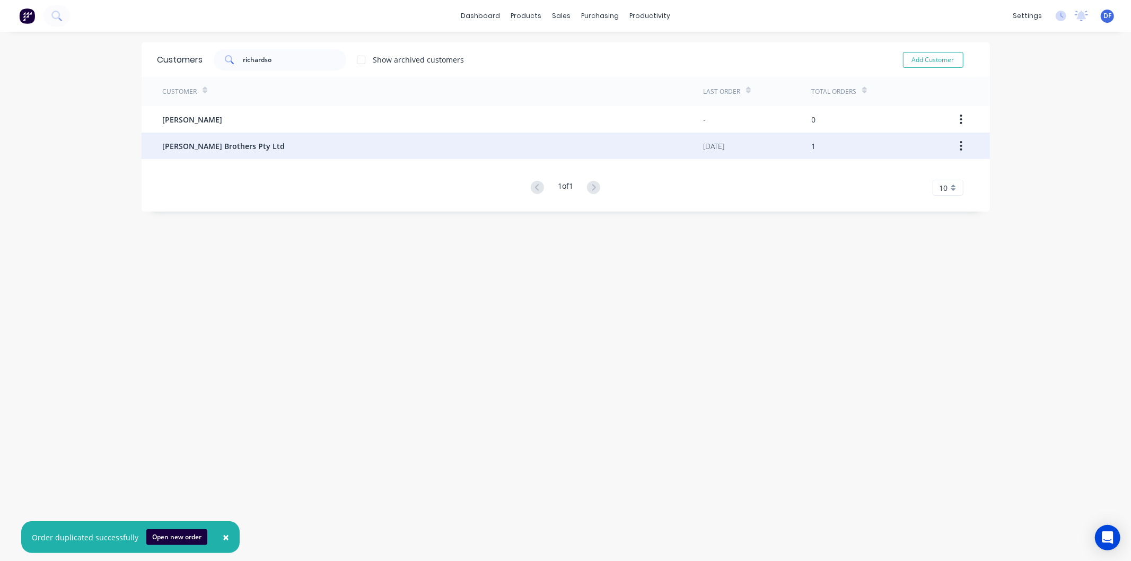
click at [204, 145] on span "[PERSON_NAME] Brothers Pty Ltd" at bounding box center [224, 146] width 122 height 11
